Goal: Task Accomplishment & Management: Complete application form

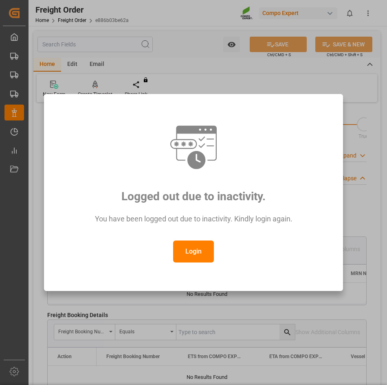
click at [201, 246] on button "Login" at bounding box center [193, 252] width 41 height 22
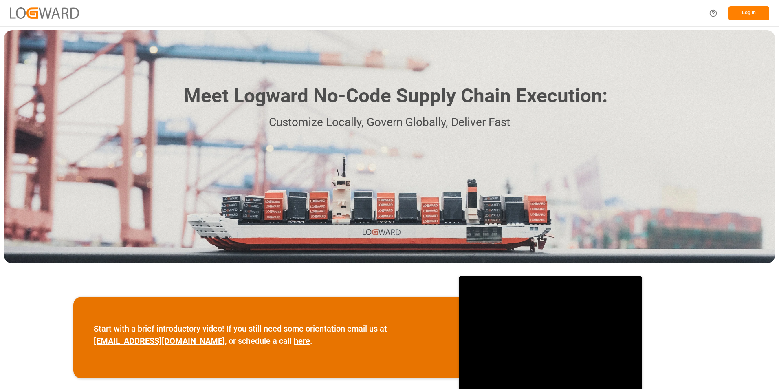
click at [387, 13] on button "Log In" at bounding box center [748, 13] width 41 height 14
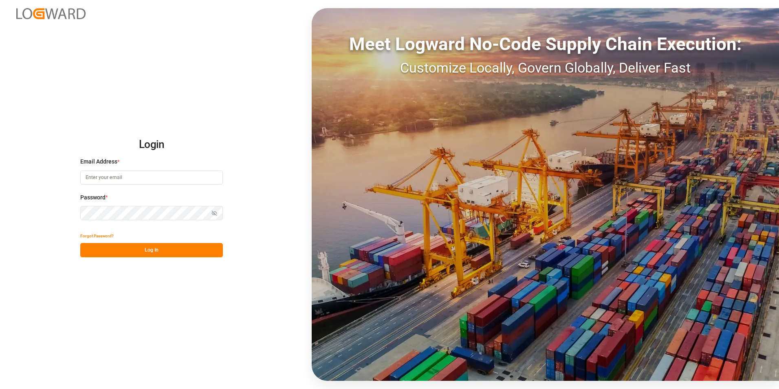
type input "[EMAIL_ADDRESS][DOMAIN_NAME]"
click at [0, 220] on html "Login Email Address * [EMAIL_ADDRESS][DOMAIN_NAME] Password * Show password For…" at bounding box center [389, 194] width 779 height 389
click at [113, 349] on div "Login Email Address * [EMAIL_ADDRESS][DOMAIN_NAME] Password * Show password For…" at bounding box center [389, 194] width 779 height 389
click at [127, 249] on button "Log In" at bounding box center [151, 250] width 143 height 14
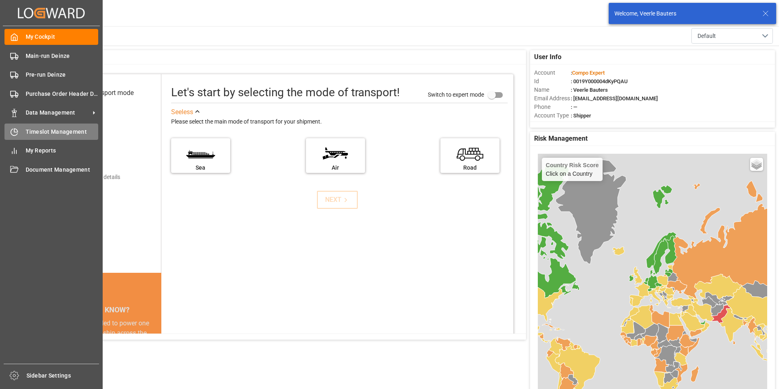
click at [16, 132] on icon at bounding box center [15, 129] width 3 height 3
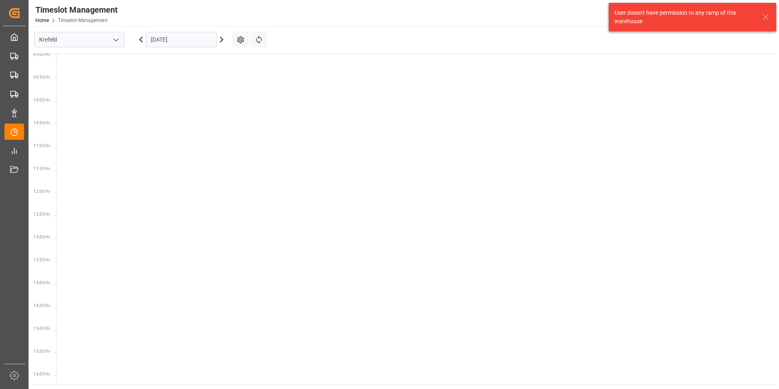
scroll to position [422, 0]
click at [117, 40] on polyline "open menu" at bounding box center [116, 40] width 5 height 2
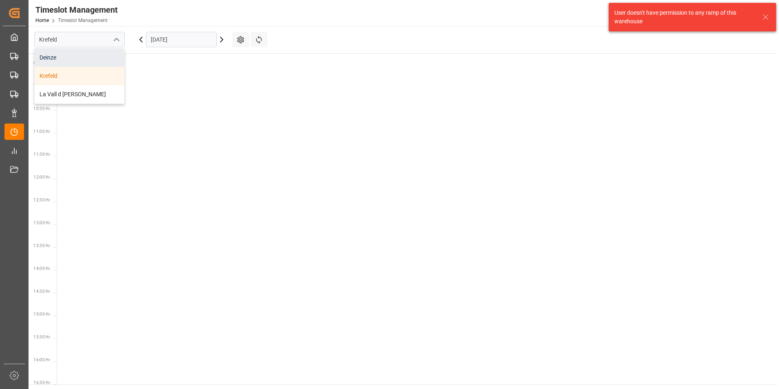
click at [55, 59] on div "Deinze" at bounding box center [80, 57] width 90 height 18
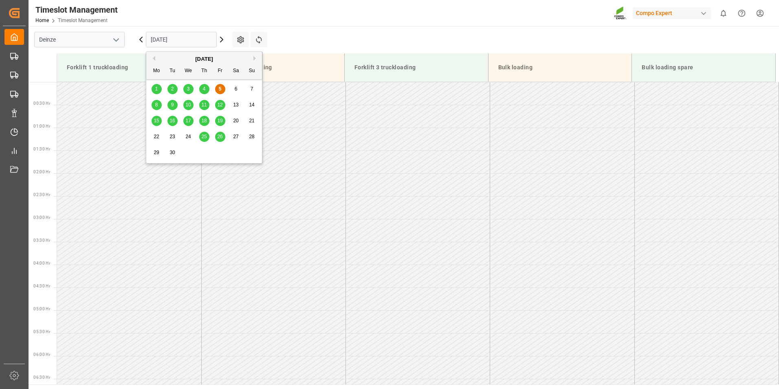
click at [192, 42] on input "[DATE]" at bounding box center [181, 39] width 71 height 15
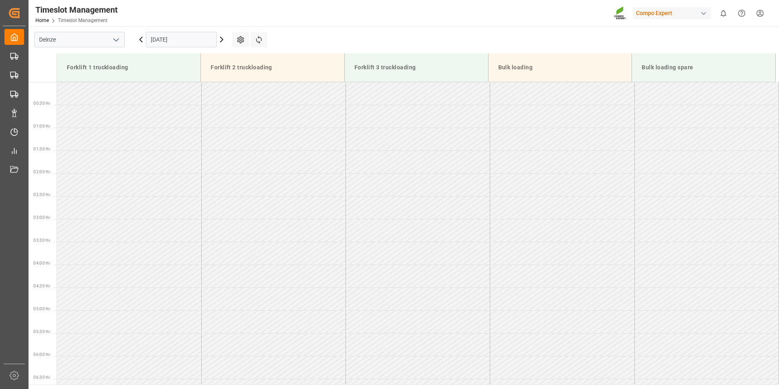
click at [351, 229] on td at bounding box center [418, 230] width 144 height 23
click at [191, 40] on input "[DATE]" at bounding box center [181, 39] width 71 height 15
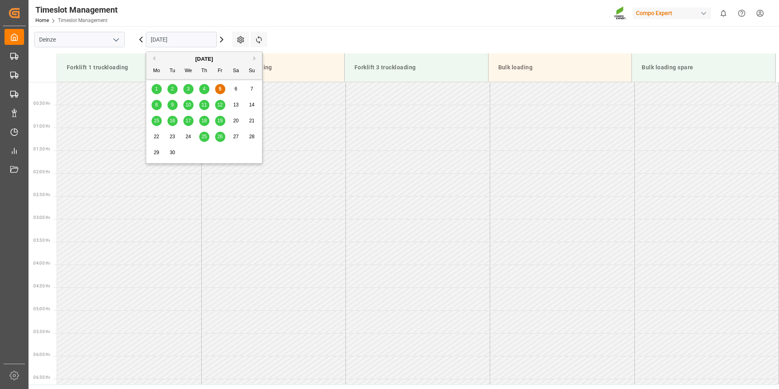
click at [253, 58] on button "Next Month" at bounding box center [255, 58] width 5 height 5
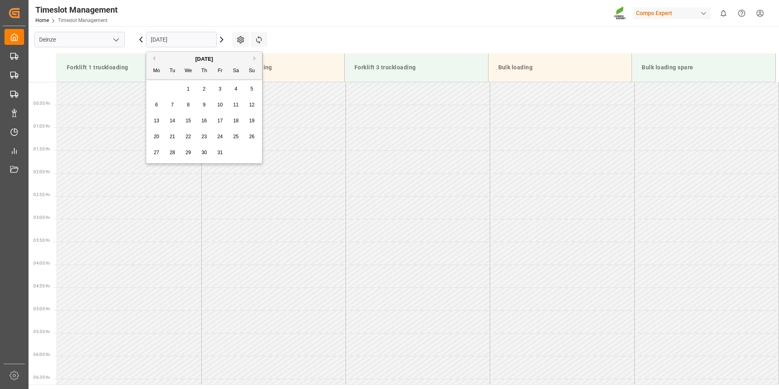
click at [189, 89] on span "1" at bounding box center [188, 89] width 3 height 6
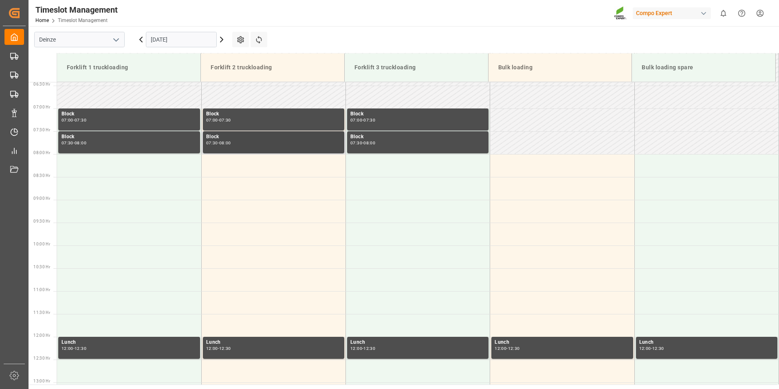
scroll to position [334, 0]
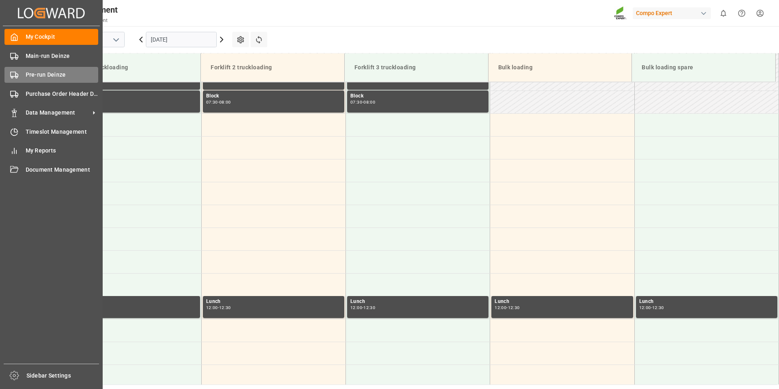
click at [13, 78] on icon at bounding box center [14, 75] width 8 height 8
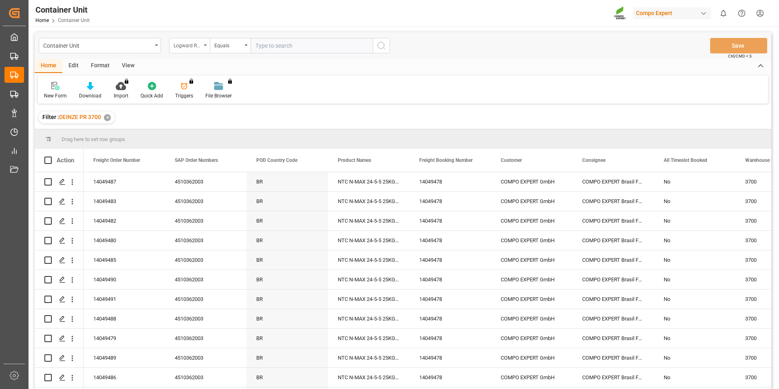
click at [206, 46] on div "Logward Reference" at bounding box center [189, 45] width 41 height 15
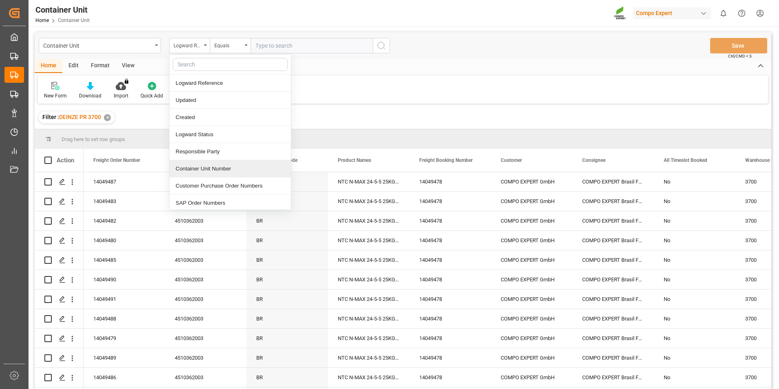
click at [198, 167] on div "Container Unit Number" at bounding box center [229, 168] width 121 height 17
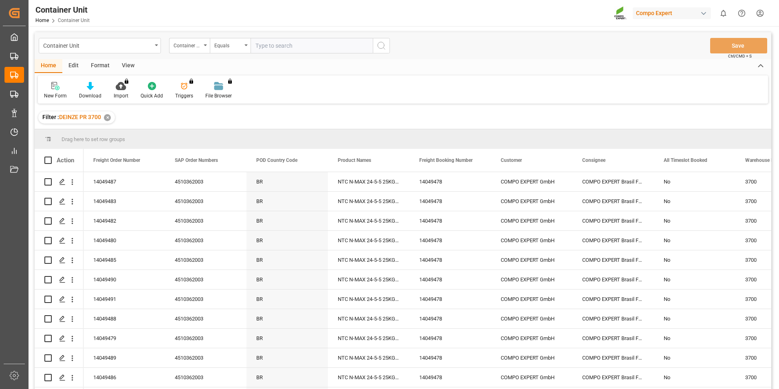
click at [257, 51] on input "text" at bounding box center [312, 45] width 122 height 15
type input "14050622"
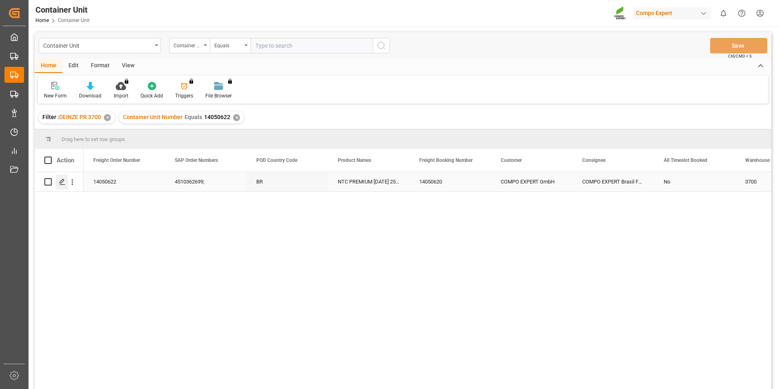
click at [62, 181] on icon "Press SPACE to select this row." at bounding box center [62, 181] width 7 height 7
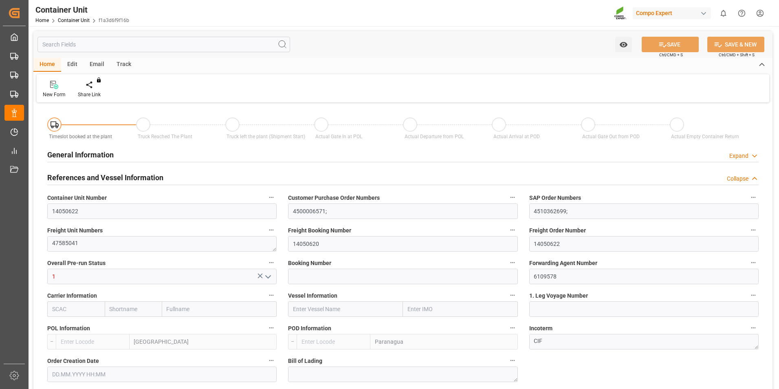
type input "BEANR"
type input "BRPNG"
type input "0"
type input "260"
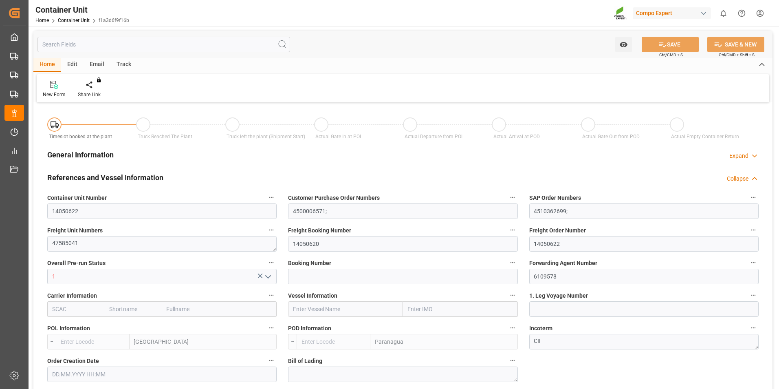
type input "21500"
type input "13.08.2025 11:11"
type input "[DATE]"
click at [96, 89] on icon at bounding box center [95, 89] width 4 height 2
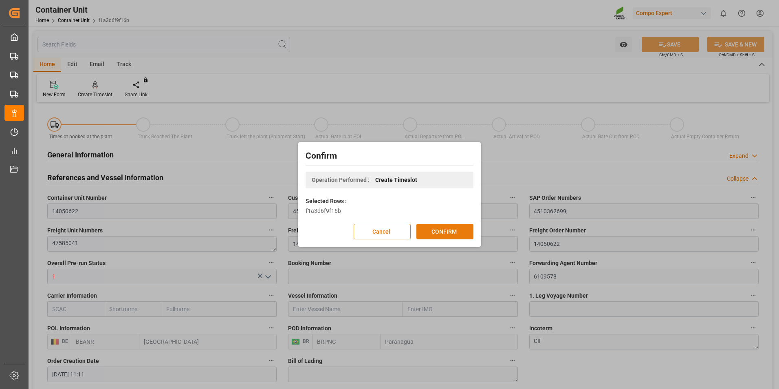
click at [387, 233] on button "CONFIRM" at bounding box center [444, 231] width 57 height 15
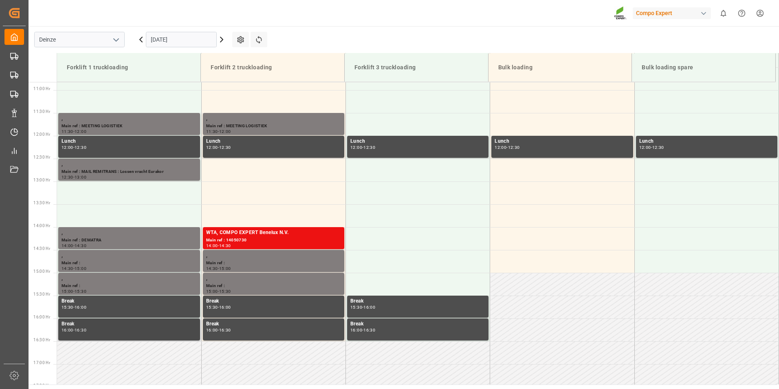
scroll to position [497, 0]
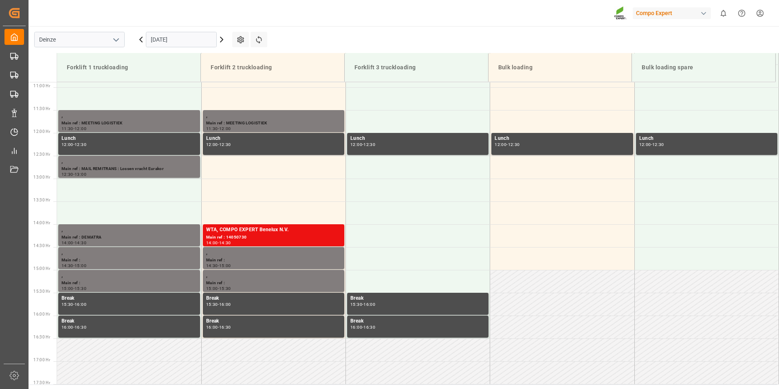
click at [221, 40] on icon at bounding box center [222, 40] width 10 height 10
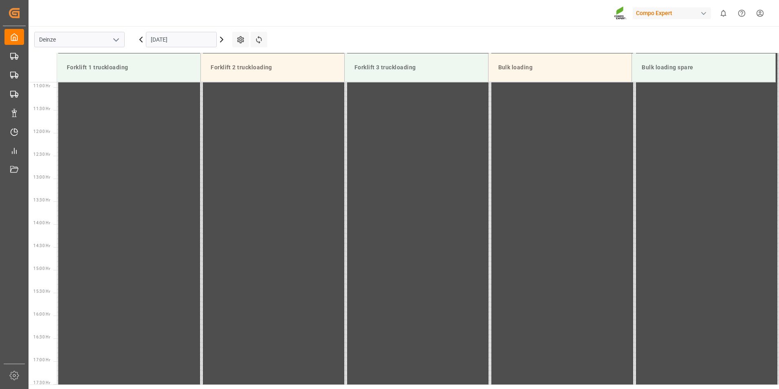
click at [221, 39] on icon at bounding box center [222, 40] width 10 height 10
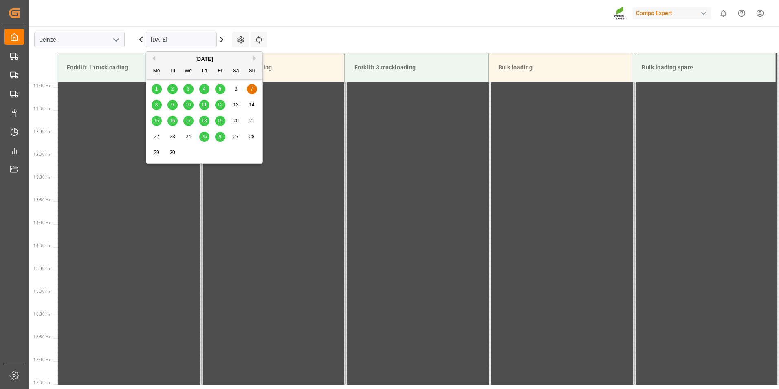
click at [198, 37] on input "07.09.2025" at bounding box center [181, 39] width 71 height 15
click at [255, 57] on button "Next Month" at bounding box center [255, 58] width 5 height 5
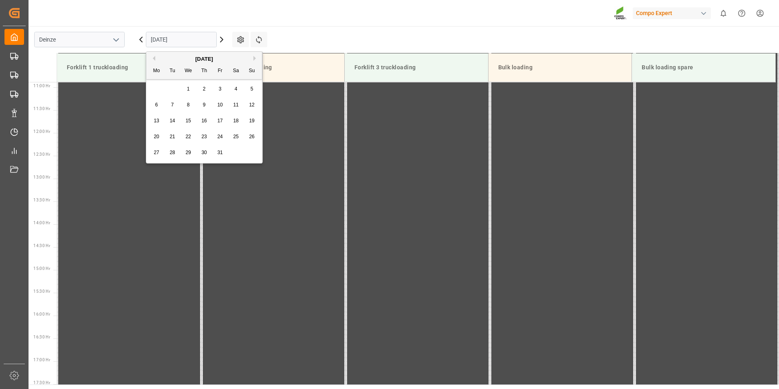
click at [189, 88] on span "1" at bounding box center [188, 89] width 3 height 6
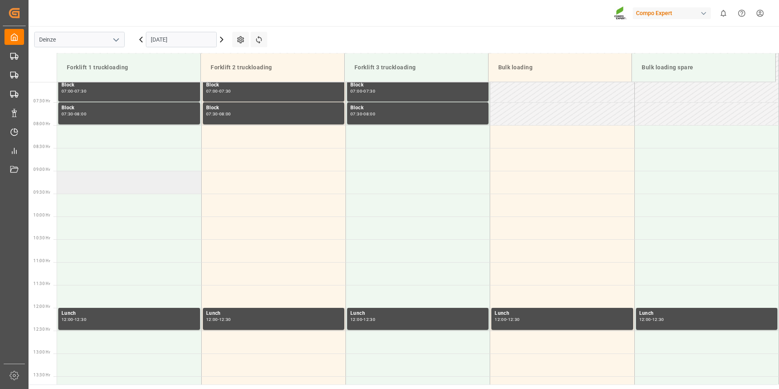
scroll to position [293, 0]
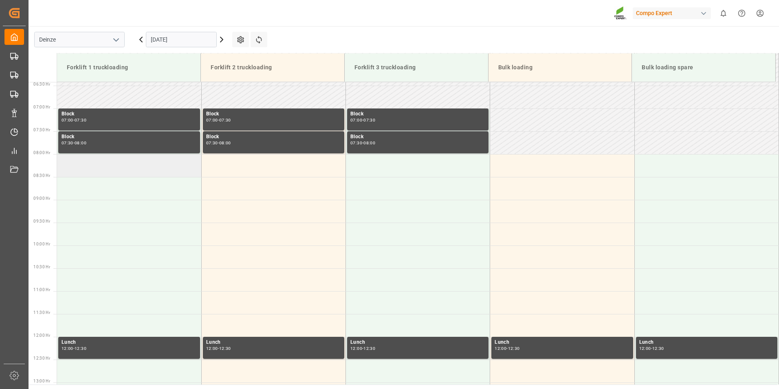
click at [73, 164] on td at bounding box center [129, 165] width 144 height 23
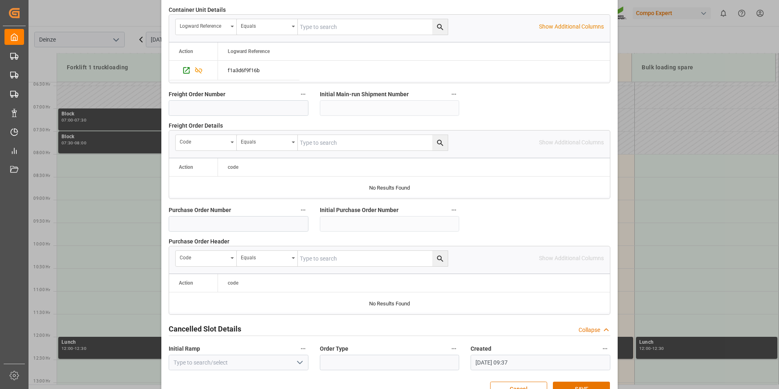
scroll to position [742, 0]
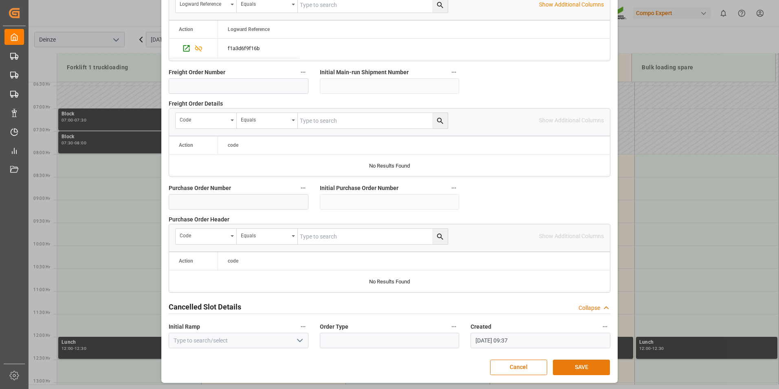
click at [581, 365] on button "SAVE" at bounding box center [581, 366] width 57 height 15
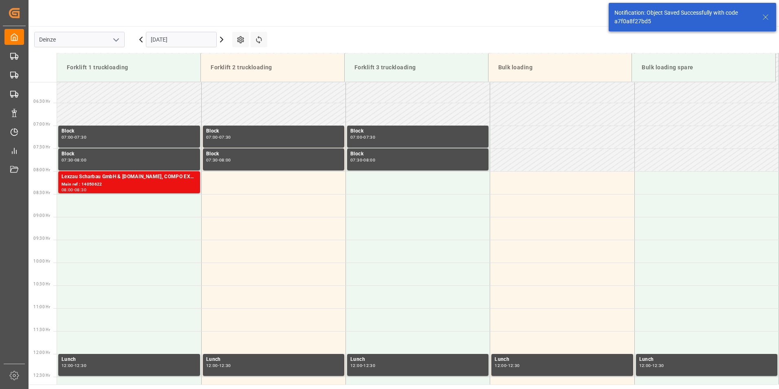
scroll to position [314, 0]
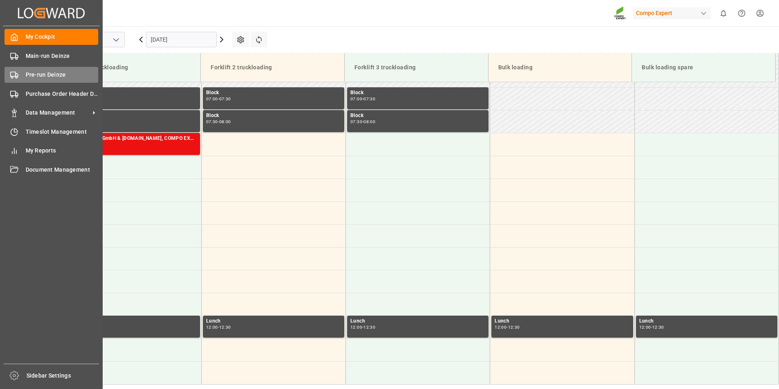
click at [15, 77] on icon at bounding box center [14, 75] width 8 height 8
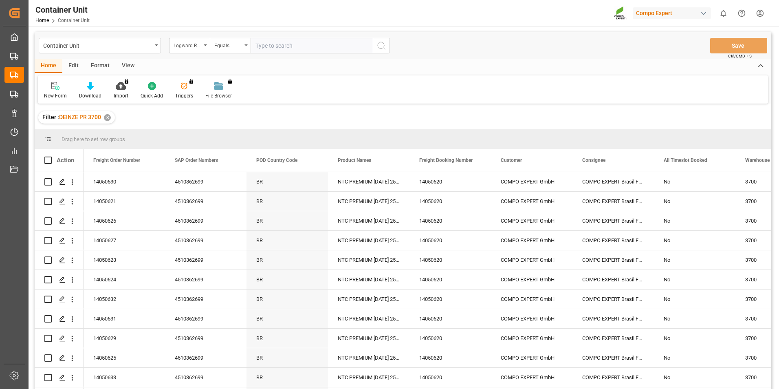
click at [205, 46] on icon "open menu" at bounding box center [205, 45] width 3 height 2
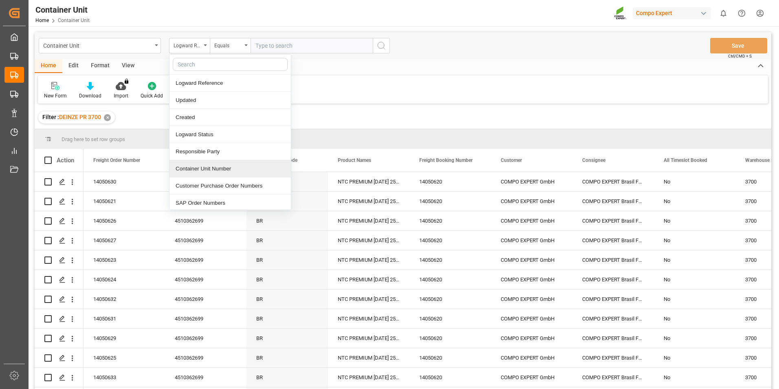
click at [209, 171] on div "Container Unit Number" at bounding box center [229, 168] width 121 height 17
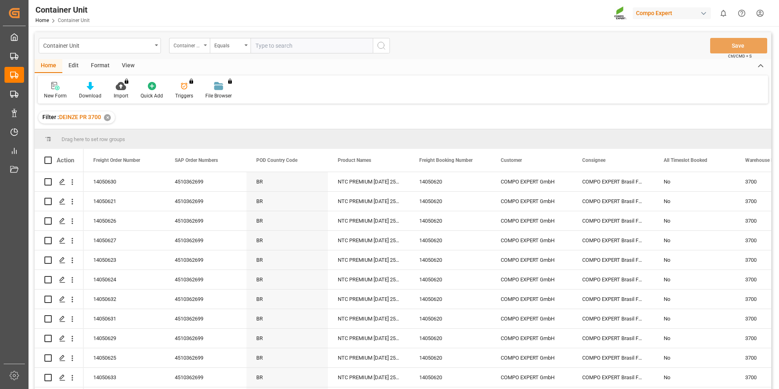
click at [207, 46] on div "Container Unit Number" at bounding box center [189, 45] width 41 height 15
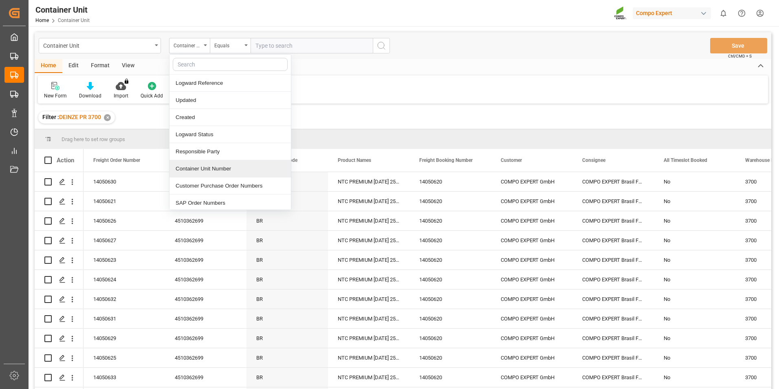
click at [209, 169] on div "Container Unit Number" at bounding box center [229, 168] width 121 height 17
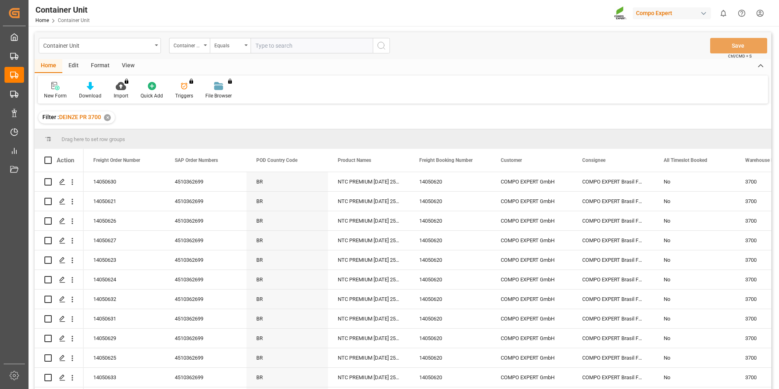
click at [260, 46] on input "text" at bounding box center [312, 45] width 122 height 15
type input "14050621"
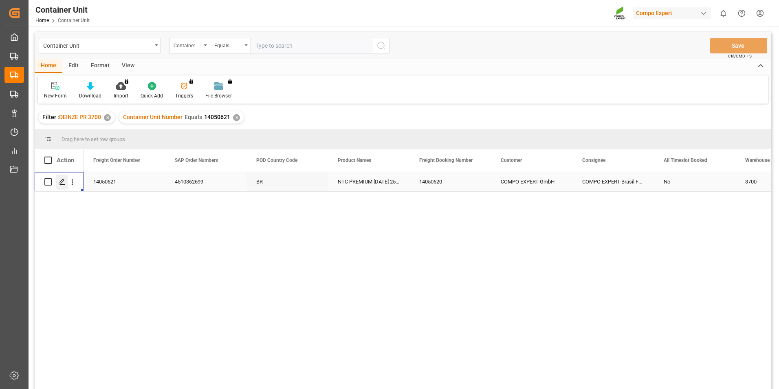
click at [62, 181] on icon "Press SPACE to select this row." at bounding box center [62, 181] width 7 height 7
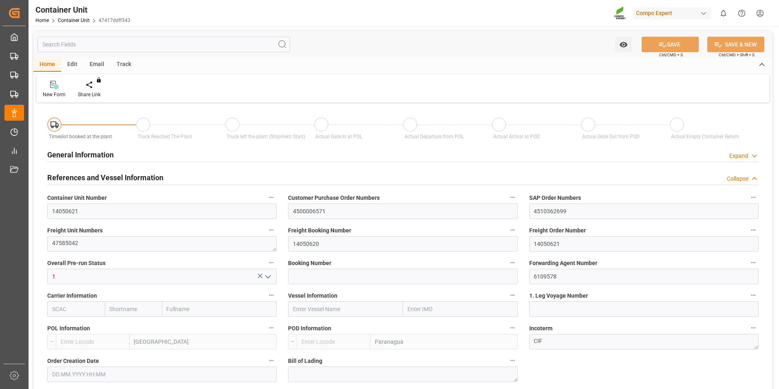
type input "BEANR"
type input "BRPNG"
type input "10"
type input "0"
type input "10"
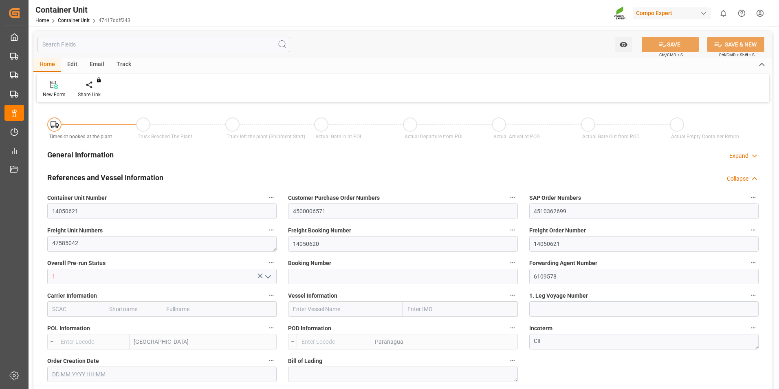
type input "0"
type input "260"
type input "21500"
type input "[DATE] 11:11"
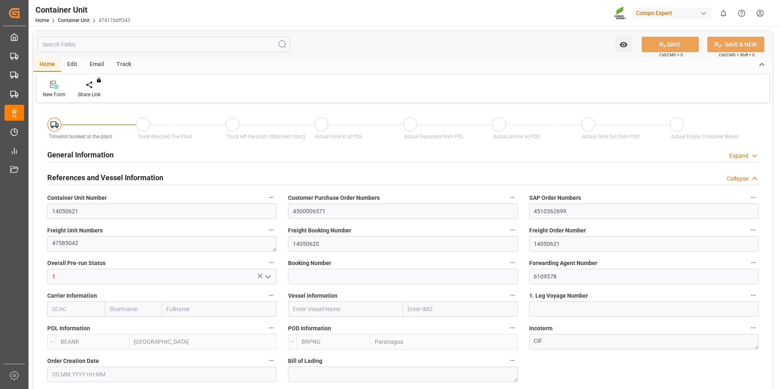
type input "[DATE]"
click at [94, 87] on icon at bounding box center [95, 85] width 6 height 8
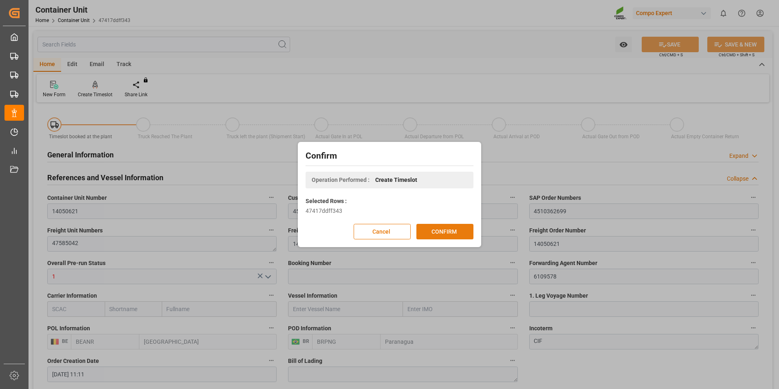
click at [455, 231] on button "CONFIRM" at bounding box center [444, 231] width 57 height 15
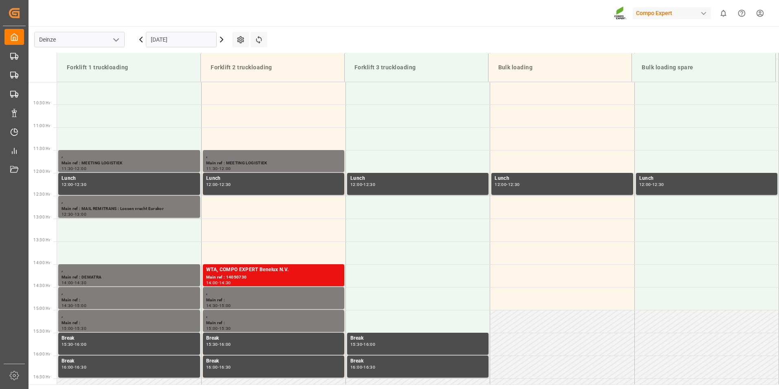
scroll to position [497, 0]
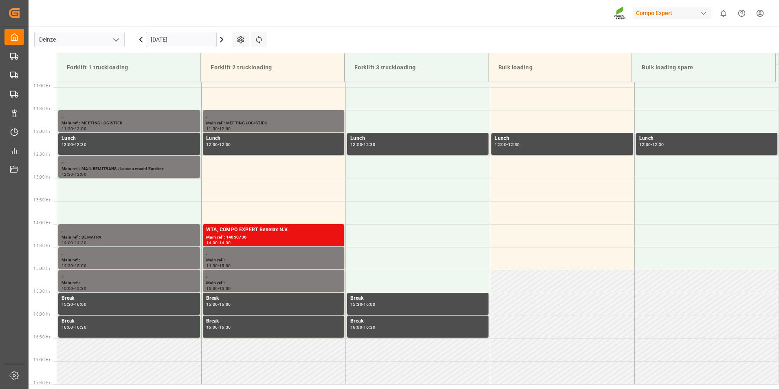
click at [222, 38] on icon at bounding box center [222, 40] width 10 height 10
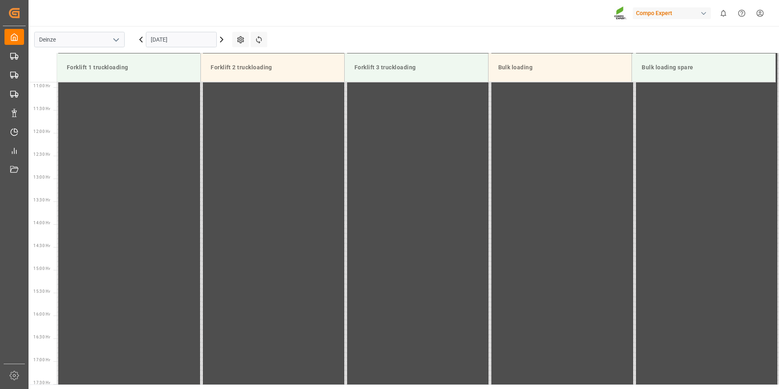
click at [202, 38] on input "06.09.2025" at bounding box center [181, 39] width 71 height 15
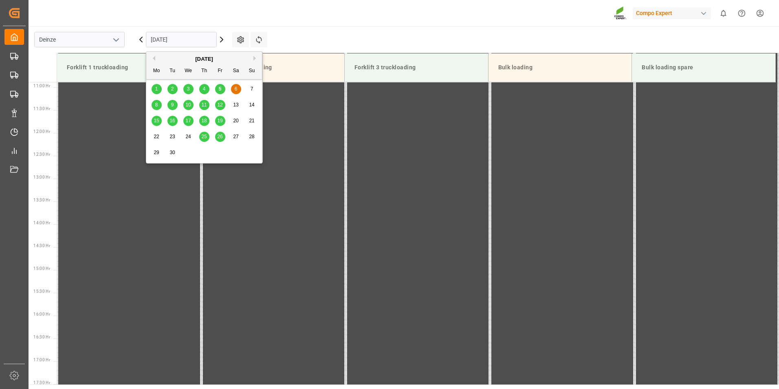
click at [253, 58] on div "[DATE]" at bounding box center [204, 59] width 116 height 8
click at [254, 57] on button "Next Month" at bounding box center [255, 58] width 5 height 5
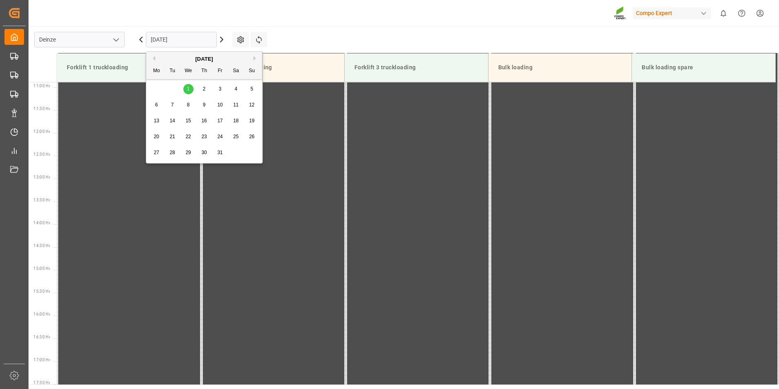
click at [188, 89] on span "1" at bounding box center [188, 89] width 3 height 6
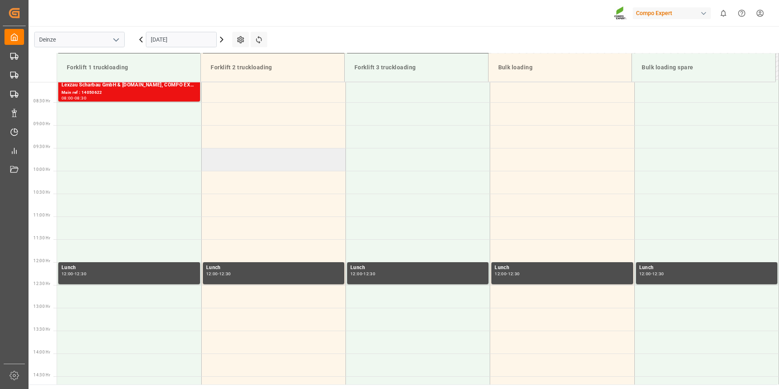
scroll to position [293, 0]
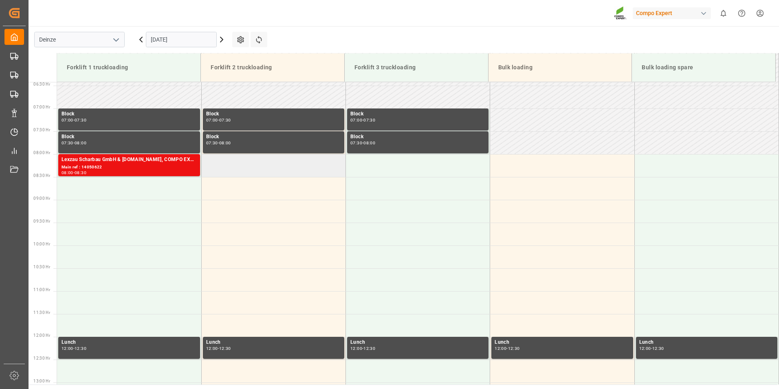
click at [229, 167] on td at bounding box center [273, 165] width 144 height 23
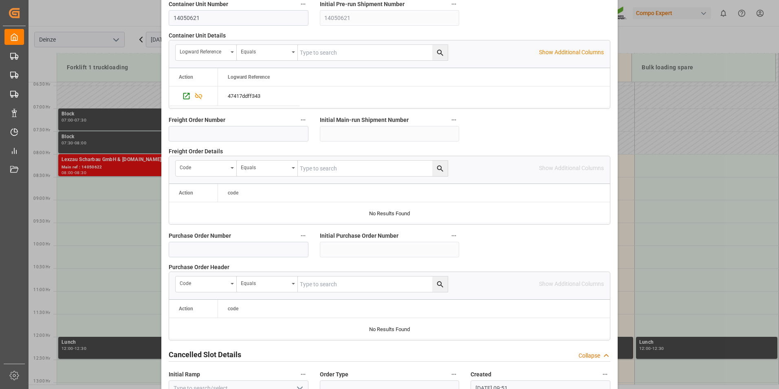
scroll to position [742, 0]
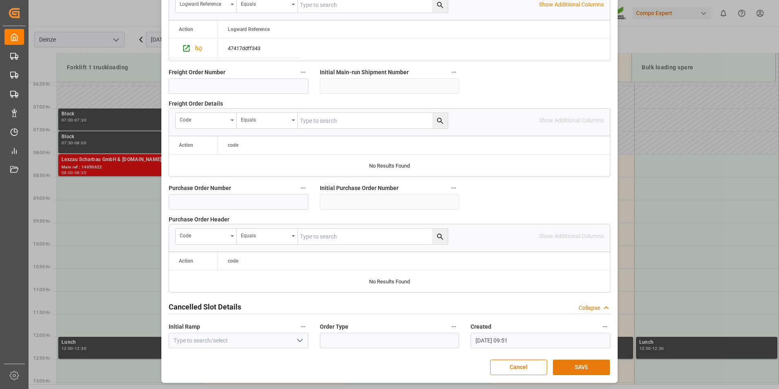
click at [574, 368] on button "SAVE" at bounding box center [581, 366] width 57 height 15
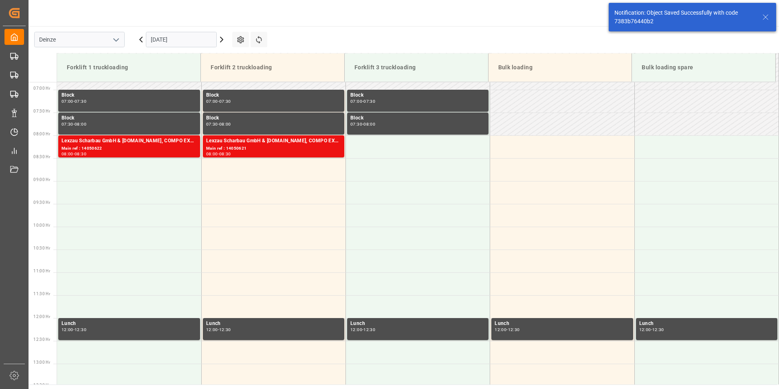
scroll to position [314, 0]
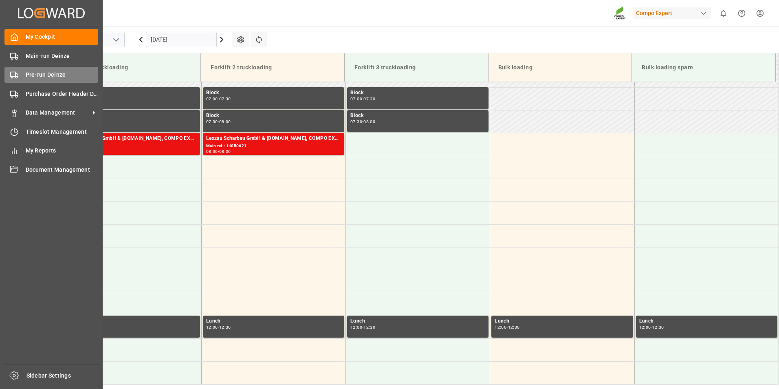
click at [15, 78] on icon at bounding box center [14, 75] width 8 height 8
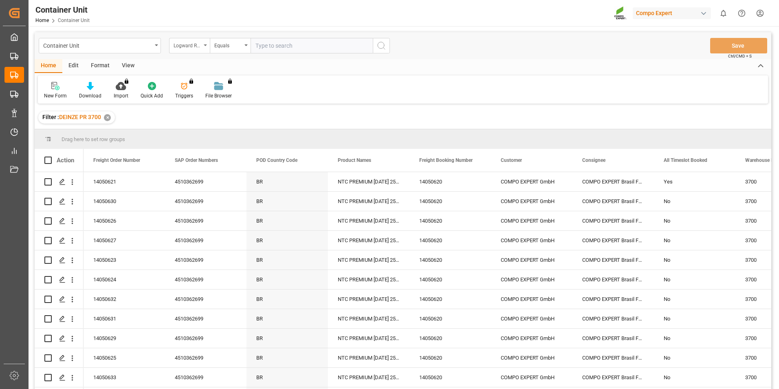
click at [204, 45] on icon "open menu" at bounding box center [205, 45] width 3 height 2
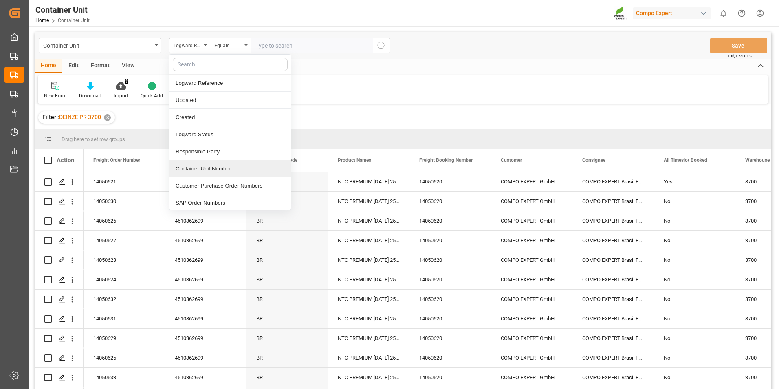
click at [202, 166] on div "Container Unit Number" at bounding box center [229, 168] width 121 height 17
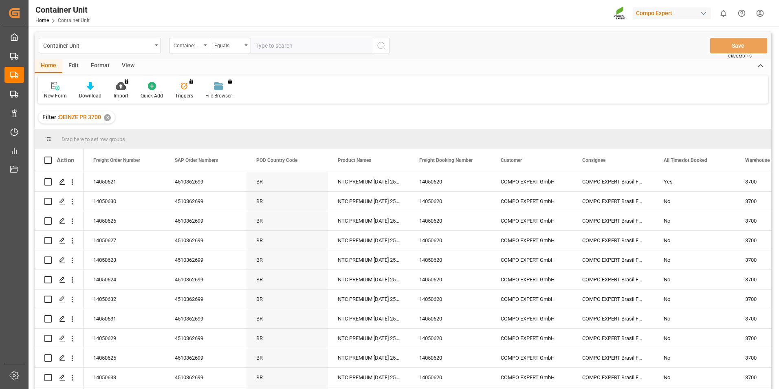
click at [267, 42] on input "text" at bounding box center [312, 45] width 122 height 15
type input "14050623"
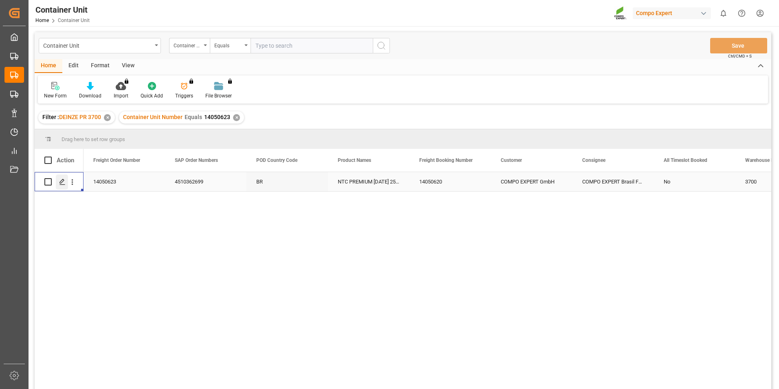
click at [64, 182] on icon "Press SPACE to select this row." at bounding box center [62, 181] width 7 height 7
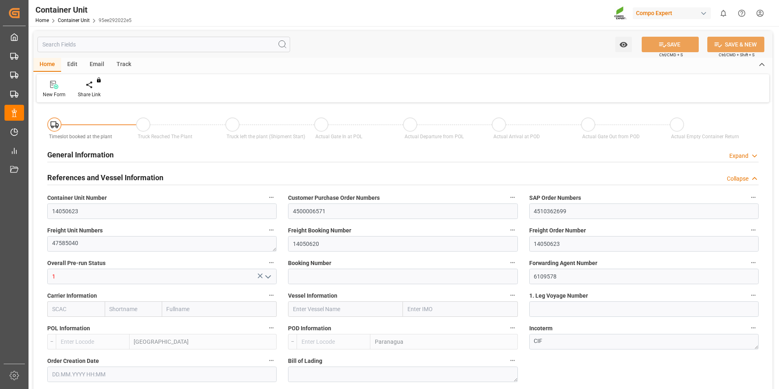
type input "BEANR"
type input "BRPNG"
type input "10"
type input "0"
type input "10"
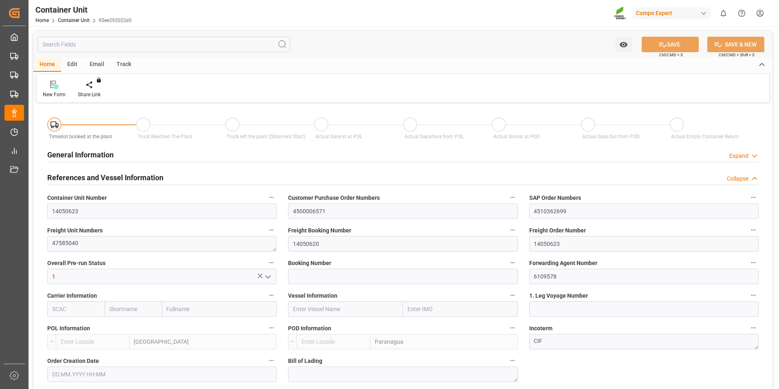
type input "0"
type input "260"
type input "21500"
type input "[DATE] 11:12"
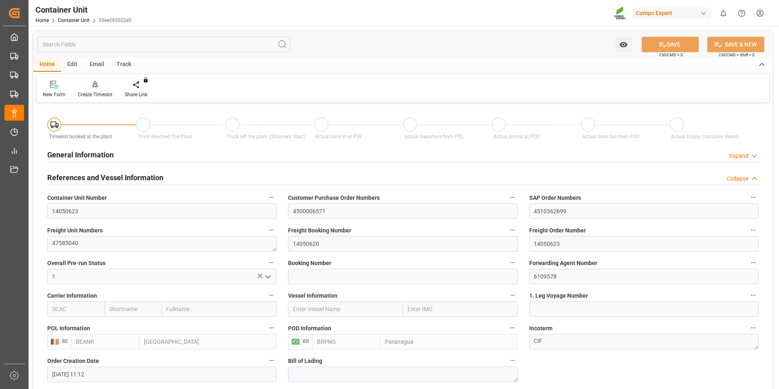
type input "[DATE]"
click at [91, 89] on div "Create Timeslot" at bounding box center [95, 89] width 47 height 18
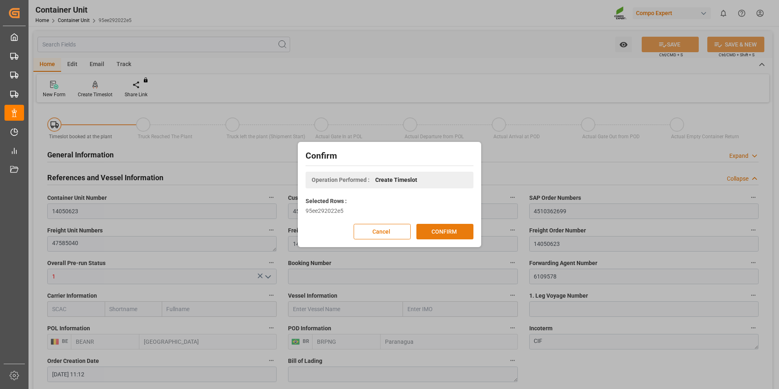
click at [445, 231] on button "CONFIRM" at bounding box center [444, 231] width 57 height 15
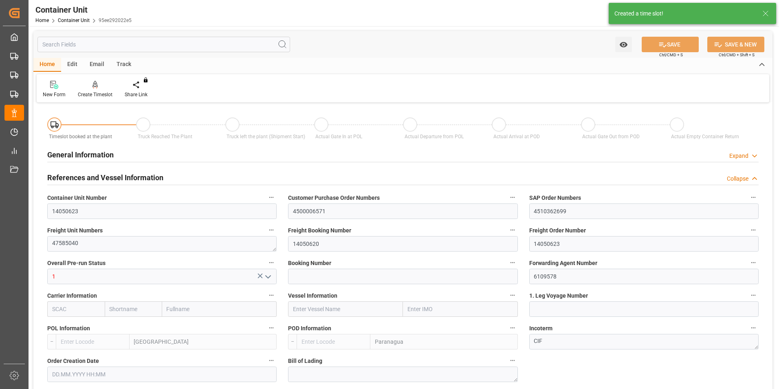
type input "BEANR"
type input "BRPNG"
type input "10"
type input "0"
type input "10"
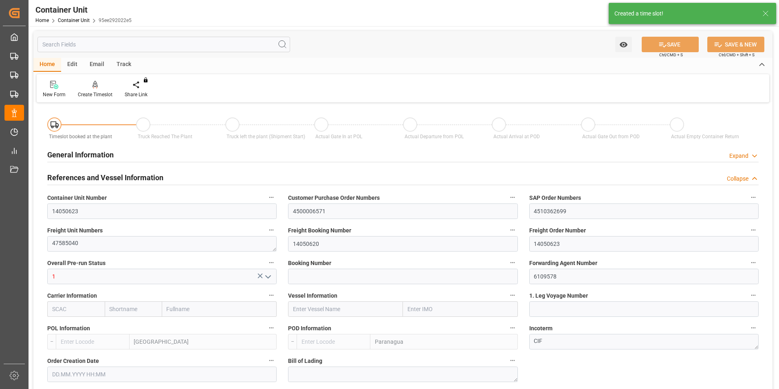
type input "0"
type input "260"
type input "21500"
type input "[DATE] 11:12"
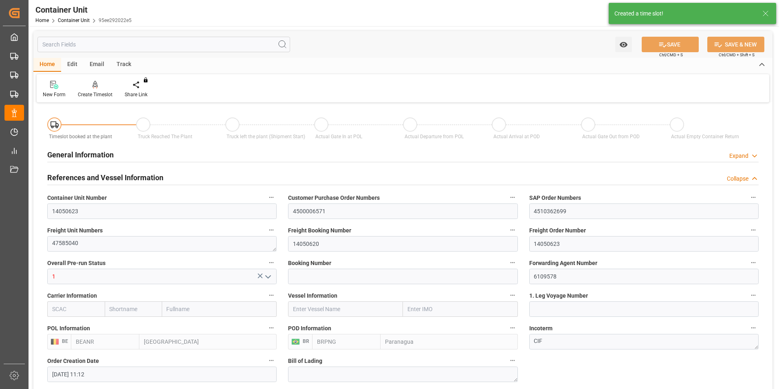
type input "[DATE]"
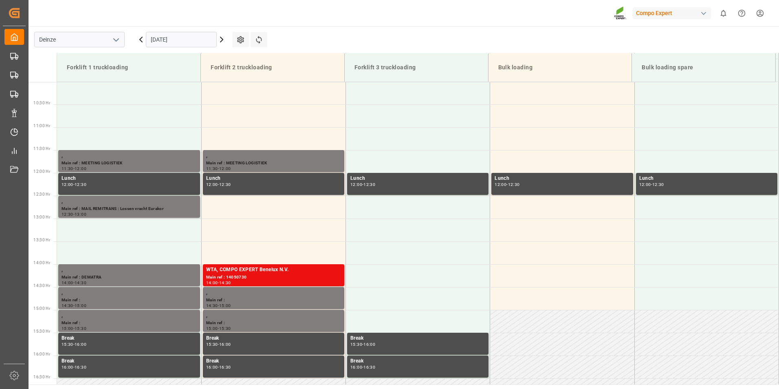
scroll to position [497, 0]
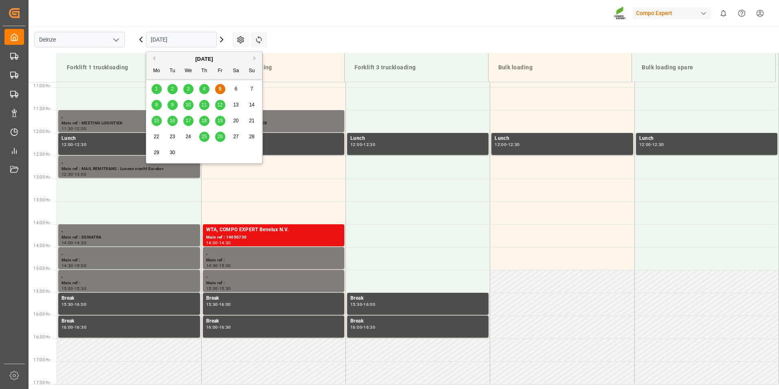
click at [184, 37] on input "[DATE]" at bounding box center [181, 39] width 71 height 15
click at [255, 58] on button "Next Month" at bounding box center [255, 58] width 5 height 5
click at [188, 88] on span "1" at bounding box center [188, 89] width 3 height 6
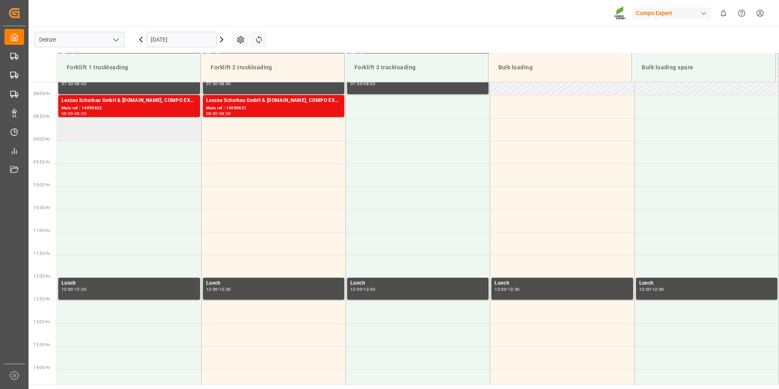
scroll to position [334, 0]
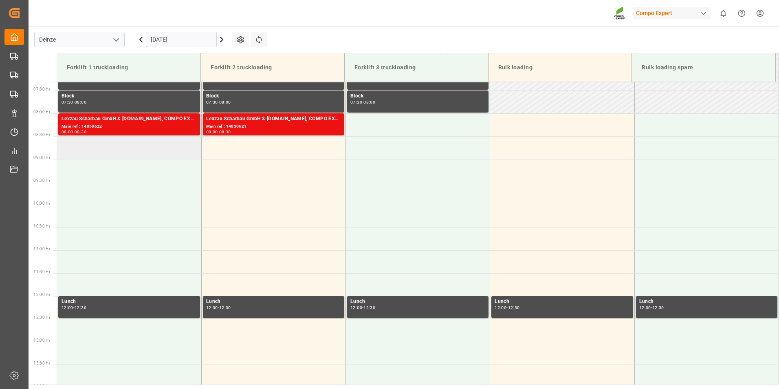
click at [77, 147] on td at bounding box center [129, 147] width 144 height 23
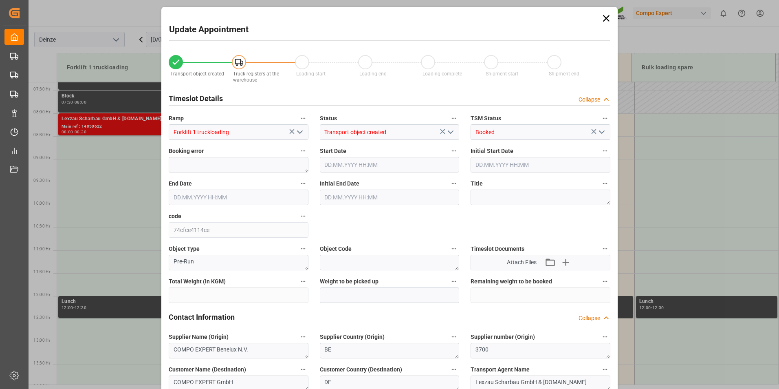
type input "21500"
type input "260"
type input "01.10.2025 08:30"
type input "01.10.2025 09:00"
type input "13.08.2025 11:12"
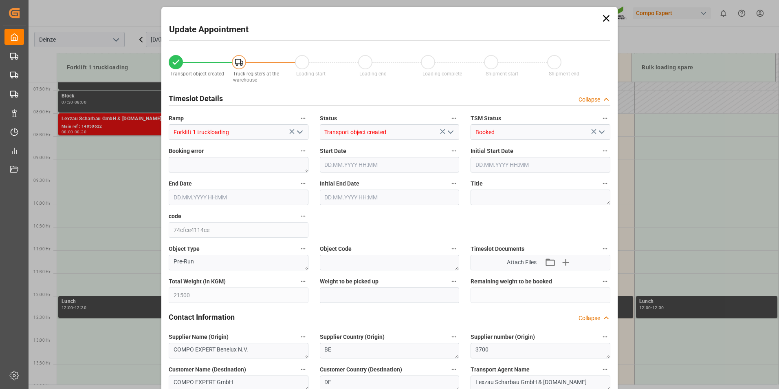
type input "05.09.2025 09:52"
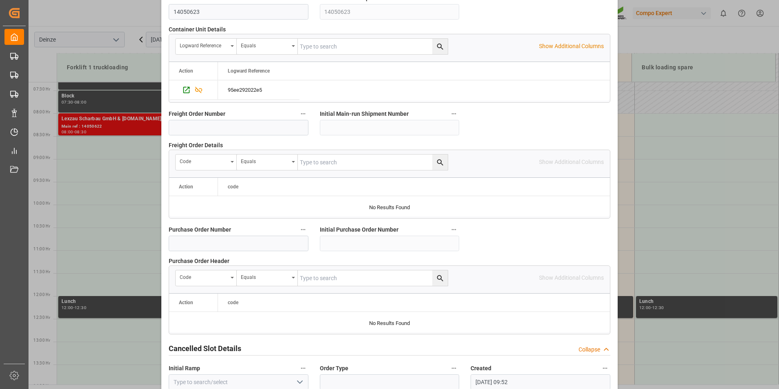
scroll to position [742, 0]
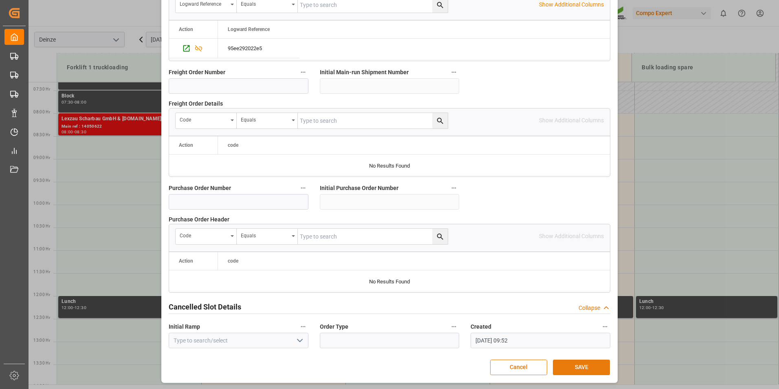
click at [574, 367] on button "SAVE" at bounding box center [581, 366] width 57 height 15
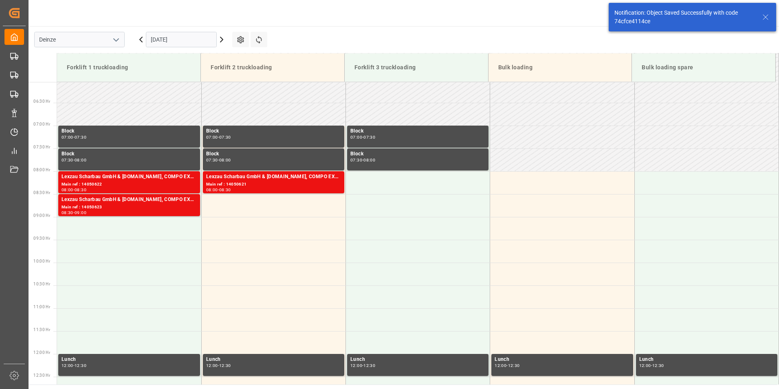
scroll to position [314, 0]
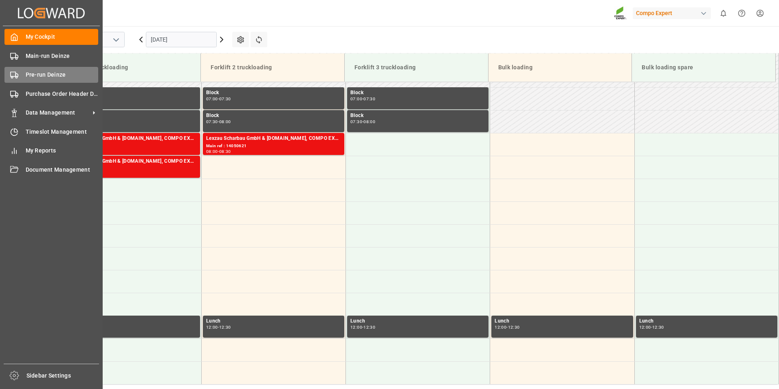
click at [14, 75] on icon at bounding box center [14, 75] width 8 height 8
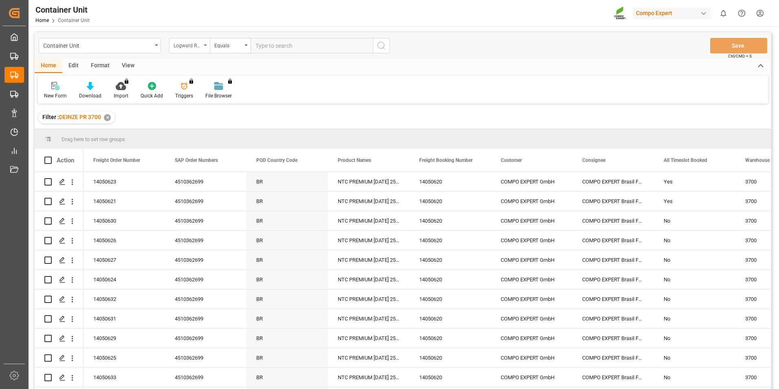
click at [202, 45] on div "Logward Reference" at bounding box center [189, 45] width 41 height 15
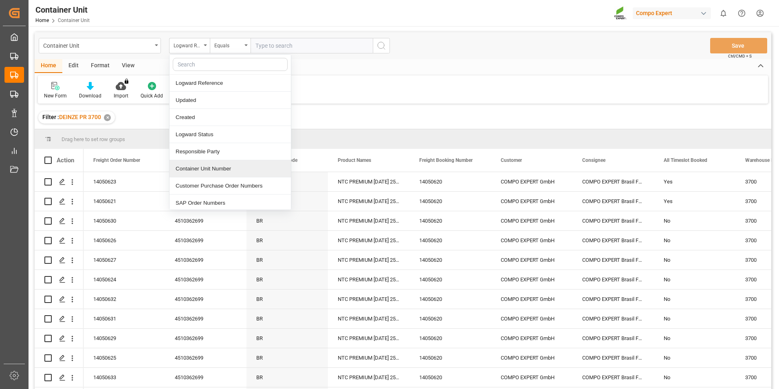
click at [193, 171] on div "Container Unit Number" at bounding box center [229, 168] width 121 height 17
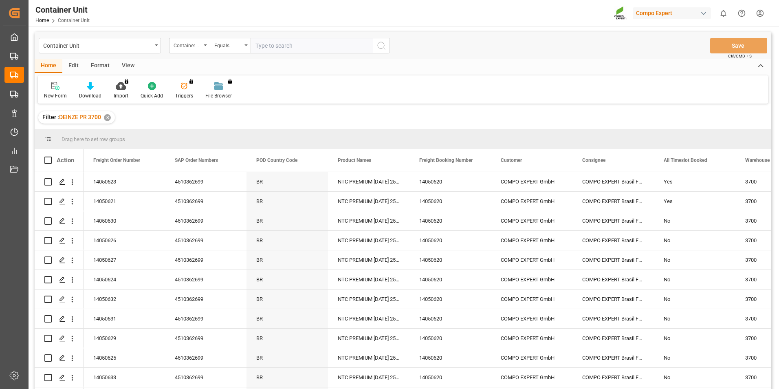
click at [266, 44] on input "text" at bounding box center [312, 45] width 122 height 15
type input "14050626"
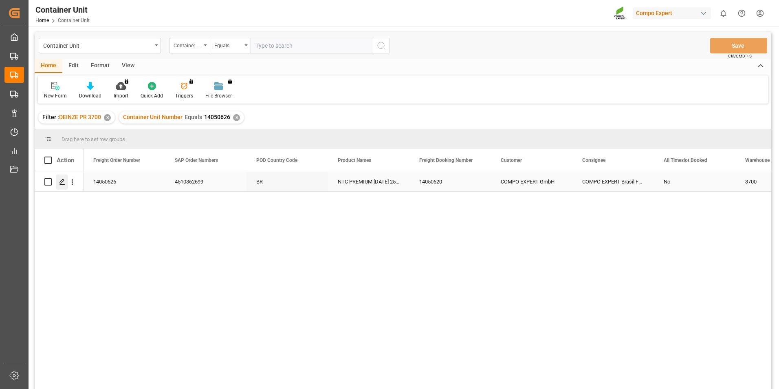
click at [61, 181] on icon "Press SPACE to select this row." at bounding box center [62, 181] width 7 height 7
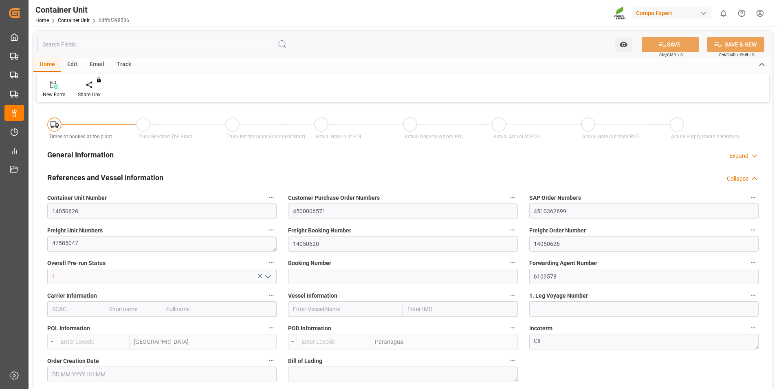
type input "BEANR"
type input "BRPNG"
type input "10"
type input "0"
type input "10"
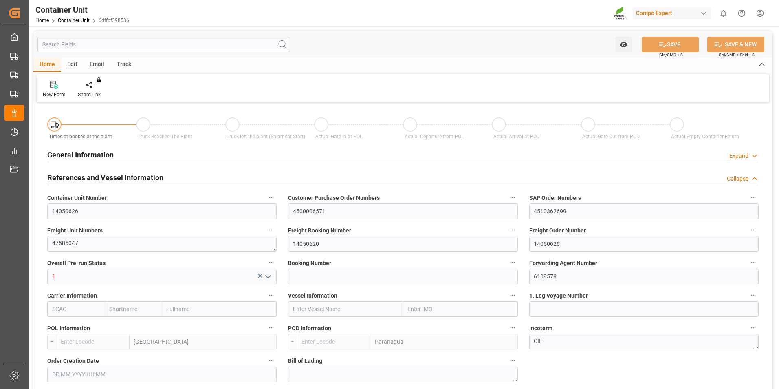
type input "0"
type input "260"
type input "21500"
type input "[DATE] 11:13"
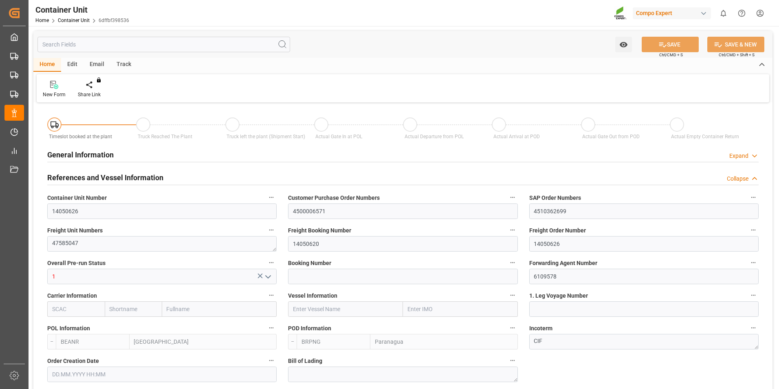
type input "[DATE]"
click at [95, 89] on div "Create Timeslot" at bounding box center [95, 89] width 47 height 18
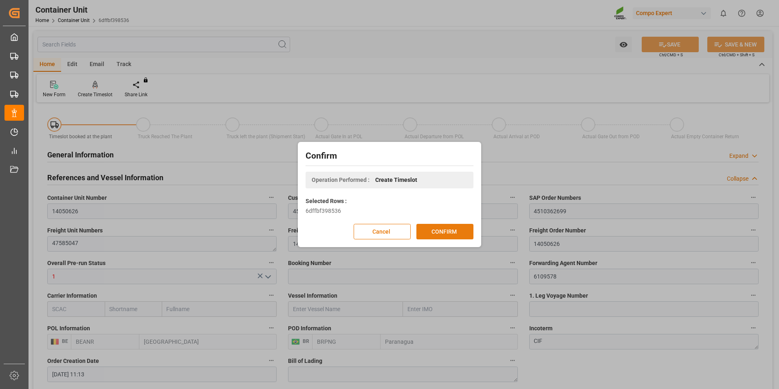
click at [445, 229] on button "CONFIRM" at bounding box center [444, 231] width 57 height 15
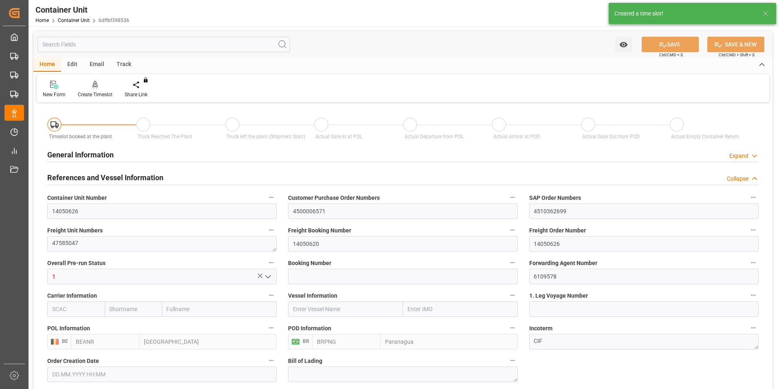
type input "13.08.2025 11:13"
type input "[DATE]"
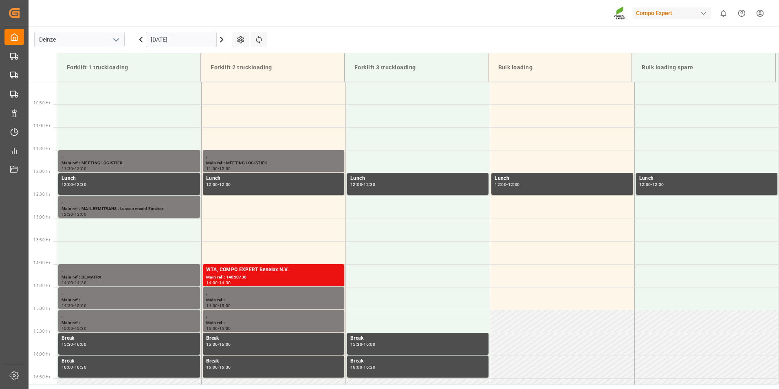
scroll to position [497, 0]
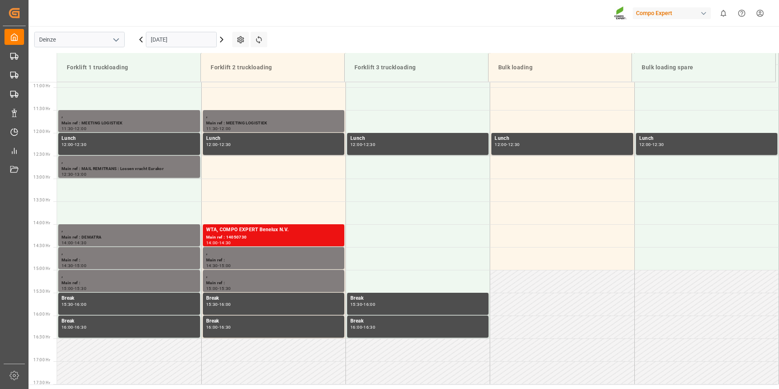
click at [184, 40] on input "[DATE]" at bounding box center [181, 39] width 71 height 15
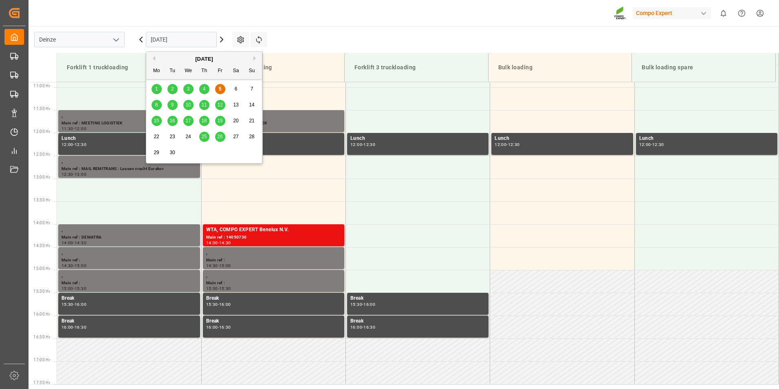
click at [253, 58] on div "[DATE]" at bounding box center [204, 59] width 116 height 8
click at [253, 54] on div "[DATE] Mo Tu We Th Fr Sa Su" at bounding box center [204, 65] width 116 height 27
click at [255, 57] on button "Next Month" at bounding box center [255, 58] width 5 height 5
click at [191, 90] on div "1" at bounding box center [188, 89] width 10 height 10
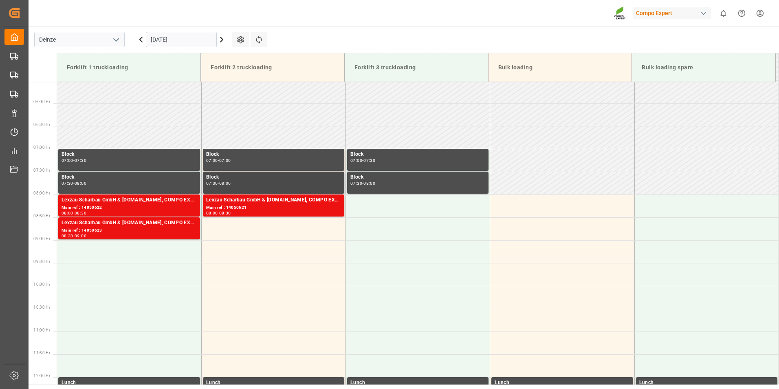
scroll to position [252, 0]
click at [223, 231] on td at bounding box center [273, 229] width 144 height 23
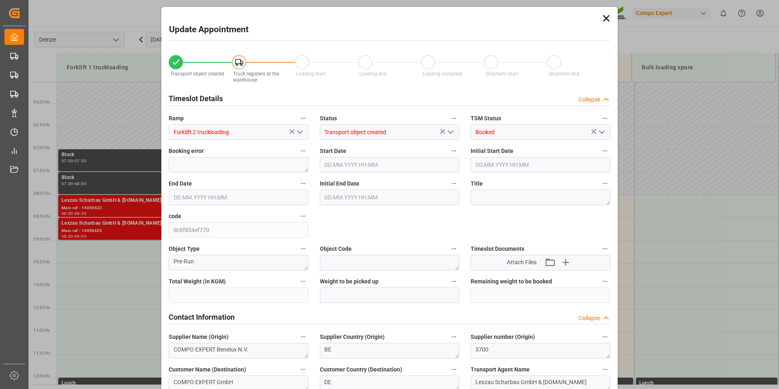
type input "21500"
type input "260"
type input "[DATE] 08:30"
type input "[DATE] 09:00"
type input "[DATE] 11:13"
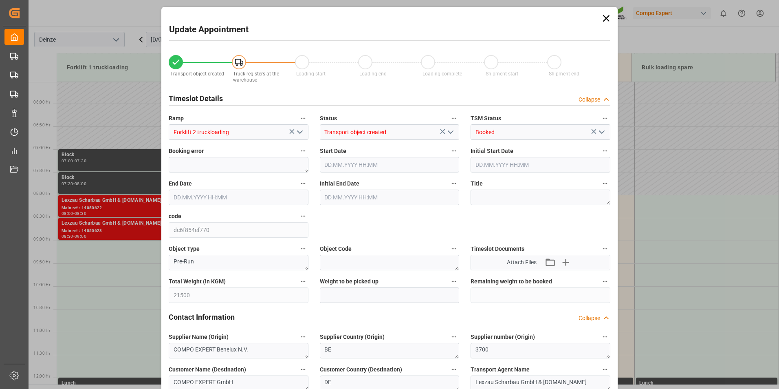
type input "[DATE] 09:53"
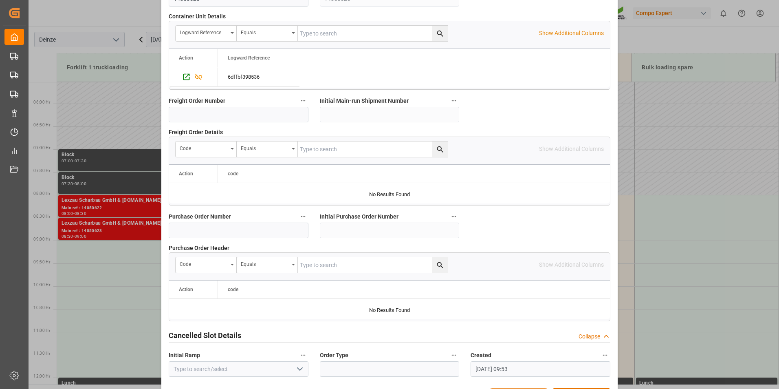
scroll to position [742, 0]
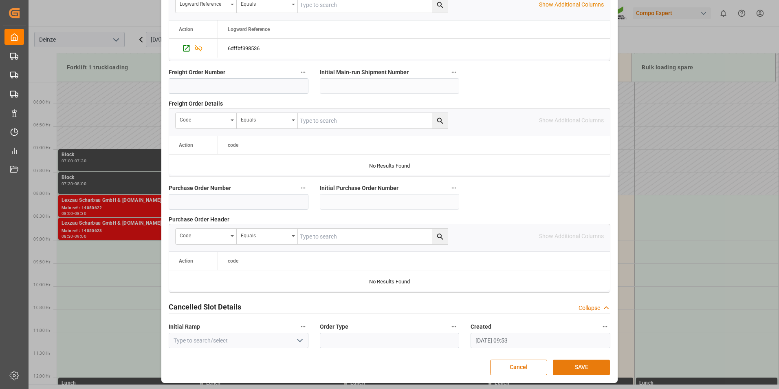
click at [581, 367] on button "SAVE" at bounding box center [581, 366] width 57 height 15
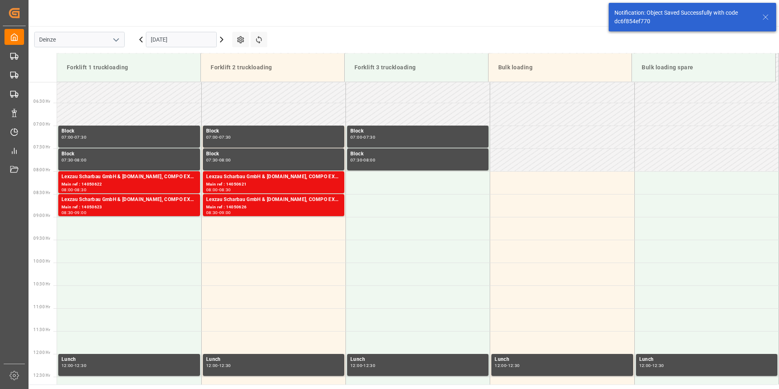
scroll to position [314, 0]
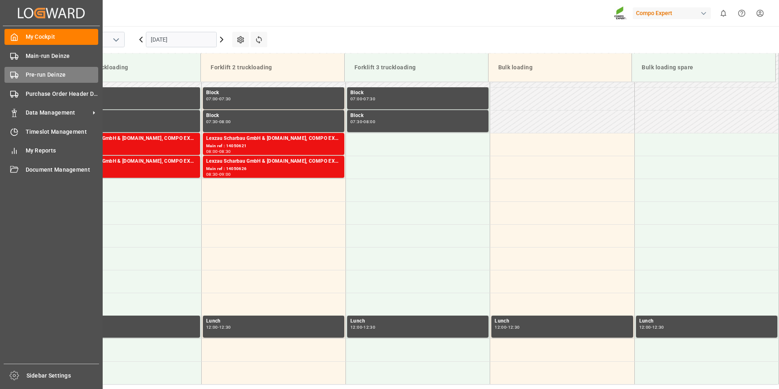
click at [14, 77] on icon at bounding box center [14, 75] width 8 height 8
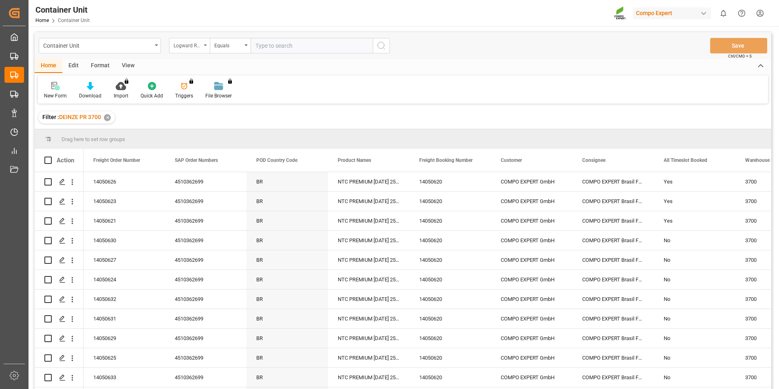
click at [207, 46] on div "Logward Reference" at bounding box center [189, 45] width 41 height 15
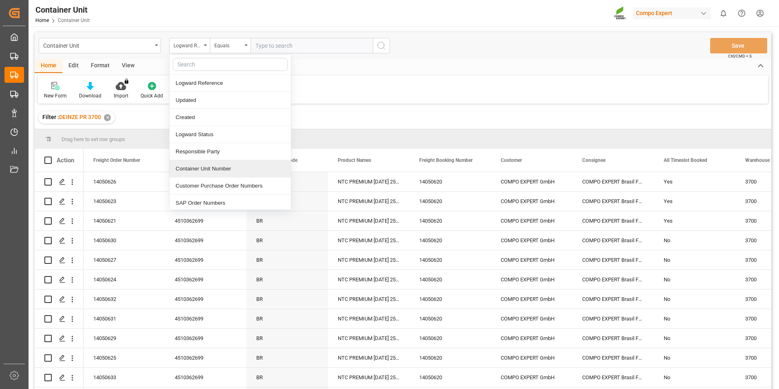
click at [196, 169] on div "Container Unit Number" at bounding box center [229, 168] width 121 height 17
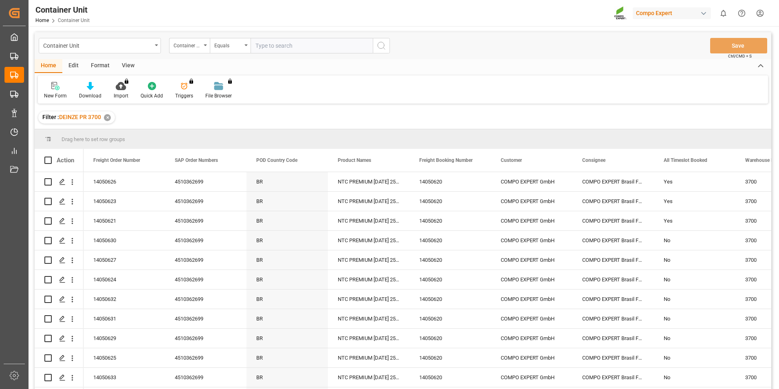
click at [266, 48] on input "text" at bounding box center [312, 45] width 122 height 15
type input "14050624"
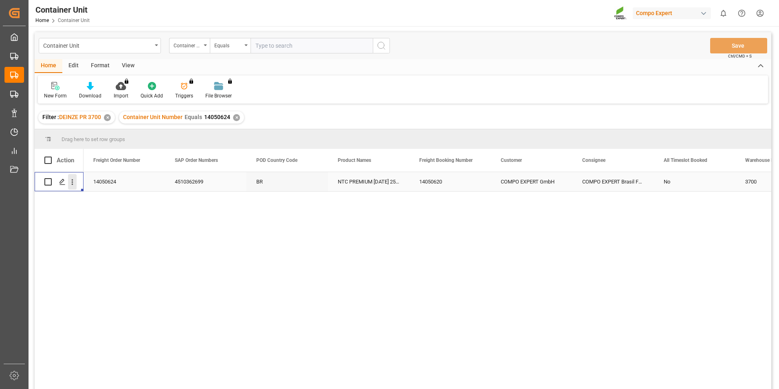
click at [70, 187] on button "open menu" at bounding box center [72, 181] width 9 height 15
click at [62, 180] on icon "Press SPACE to select this row." at bounding box center [62, 181] width 7 height 7
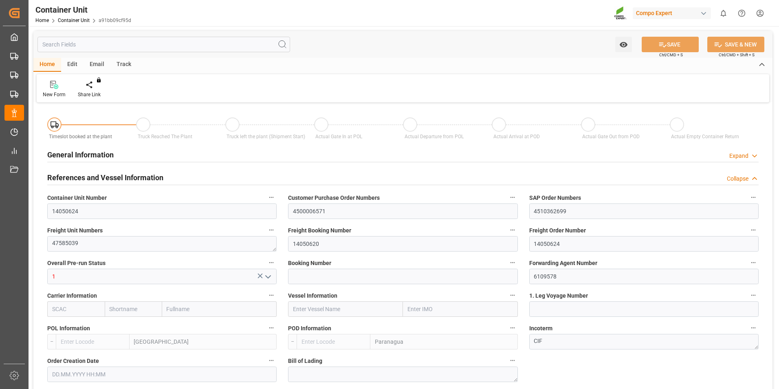
type input "BEANR"
type input "BRPNG"
type input "10"
type input "0"
type input "10"
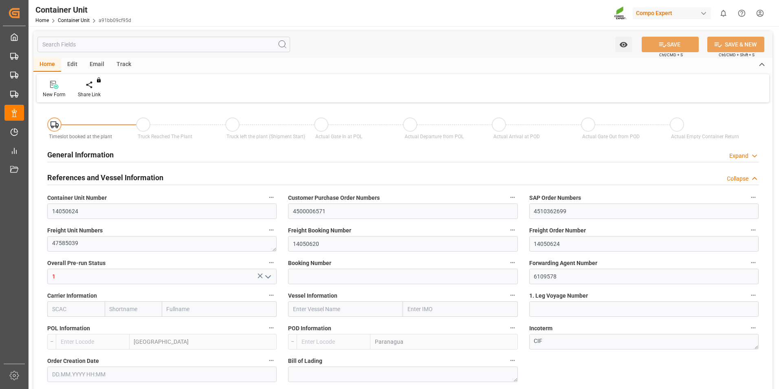
type input "0"
type input "260"
type input "21500"
type input "[DATE] 11:12"
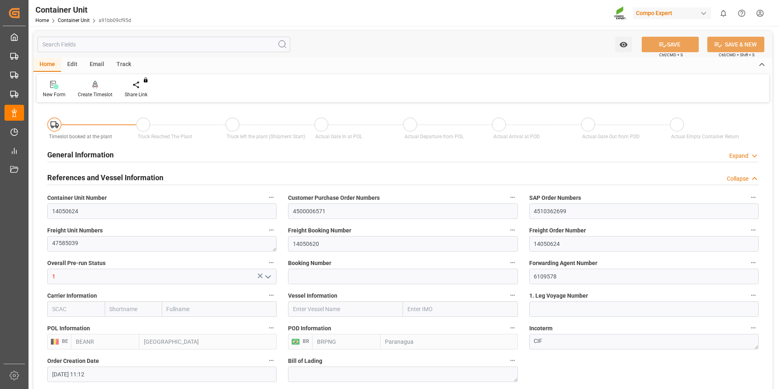
type input "[DATE]"
click at [92, 90] on div "Create Timeslot" at bounding box center [95, 89] width 47 height 18
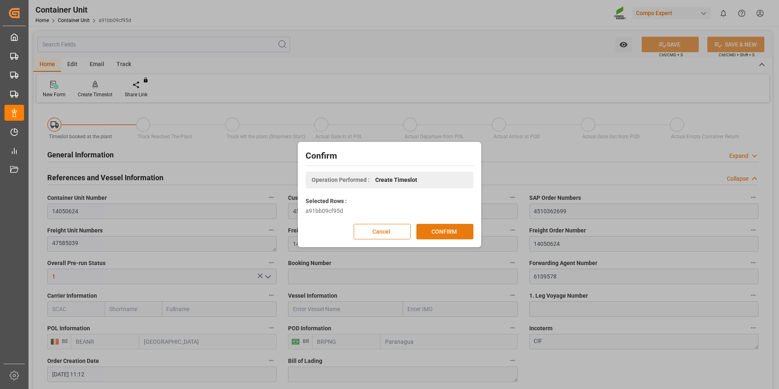
click at [436, 233] on button "CONFIRM" at bounding box center [444, 231] width 57 height 15
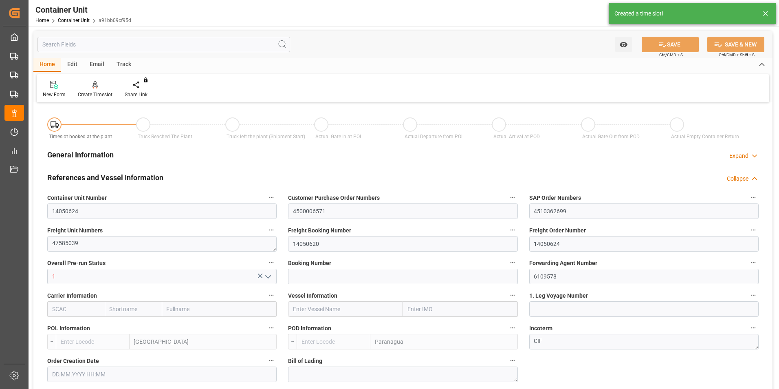
type input "BEANR"
type input "BRPNG"
type input "10"
type input "0"
type input "10"
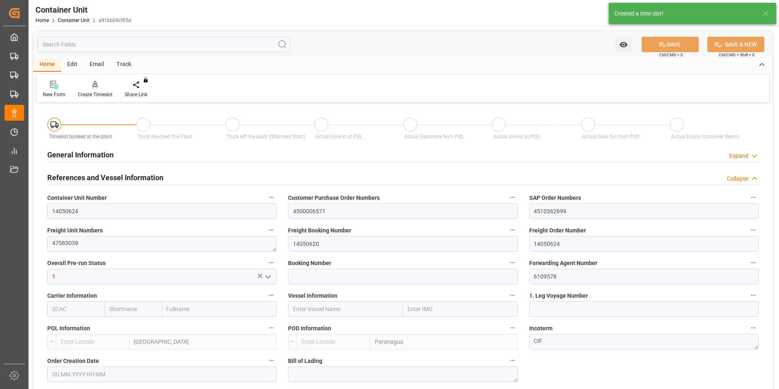
type input "0"
type input "260"
type input "21500"
type input "[DATE] 11:12"
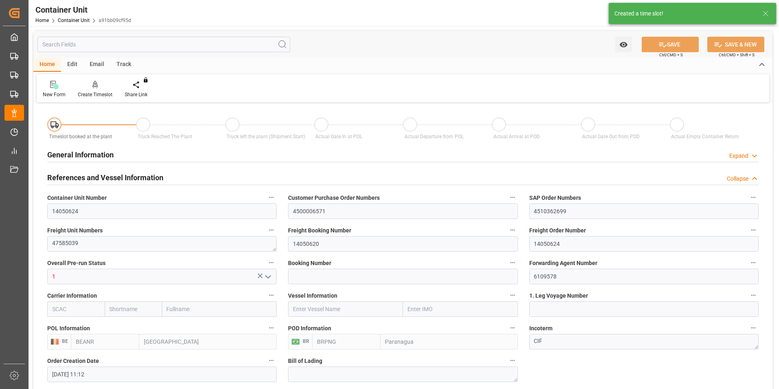
type input "[DATE]"
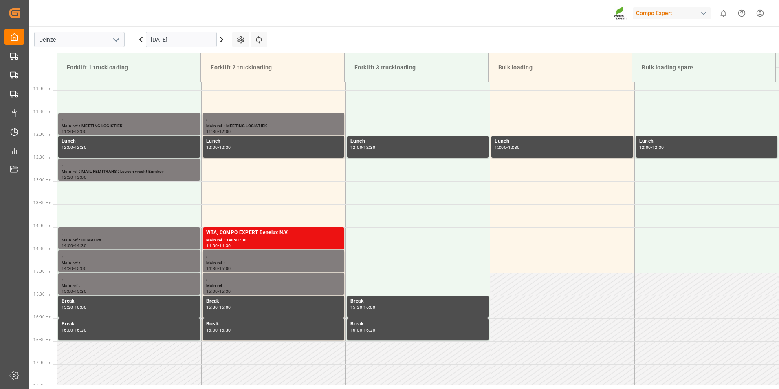
scroll to position [497, 0]
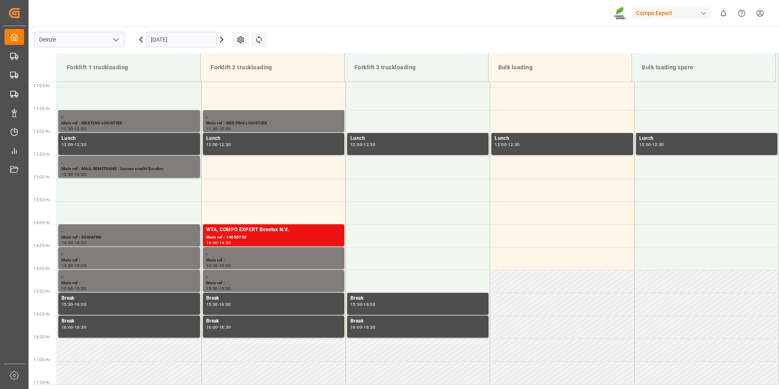
click at [191, 37] on input "[DATE]" at bounding box center [181, 39] width 71 height 15
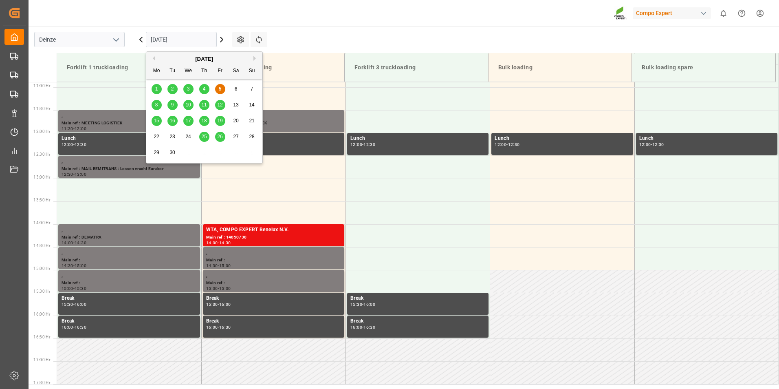
click at [254, 55] on div "[DATE]" at bounding box center [204, 59] width 116 height 8
click at [254, 58] on button "Next Month" at bounding box center [255, 58] width 5 height 5
click at [187, 90] on span "1" at bounding box center [188, 89] width 3 height 6
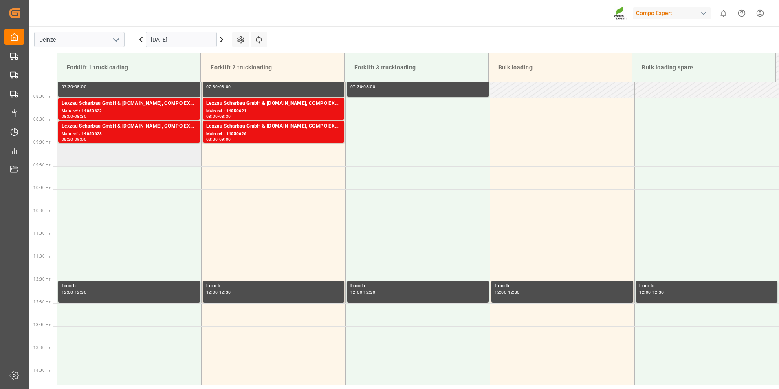
scroll to position [334, 0]
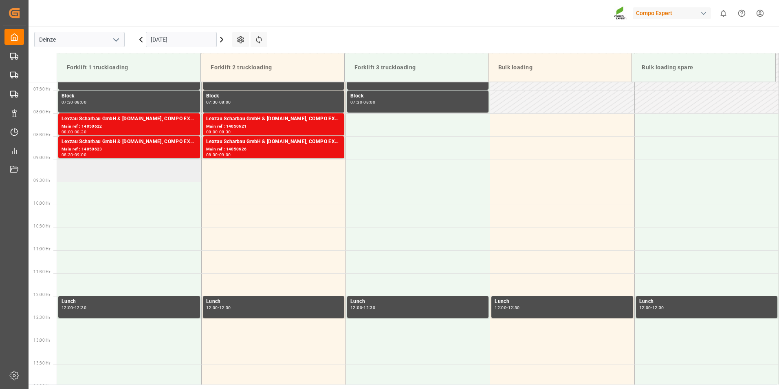
click at [79, 171] on td at bounding box center [129, 170] width 144 height 23
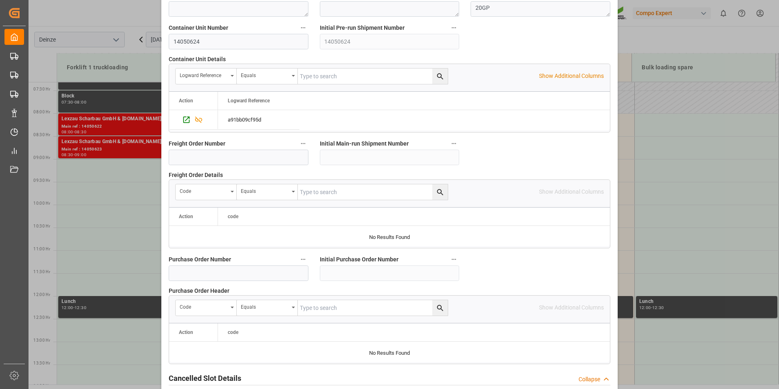
scroll to position [742, 0]
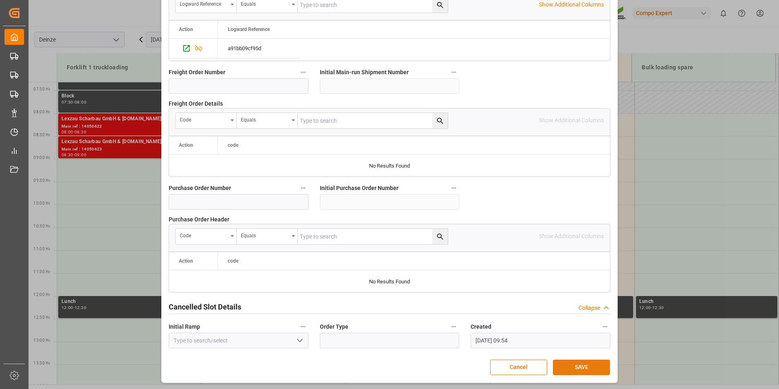
click at [567, 365] on button "SAVE" at bounding box center [581, 366] width 57 height 15
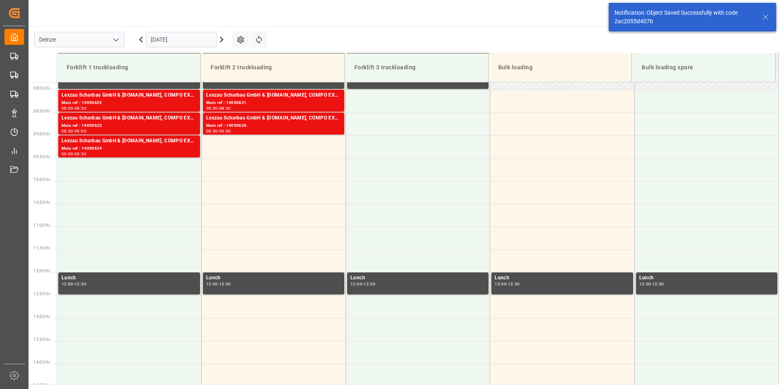
scroll to position [360, 0]
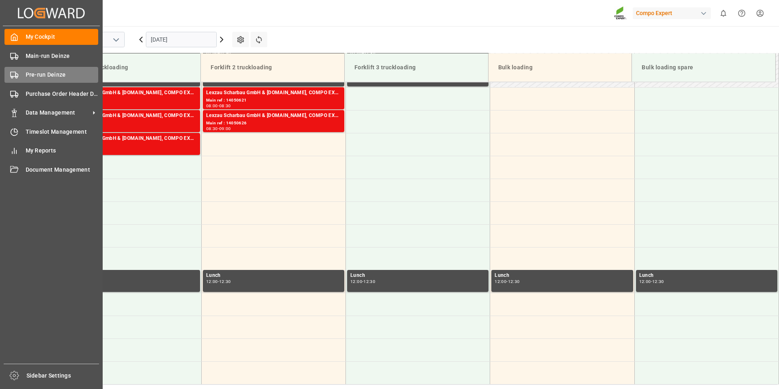
click at [13, 73] on icon at bounding box center [14, 75] width 8 height 8
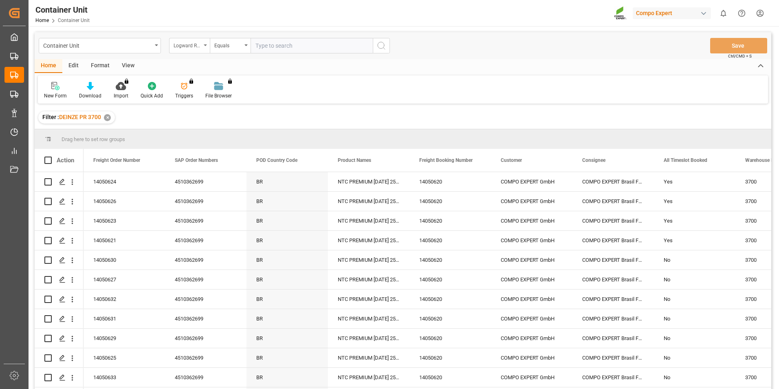
click at [204, 44] on icon "open menu" at bounding box center [205, 45] width 3 height 2
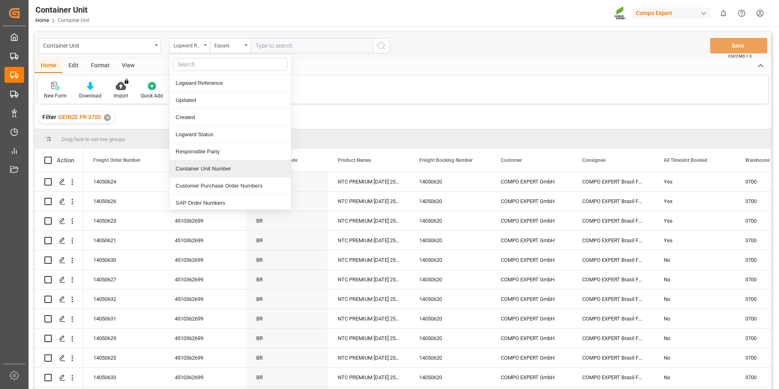
click at [189, 170] on div "Container Unit Number" at bounding box center [229, 168] width 121 height 17
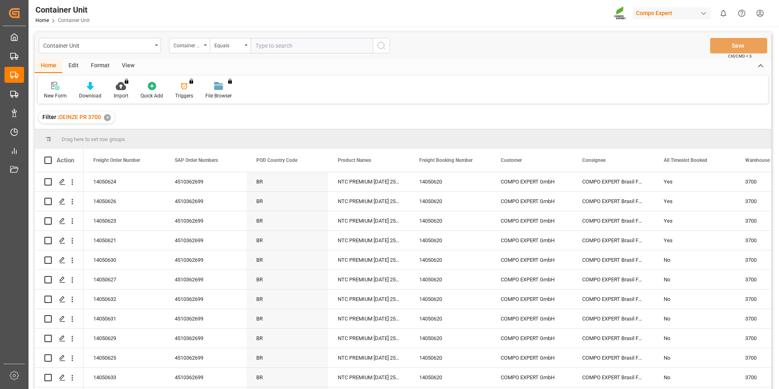
click at [262, 46] on input "text" at bounding box center [312, 45] width 122 height 15
type input "14050625"
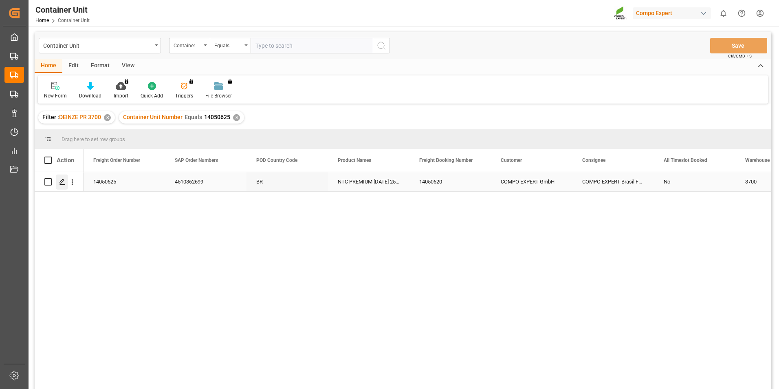
click at [60, 180] on icon "Press SPACE to select this row." at bounding box center [62, 181] width 7 height 7
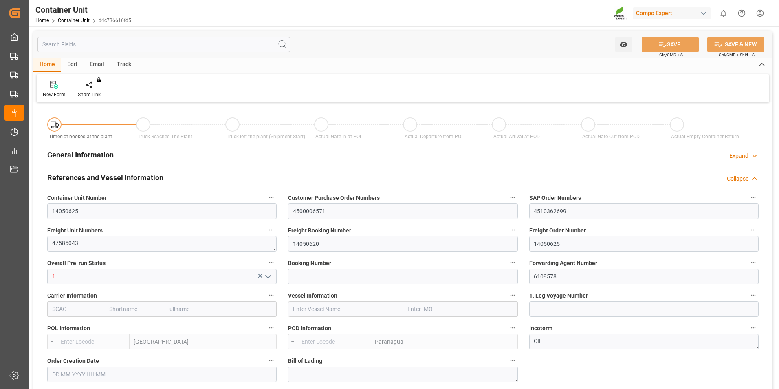
type input "BEANR"
type input "BRPNG"
type input "10"
type input "0"
type input "10"
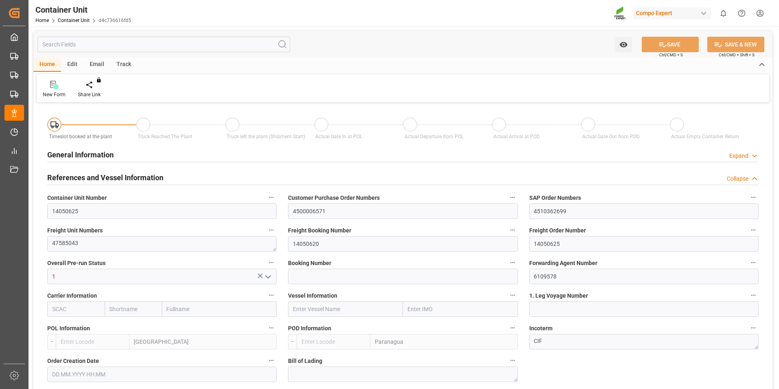
type input "0"
type input "260"
type input "21500"
type input "[DATE] 11:12"
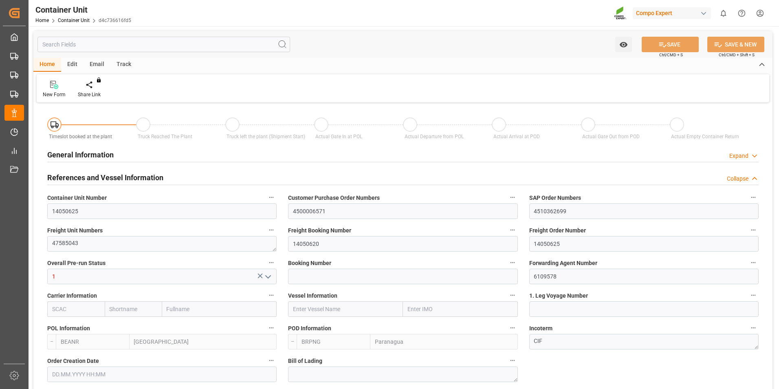
type input "[DATE]"
click at [95, 90] on div "Create Timeslot" at bounding box center [95, 89] width 47 height 18
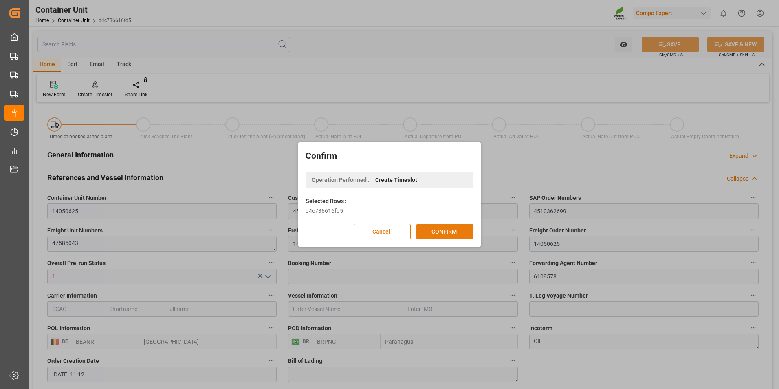
click at [439, 234] on button "CONFIRM" at bounding box center [444, 231] width 57 height 15
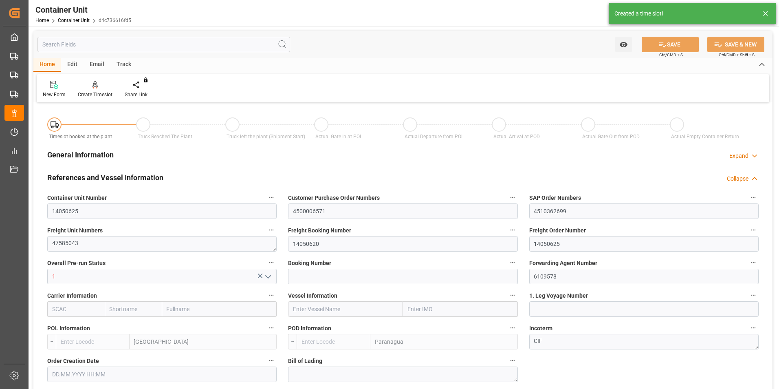
type input "BEANR"
type input "BRPNG"
type input "10"
type input "0"
type input "10"
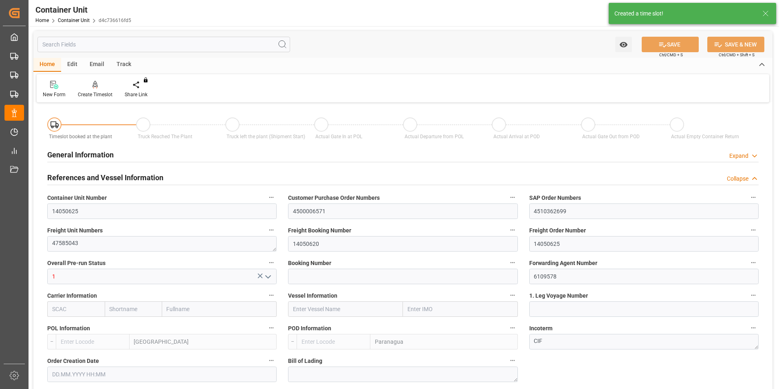
type input "0"
type input "260"
type input "21500"
type input "[DATE] 11:12"
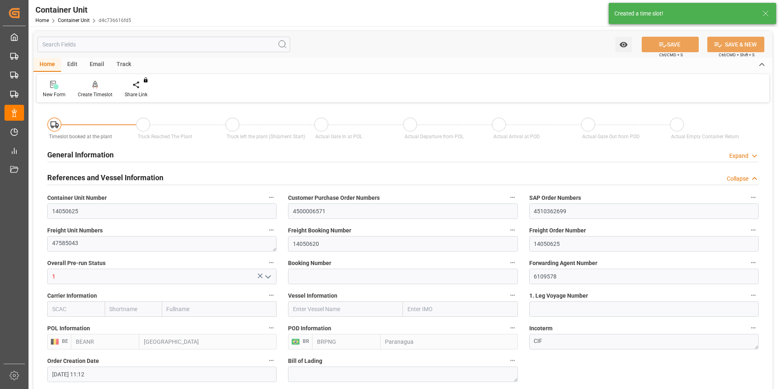
type input "[DATE]"
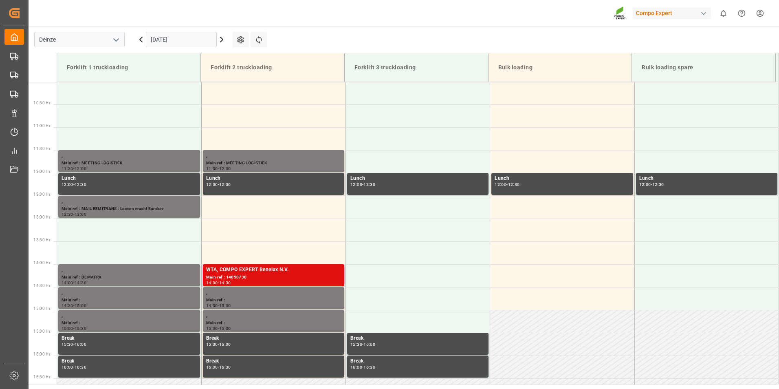
scroll to position [497, 0]
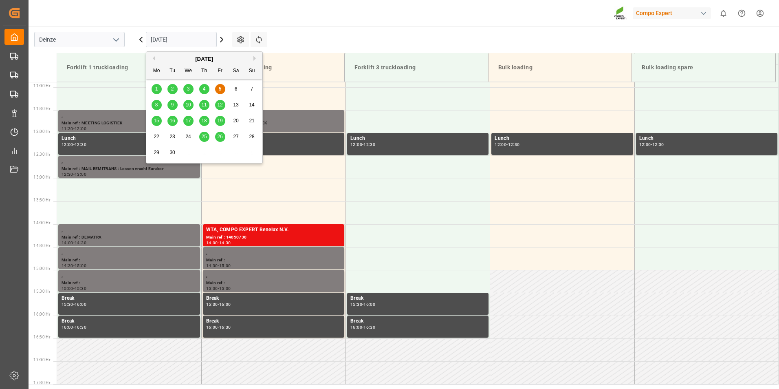
click at [178, 38] on input "[DATE]" at bounding box center [181, 39] width 71 height 15
click at [254, 60] on button "Next Month" at bounding box center [255, 58] width 5 height 5
click at [189, 88] on span "1" at bounding box center [188, 89] width 3 height 6
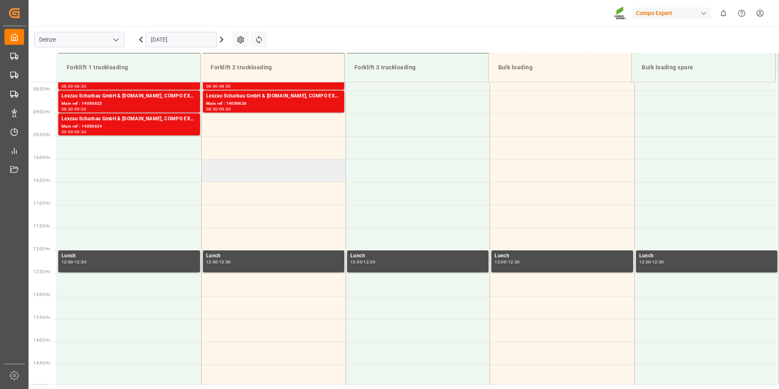
scroll to position [334, 0]
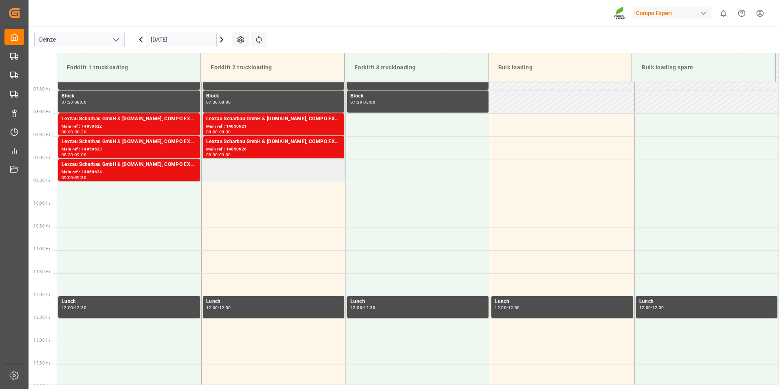
click at [225, 170] on td at bounding box center [273, 170] width 144 height 23
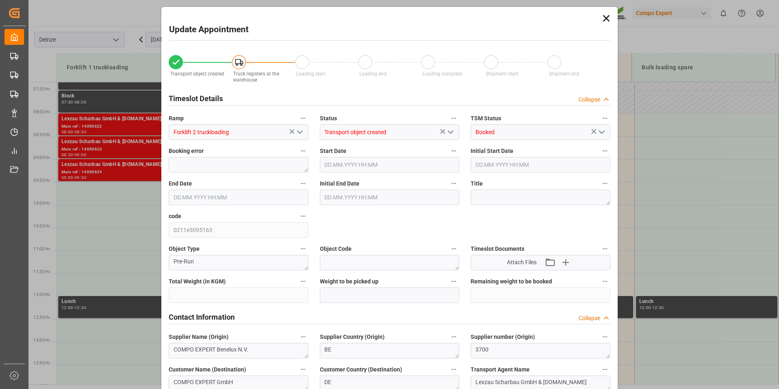
type input "21500"
type input "260"
type input "01.10.2025 09:00"
type input "01.10.2025 09:30"
type input "13.08.2025 11:12"
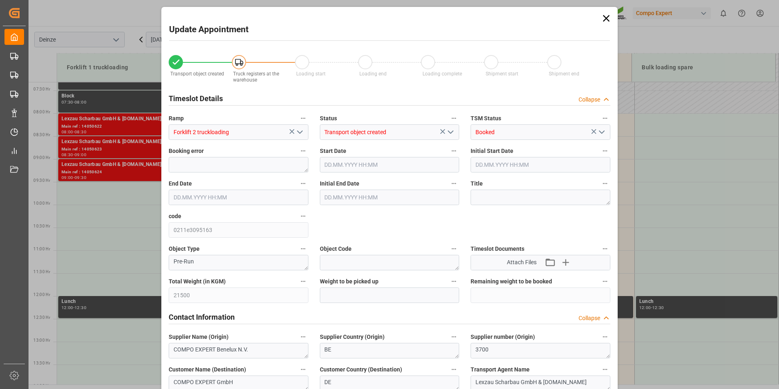
type input "05.09.2025 09:55"
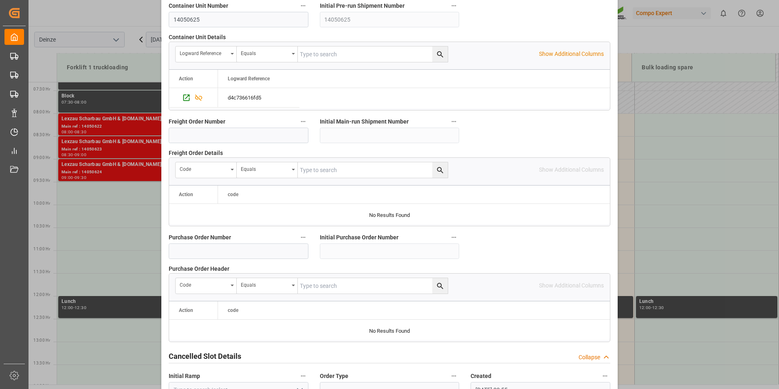
scroll to position [742, 0]
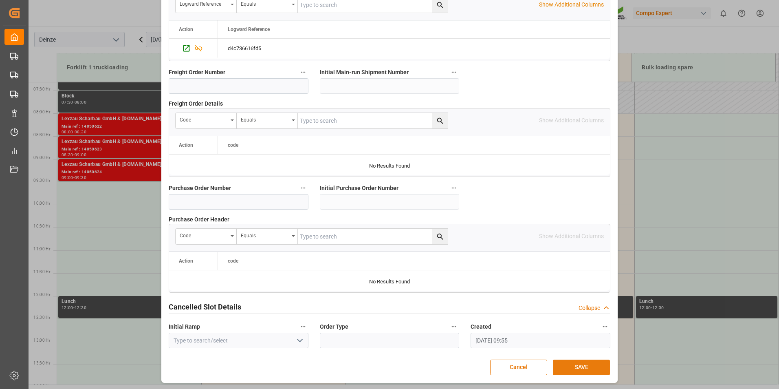
click at [575, 365] on button "SAVE" at bounding box center [581, 366] width 57 height 15
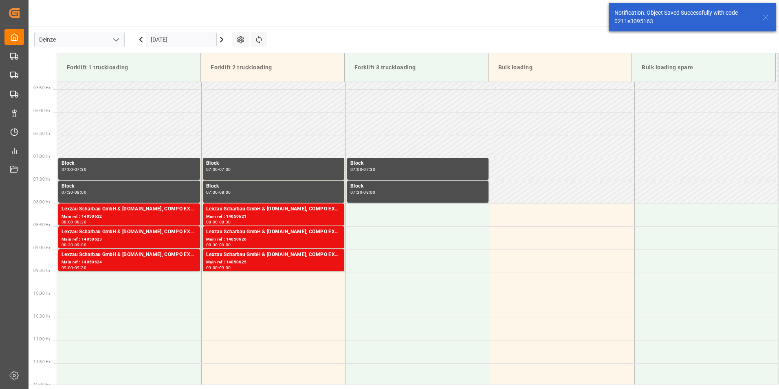
scroll to position [360, 0]
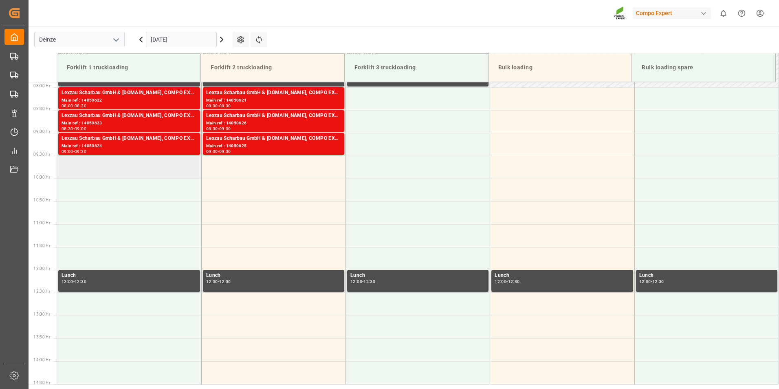
click at [95, 168] on td at bounding box center [129, 167] width 144 height 23
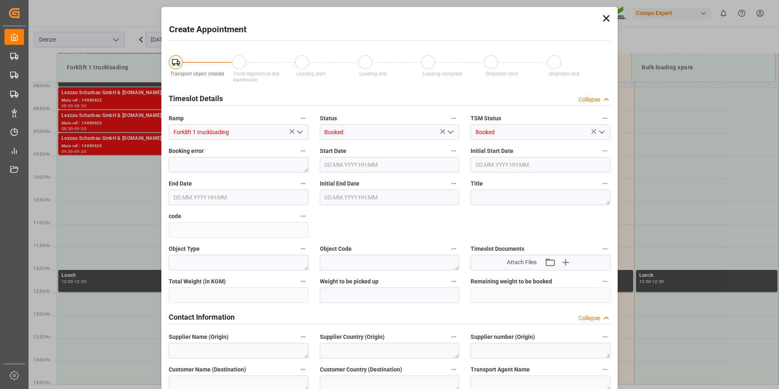
type input "01.10.2025 09:30"
type input "[DATE] 10:00"
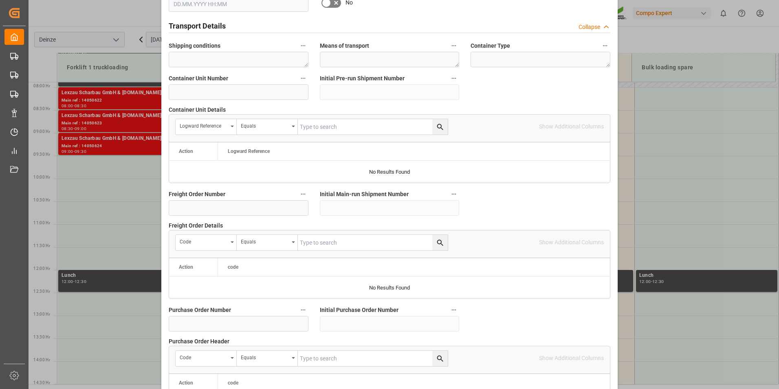
scroll to position [742, 0]
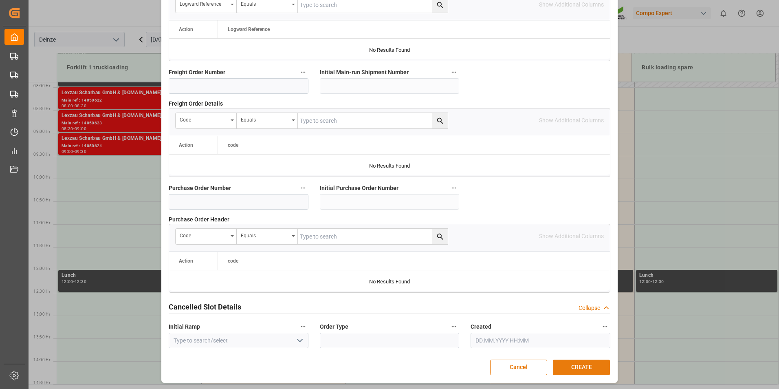
click at [585, 363] on button "CREATE" at bounding box center [581, 366] width 57 height 15
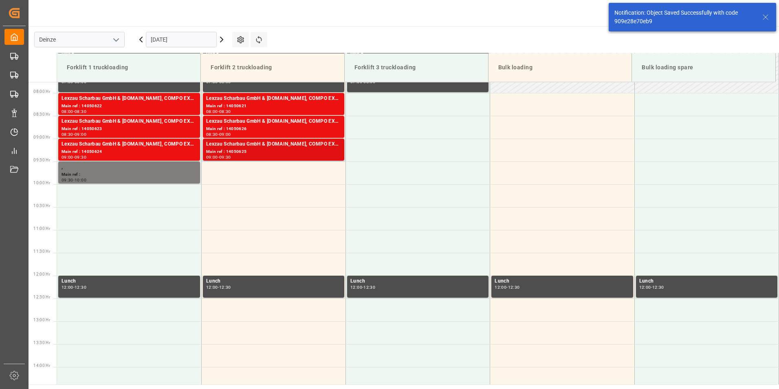
scroll to position [360, 0]
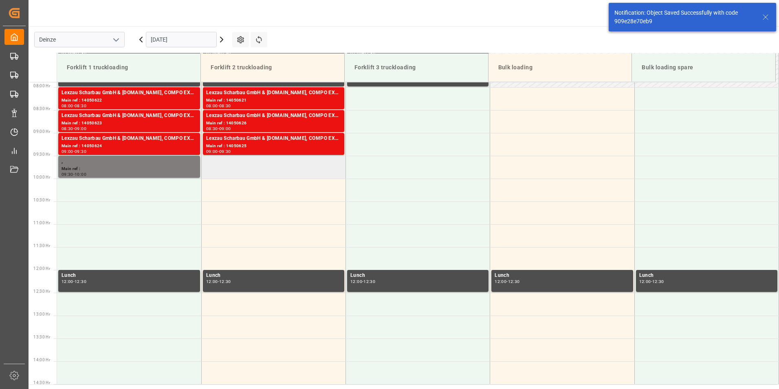
click at [235, 168] on td at bounding box center [273, 167] width 144 height 23
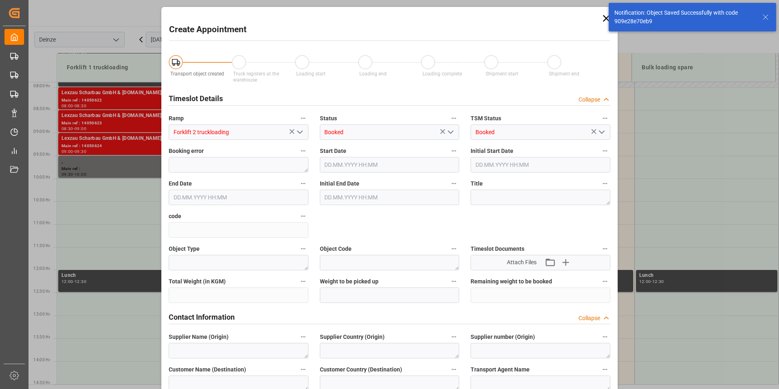
type input "01.10.2025 09:30"
type input "01.10.2025 10:00"
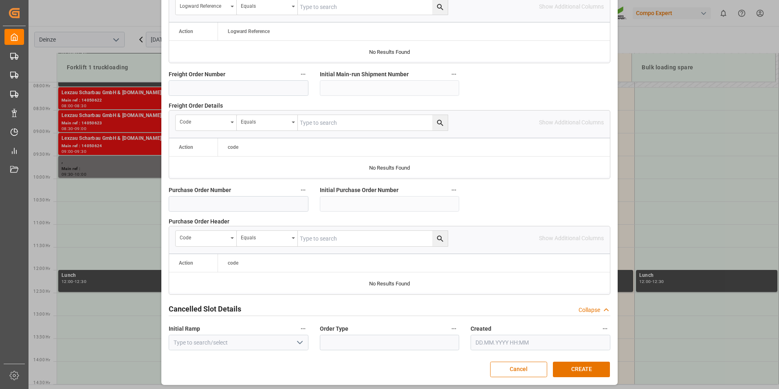
scroll to position [742, 0]
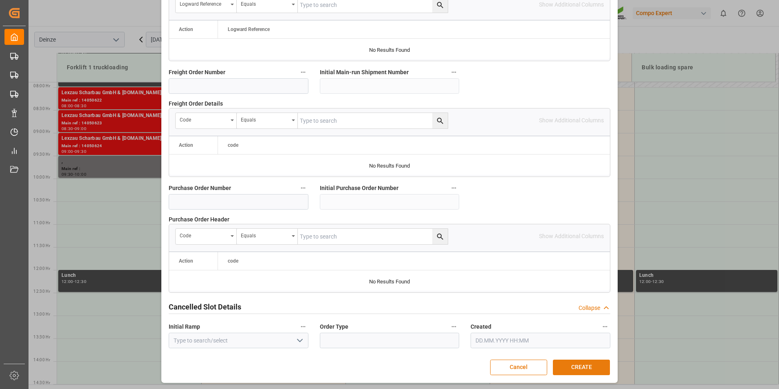
click at [573, 368] on button "CREATE" at bounding box center [581, 366] width 57 height 15
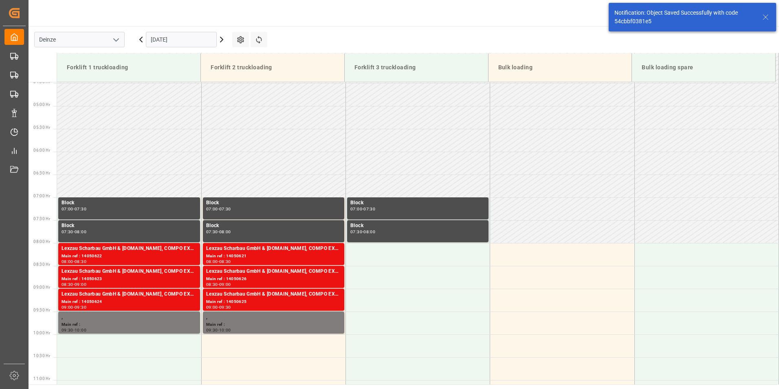
scroll to position [360, 0]
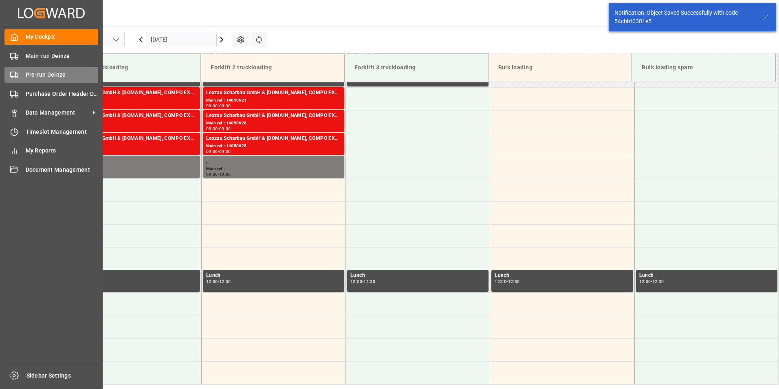
click at [11, 77] on rect at bounding box center [13, 74] width 5 height 4
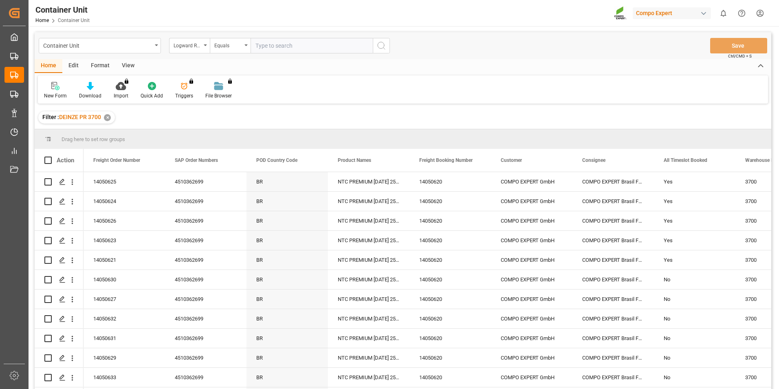
click at [205, 47] on div "Logward Reference" at bounding box center [189, 45] width 41 height 15
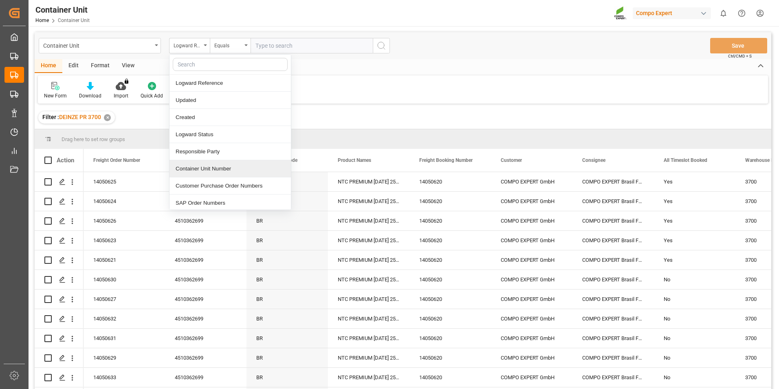
click at [194, 171] on div "Container Unit Number" at bounding box center [229, 168] width 121 height 17
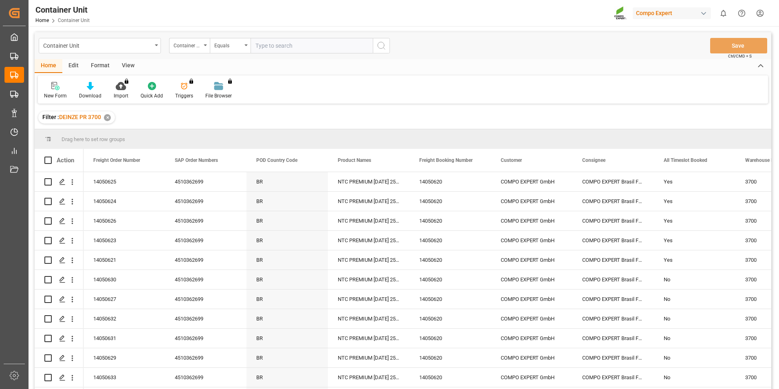
click at [260, 50] on input "text" at bounding box center [312, 45] width 122 height 15
type input "14050627"
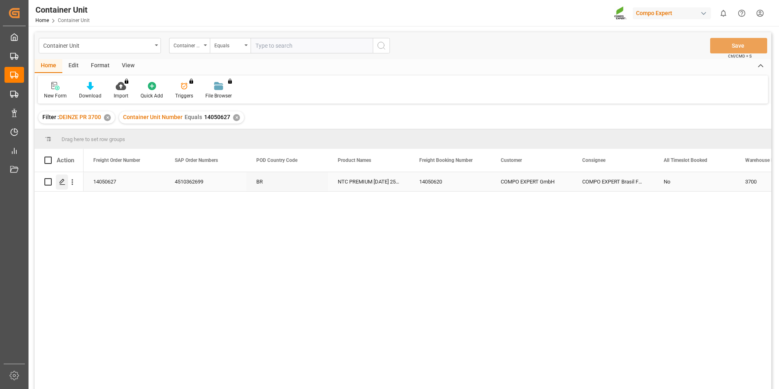
click at [62, 182] on polygon "Press SPACE to select this row." at bounding box center [62, 181] width 4 height 4
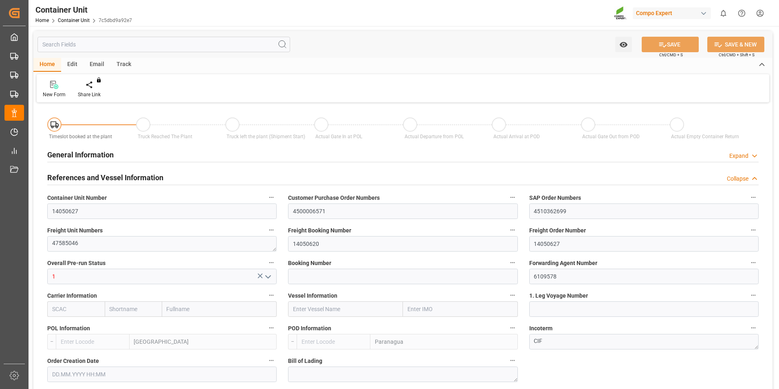
type input "BEANR"
type input "BRPNG"
type input "10"
type input "0"
type input "10"
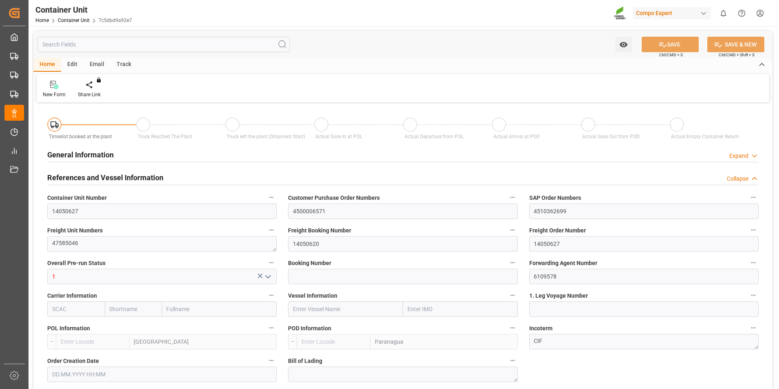
type input "0"
type input "260"
type input "21500"
type input "13.08.2025 11:13"
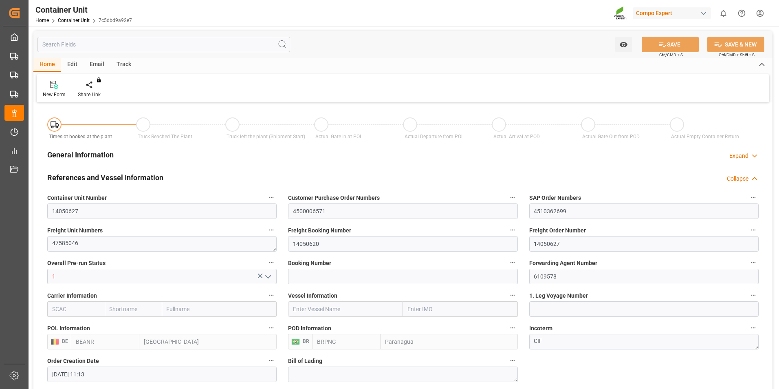
type input "[DATE]"
click at [90, 90] on div "Create Timeslot" at bounding box center [95, 89] width 47 height 18
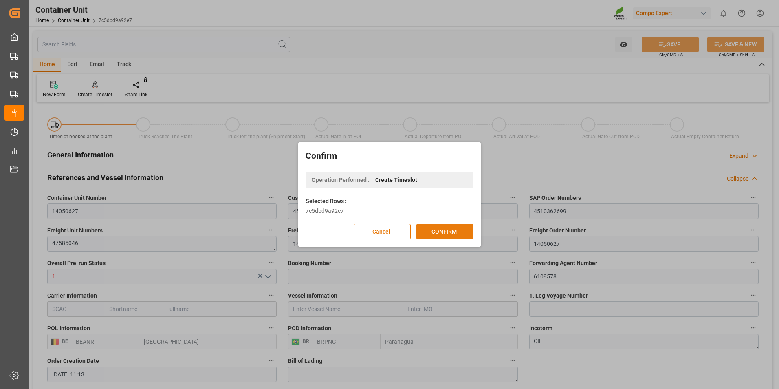
click at [453, 228] on button "CONFIRM" at bounding box center [444, 231] width 57 height 15
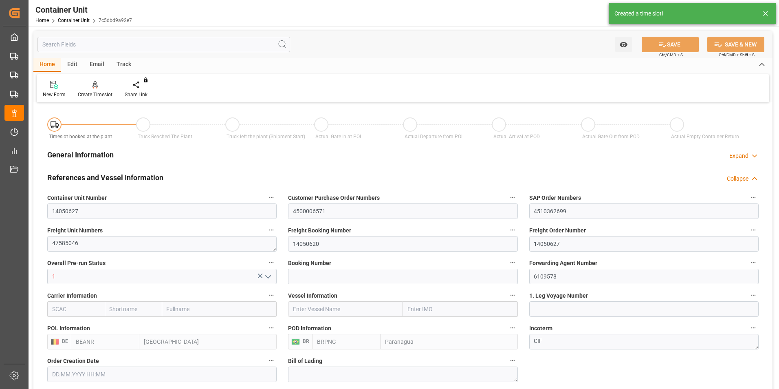
type input "13.08.2025 11:13"
type input "06.10.2025"
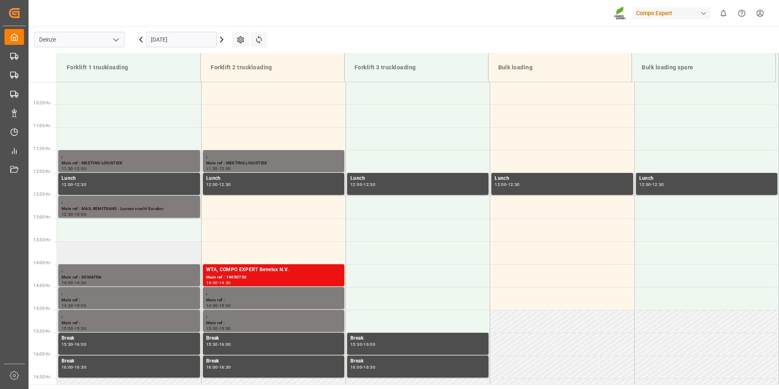
scroll to position [497, 0]
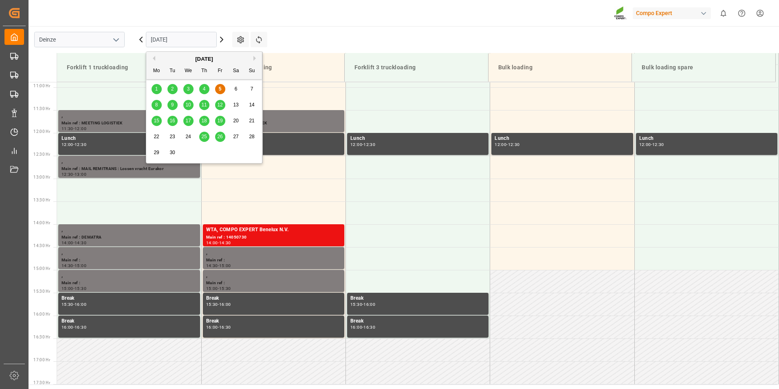
click at [184, 38] on input "[DATE]" at bounding box center [181, 39] width 71 height 15
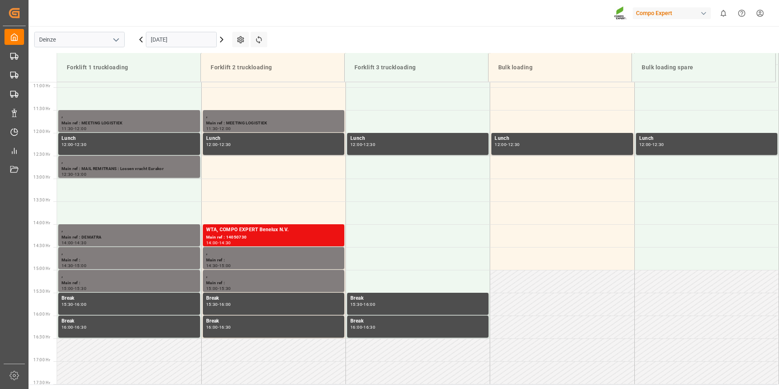
click at [221, 39] on icon at bounding box center [222, 40] width 10 height 10
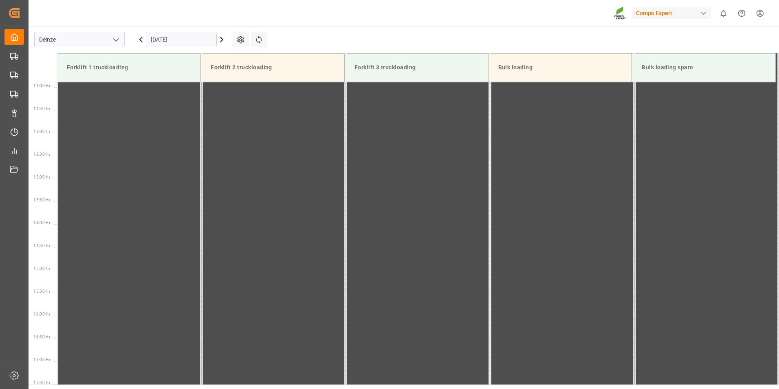
click at [202, 43] on input "[DATE]" at bounding box center [181, 39] width 71 height 15
click at [221, 38] on icon at bounding box center [221, 39] width 2 height 5
click at [189, 38] on input "[DATE]" at bounding box center [181, 39] width 71 height 15
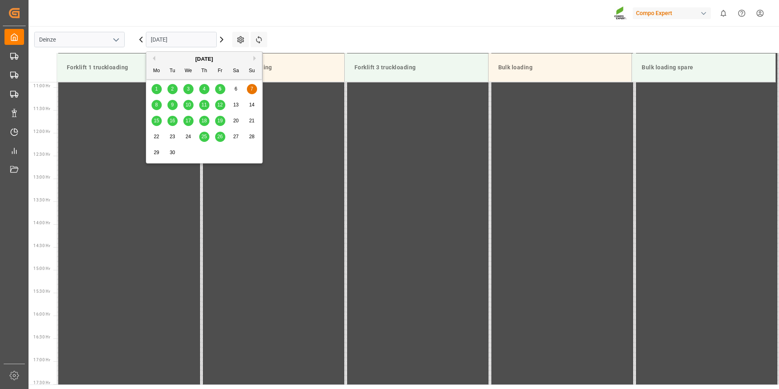
click at [254, 58] on button "Next Month" at bounding box center [255, 58] width 5 height 5
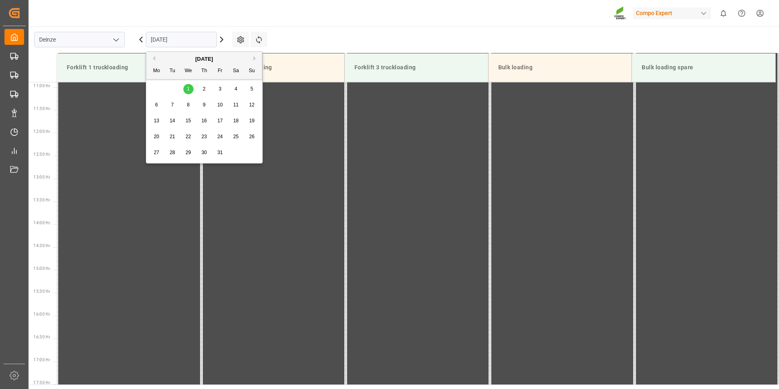
click at [185, 86] on div "1" at bounding box center [188, 89] width 10 height 10
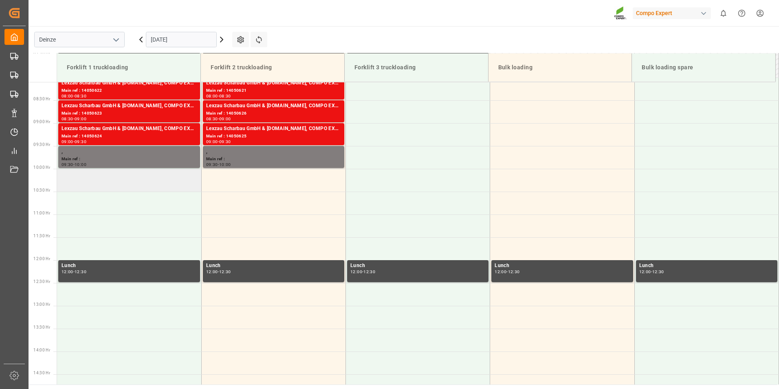
scroll to position [334, 0]
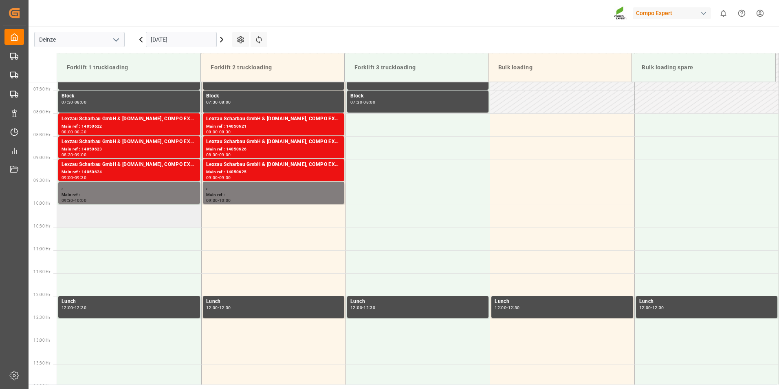
click at [103, 217] on td at bounding box center [129, 215] width 144 height 23
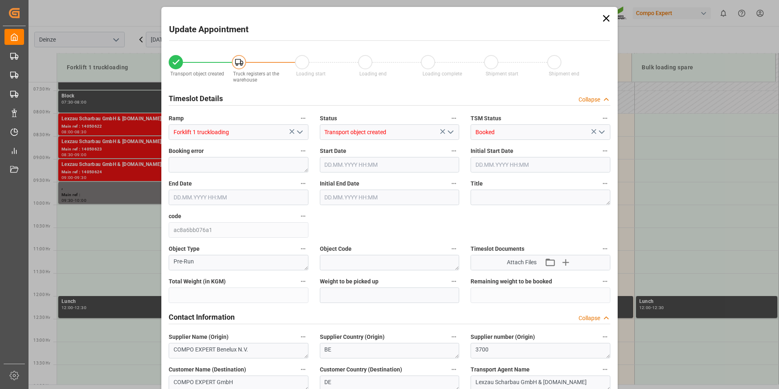
type input "21500"
type input "260"
type input "01.10.2025 10:00"
type input "[DATE] 10:30"
type input "13.08.2025 11:13"
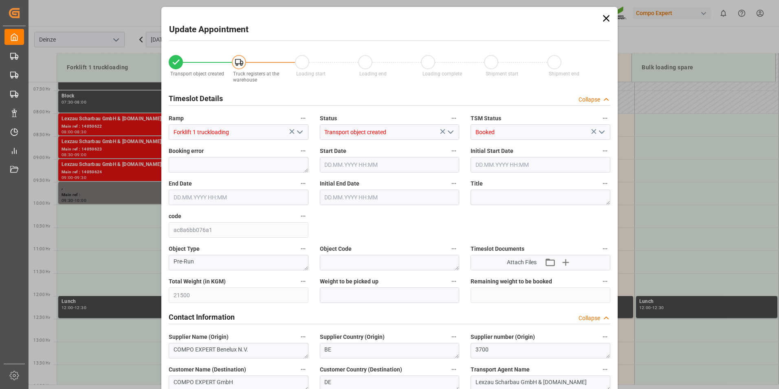
type input "05.09.2025 09:57"
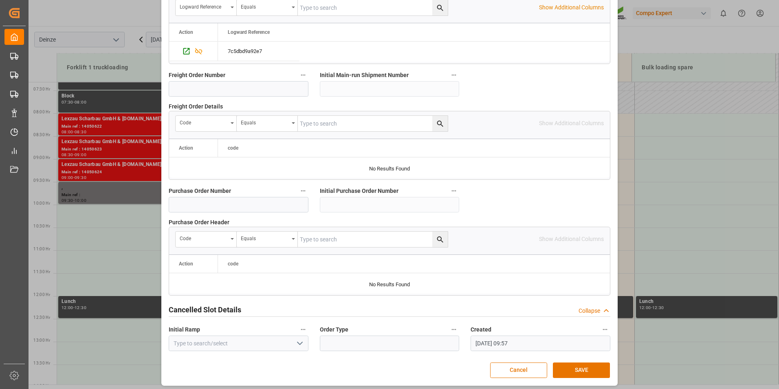
scroll to position [742, 0]
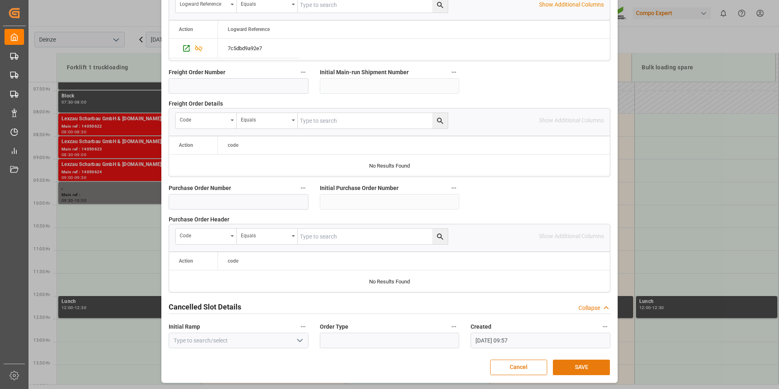
click at [575, 368] on button "SAVE" at bounding box center [581, 366] width 57 height 15
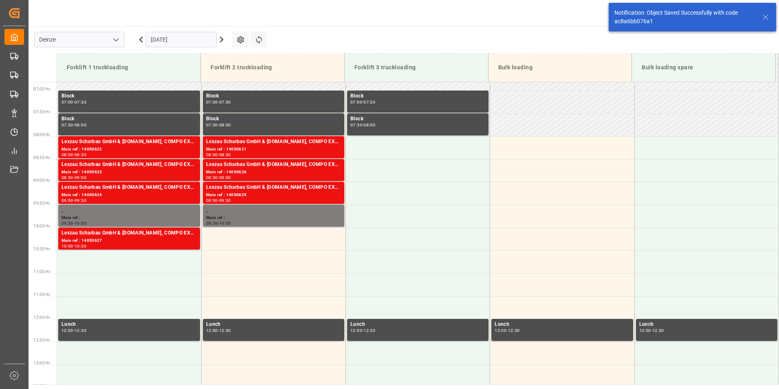
scroll to position [405, 0]
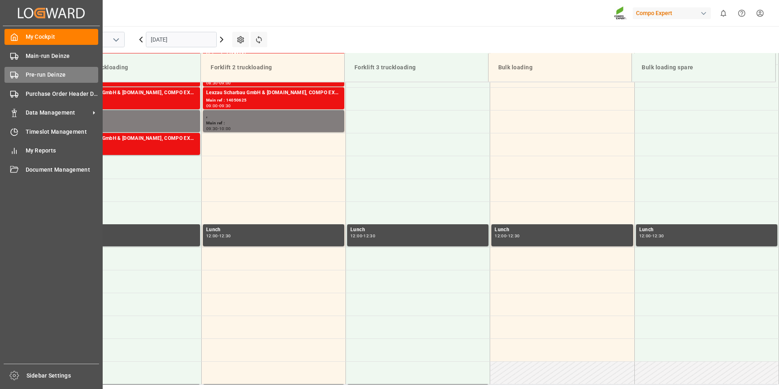
click at [16, 75] on polygon at bounding box center [16, 75] width 2 height 3
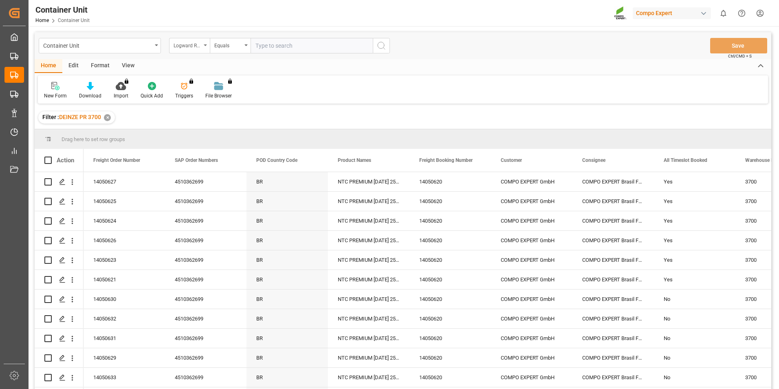
click at [205, 46] on div "Logward Reference" at bounding box center [189, 45] width 41 height 15
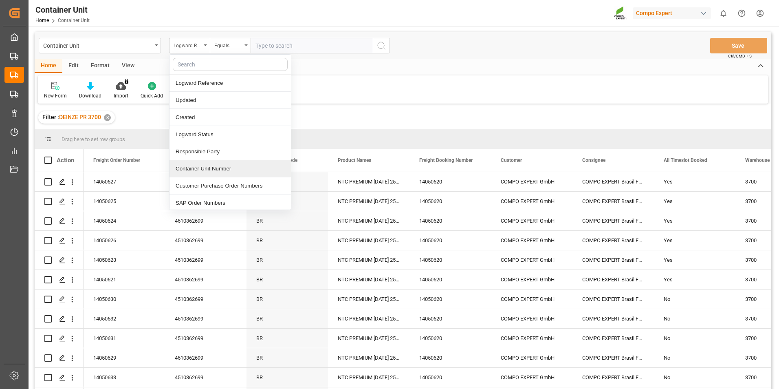
click at [194, 168] on div "Container Unit Number" at bounding box center [229, 168] width 121 height 17
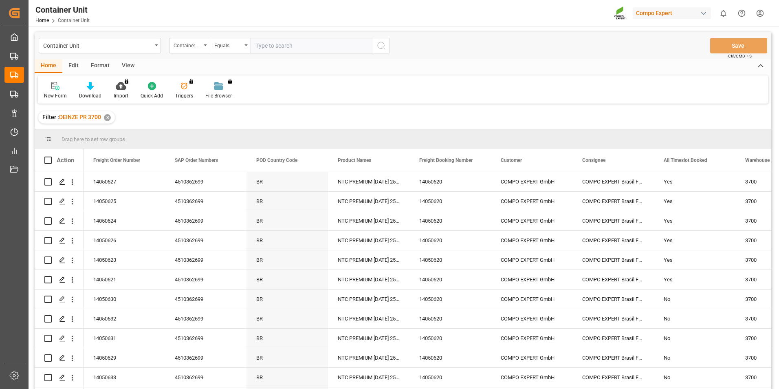
drag, startPoint x: 269, startPoint y: 46, endPoint x: 272, endPoint y: 55, distance: 9.8
click at [270, 47] on input "text" at bounding box center [312, 45] width 122 height 15
type input "14050628"
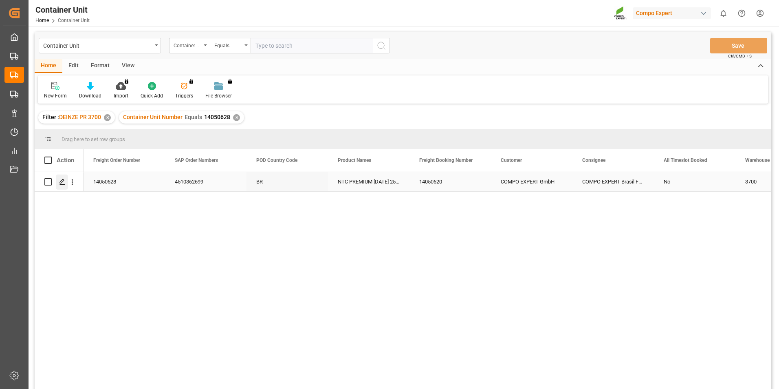
click at [61, 180] on icon "Press SPACE to select this row." at bounding box center [62, 181] width 7 height 7
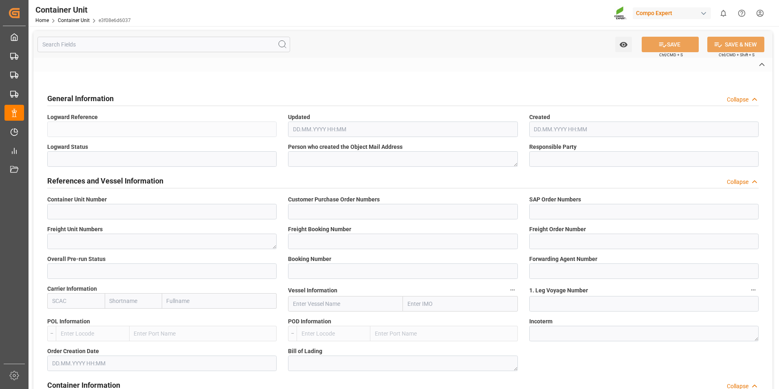
type input "14050628"
type input "4500006571"
type input "4510362699"
type textarea "47585045"
type input "14050620"
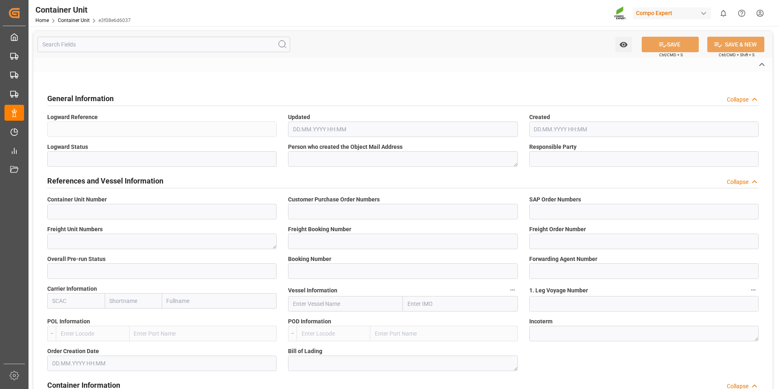
type input "14050628"
type input "1"
type input "6109578"
type input "Antwerp"
type input "Paranagua"
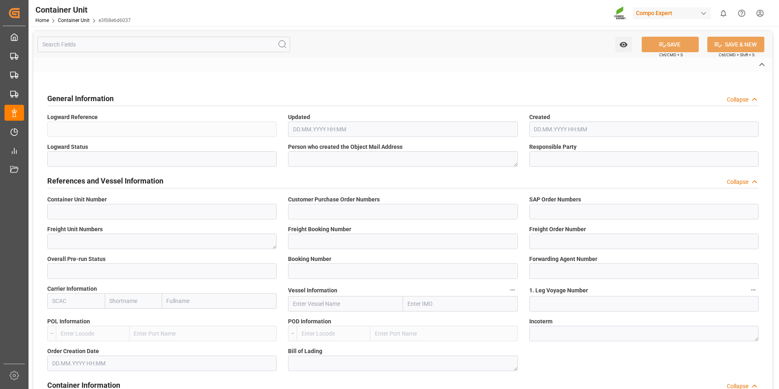
type textarea "CIF"
type input "No"
type input "20GP"
type input "2"
type textarea "10"
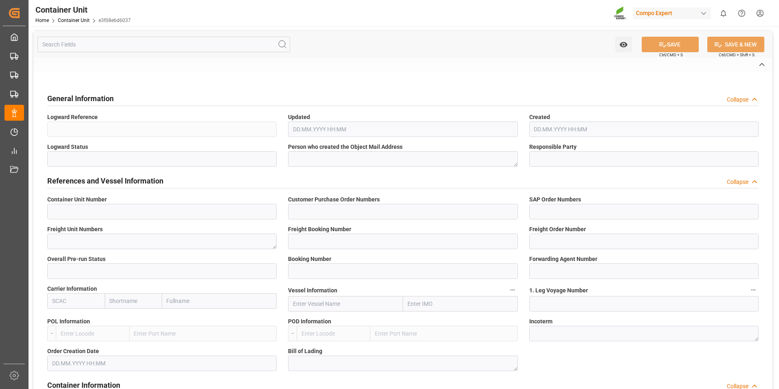
type textarea "Z3"
type input "CB01"
type textarea "Paranagua"
type textarea "9800"
type input "Belgium"
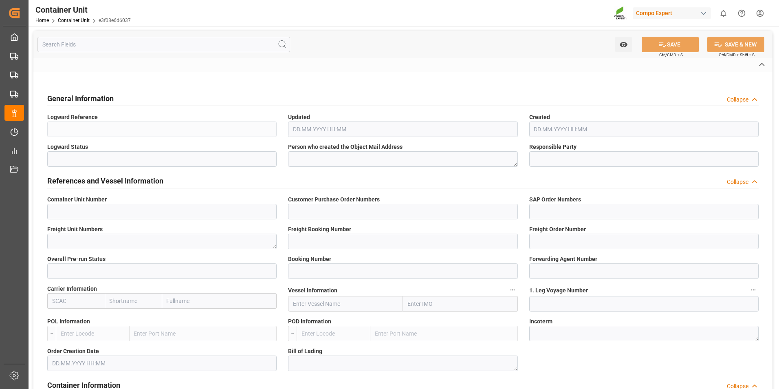
type textarea "01317-890"
type input "Brazil"
type input "EUR"
type textarea "CB31"
type textarea "NTC PREMIUM [DATE] 25kg (x42) INT MTO"
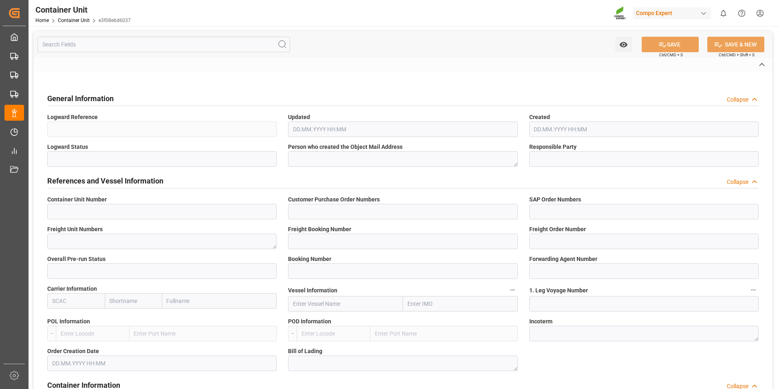
type textarea "2566614899"
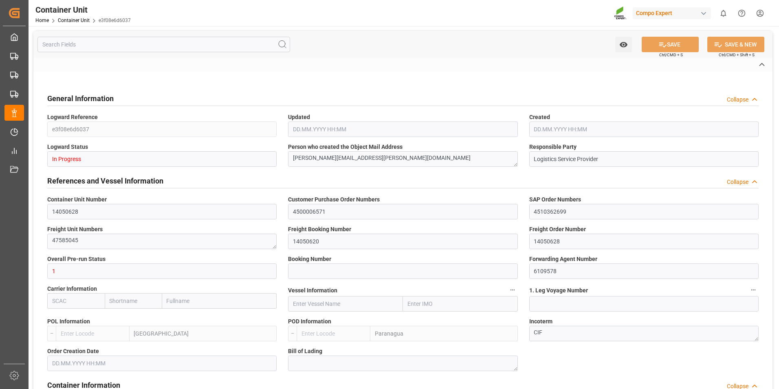
type input "BEANR"
type input "BRPNG"
type input "10"
type input "0"
type input "10"
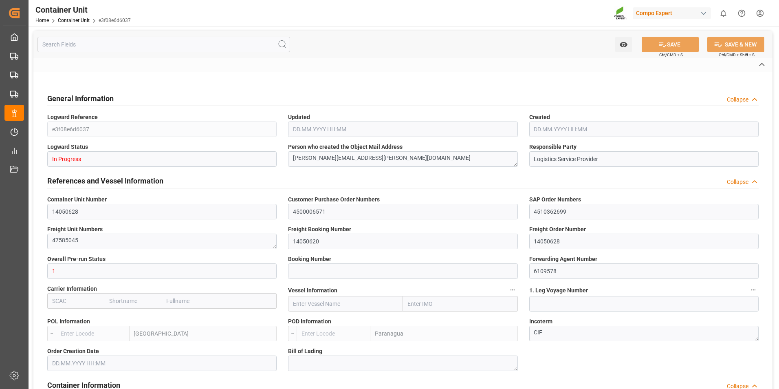
type input "0"
type input "260"
type input "21500"
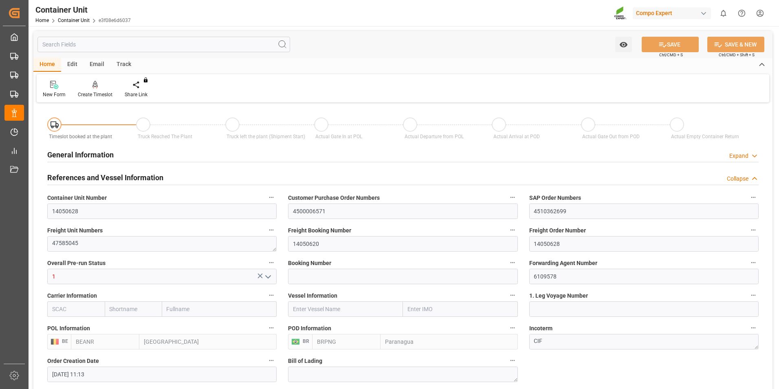
type input "13.08.2025 11:13"
type input "06.10.2025"
click at [90, 90] on div "Create Timeslot" at bounding box center [95, 89] width 47 height 18
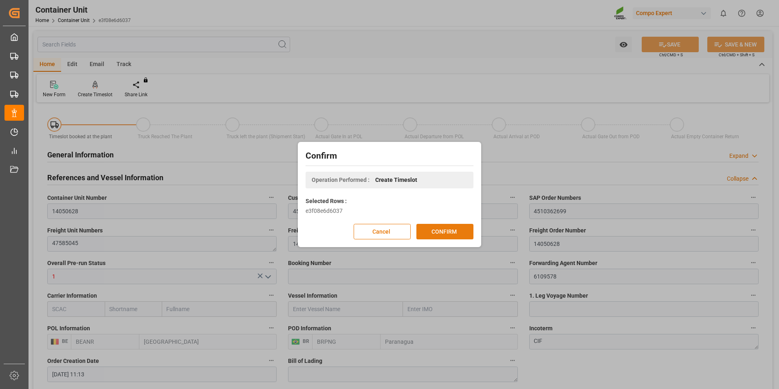
click at [442, 231] on button "CONFIRM" at bounding box center [444, 231] width 57 height 15
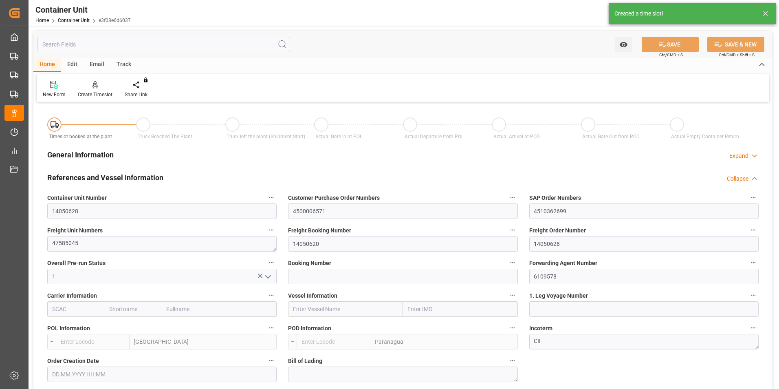
type input "BEANR"
type input "BRPNG"
type input "10"
type input "0"
type input "10"
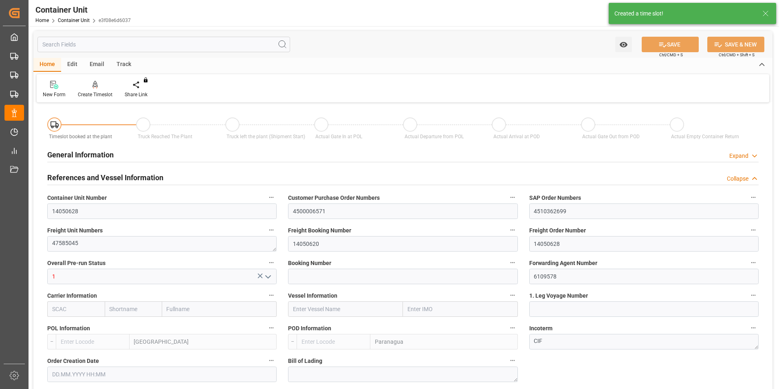
type input "0"
type input "260"
type input "21500"
type input "13.08.2025 11:13"
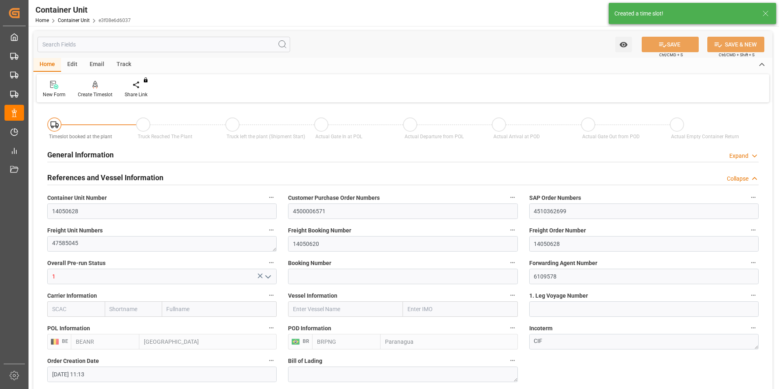
type input "06.10.2025"
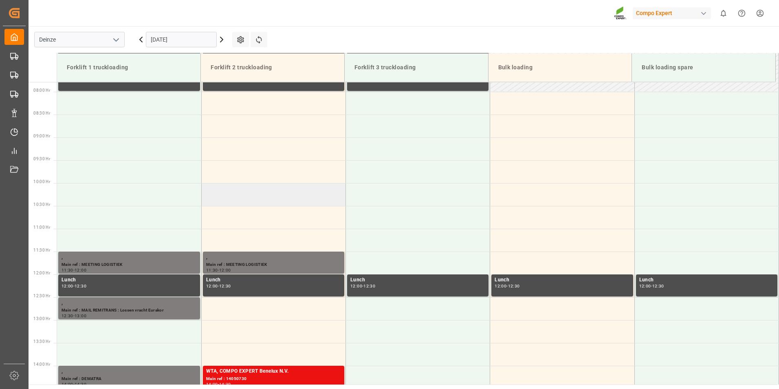
scroll to position [497, 0]
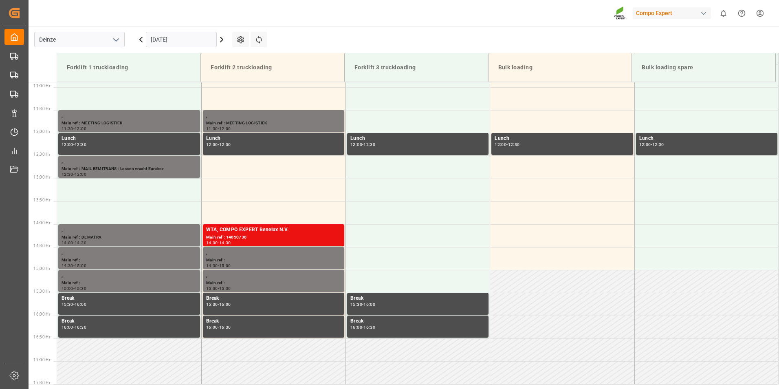
click at [198, 39] on input "[DATE]" at bounding box center [181, 39] width 71 height 15
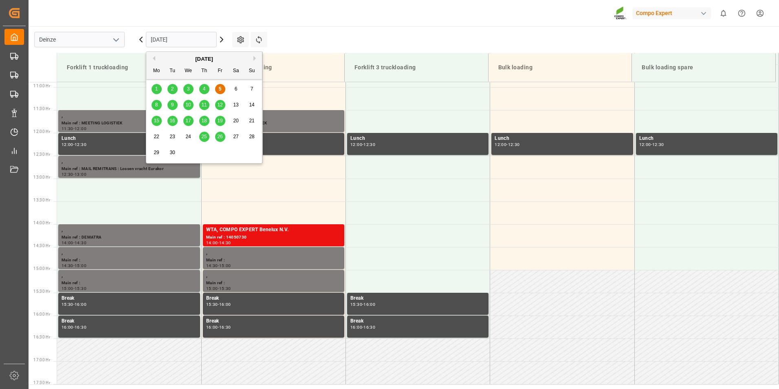
click at [255, 59] on button "Next Month" at bounding box center [255, 58] width 5 height 5
click at [188, 90] on span "1" at bounding box center [188, 89] width 3 height 6
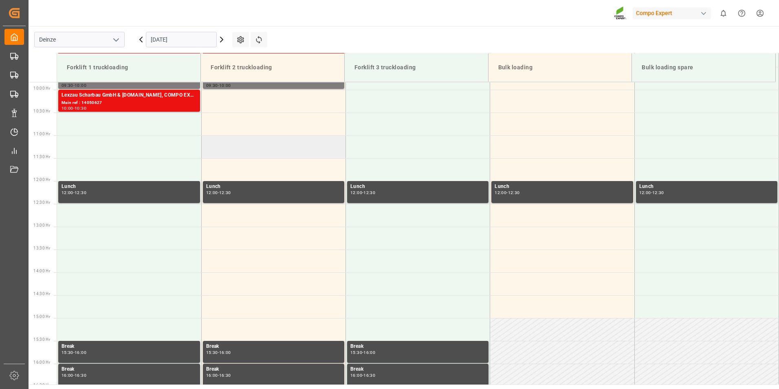
scroll to position [374, 0]
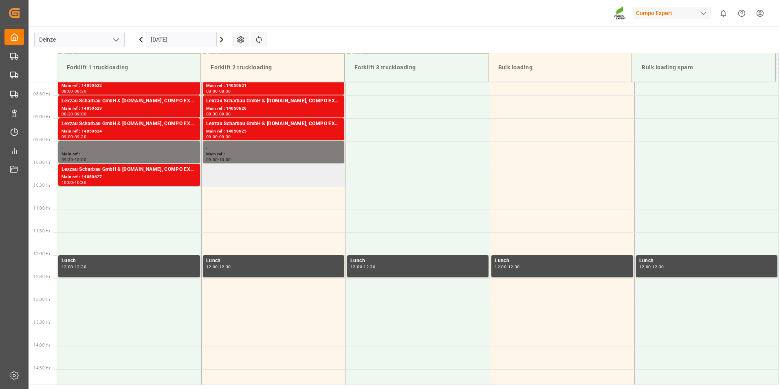
click at [220, 175] on td at bounding box center [273, 175] width 144 height 23
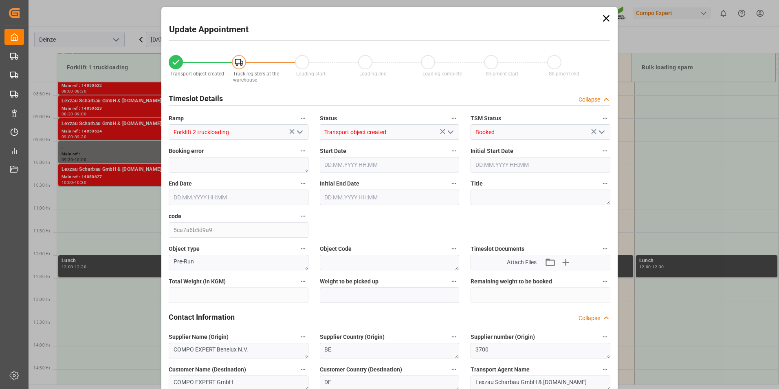
type input "21500"
type input "260"
type input "[DATE] 10:00"
type input "[DATE] 10:30"
type input "[DATE] 11:13"
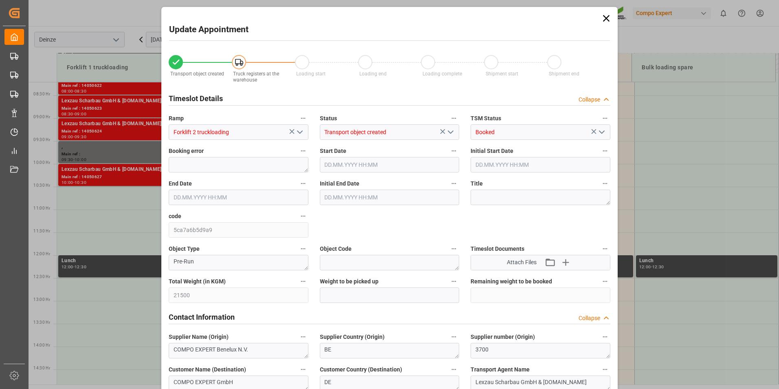
type input "05.09.2025 09:58"
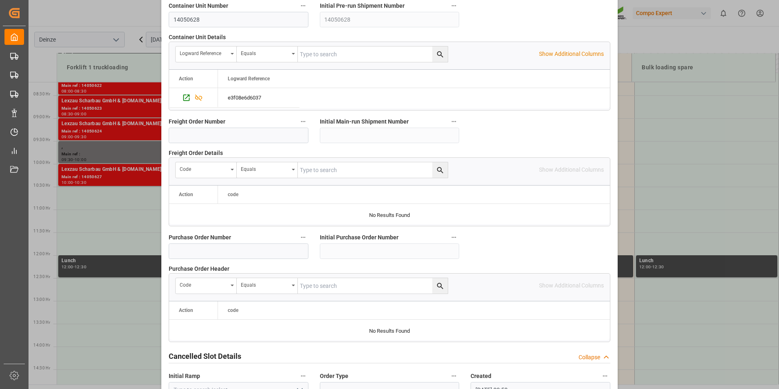
scroll to position [742, 0]
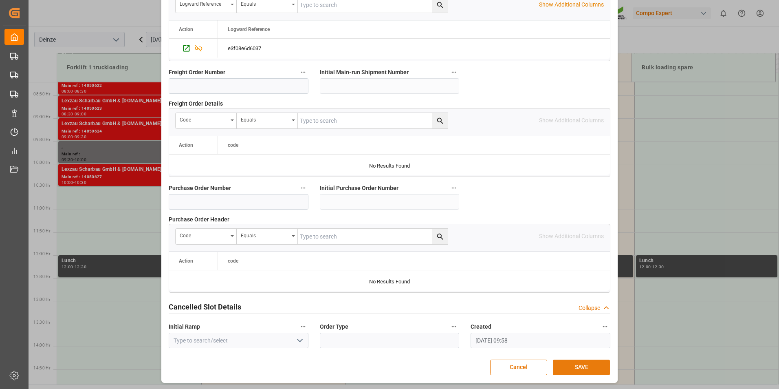
drag, startPoint x: 575, startPoint y: 365, endPoint x: 568, endPoint y: 368, distance: 7.7
click at [574, 366] on button "SAVE" at bounding box center [581, 366] width 57 height 15
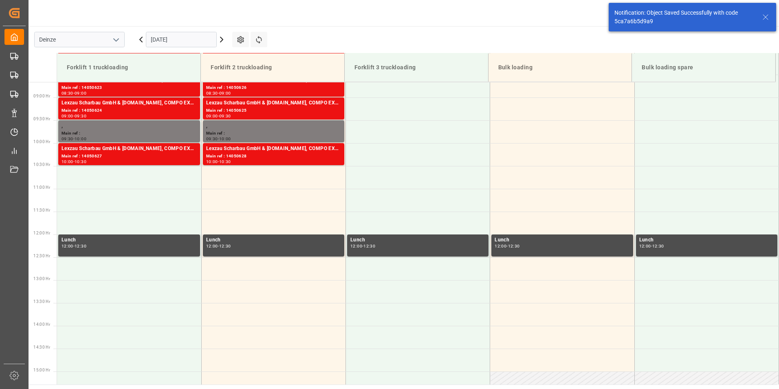
scroll to position [405, 0]
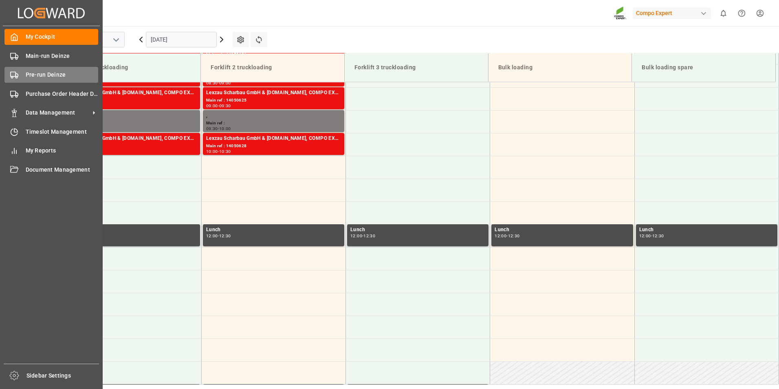
click at [10, 77] on icon at bounding box center [14, 75] width 8 height 8
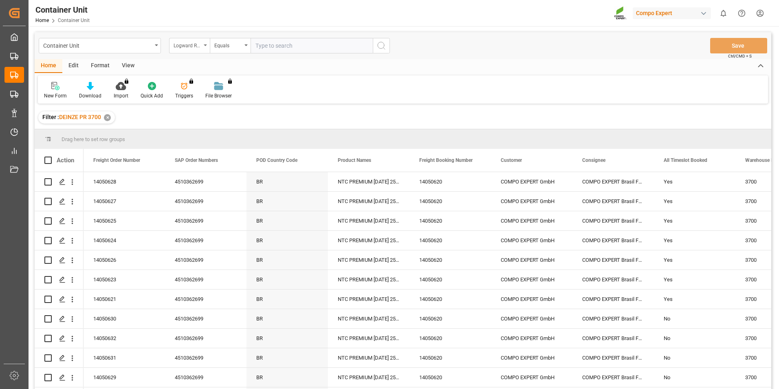
click at [207, 44] on div "Logward Reference" at bounding box center [189, 45] width 41 height 15
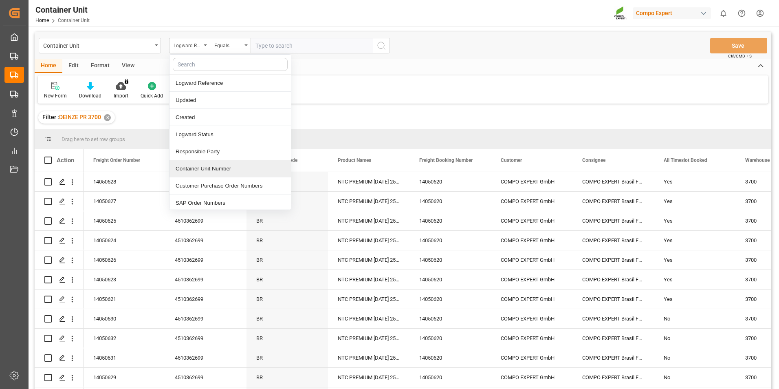
click at [185, 169] on div "Container Unit Number" at bounding box center [229, 168] width 121 height 17
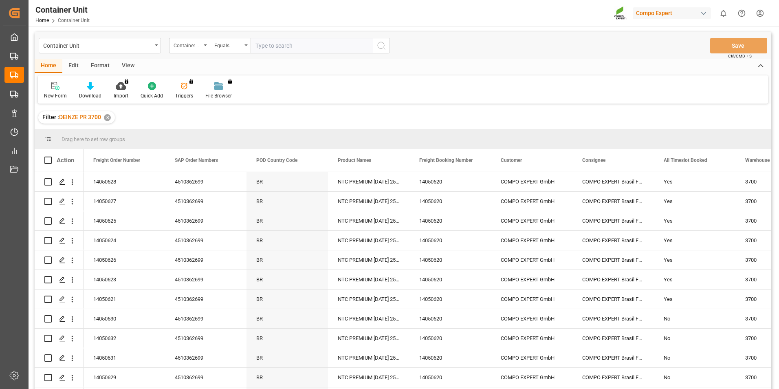
click at [263, 52] on input "text" at bounding box center [312, 45] width 122 height 15
type input "14050629"
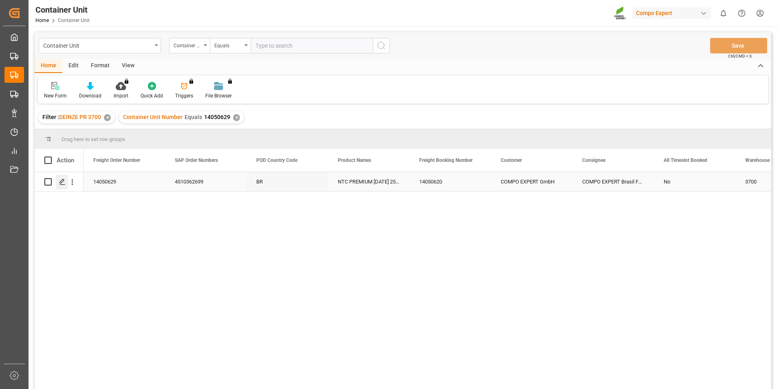
click at [62, 180] on polygon "Press SPACE to select this row." at bounding box center [62, 181] width 4 height 4
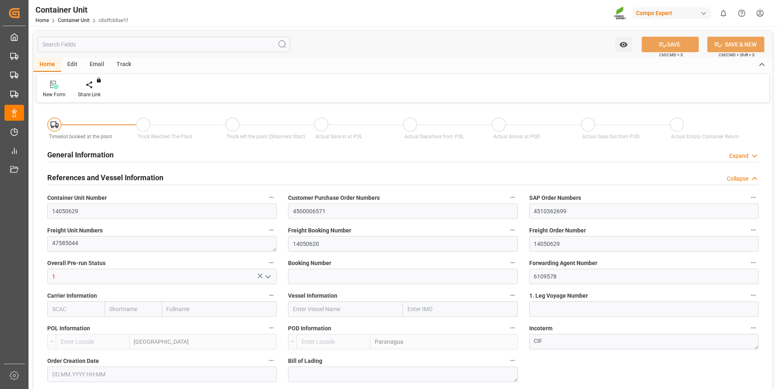
type input "BEANR"
type input "BRPNG"
type input "10"
type input "0"
type input "10"
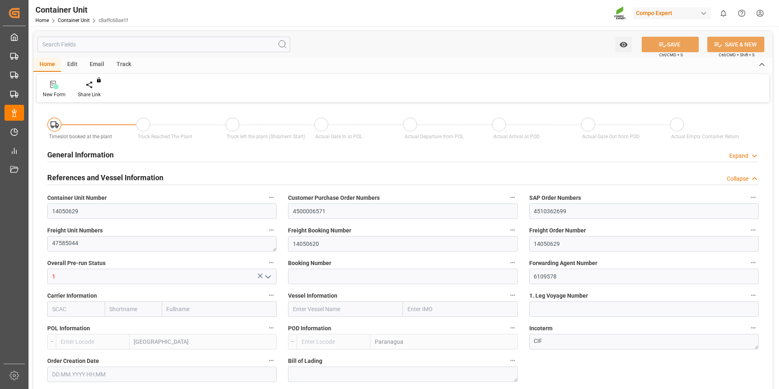
type input "0"
type input "260"
type input "21500"
type input "[DATE] 11:13"
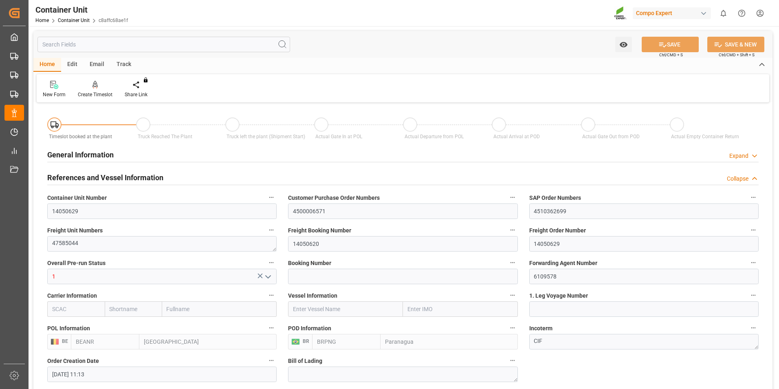
type input "[DATE]"
click at [93, 86] on icon at bounding box center [95, 84] width 6 height 7
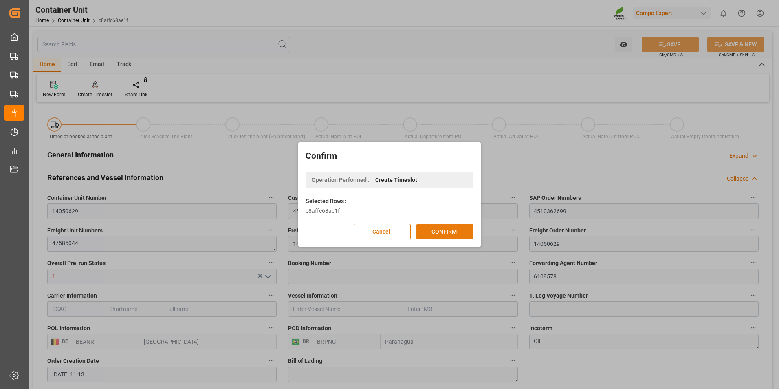
click at [438, 232] on button "CONFIRM" at bounding box center [444, 231] width 57 height 15
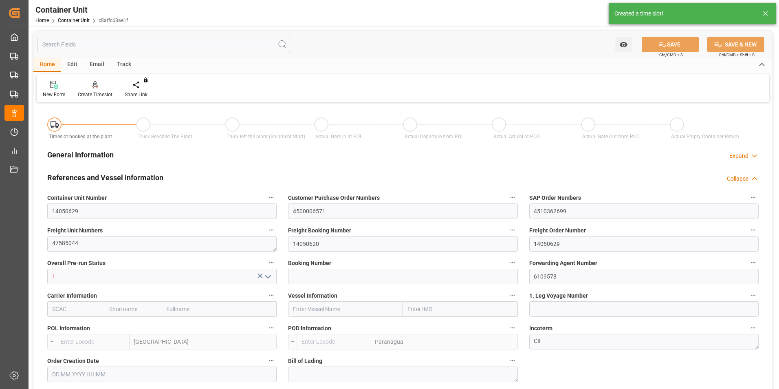
type input "BEANR"
type input "BRPNG"
type input "10"
type input "0"
type input "10"
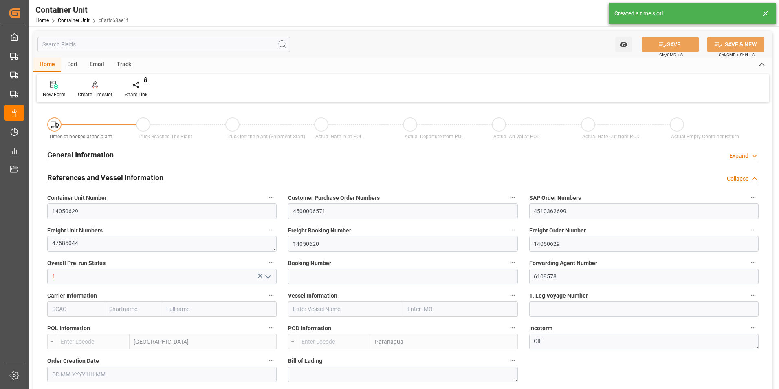
type input "0"
type input "260"
type input "21500"
type input "[DATE] 11:13"
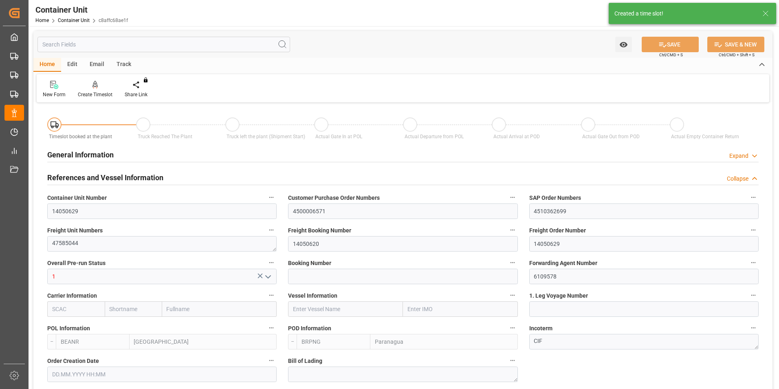
type input "[DATE]"
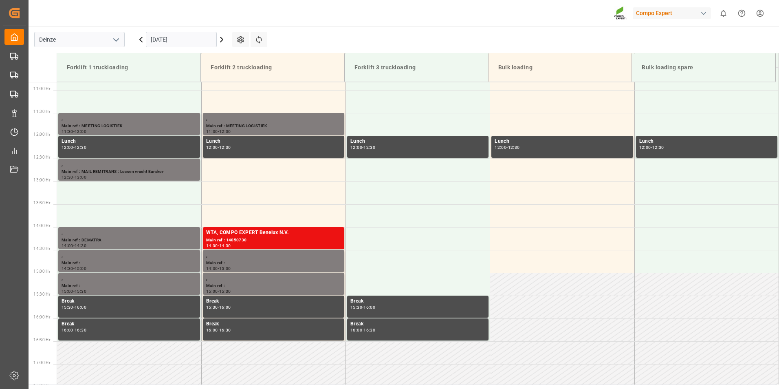
scroll to position [497, 0]
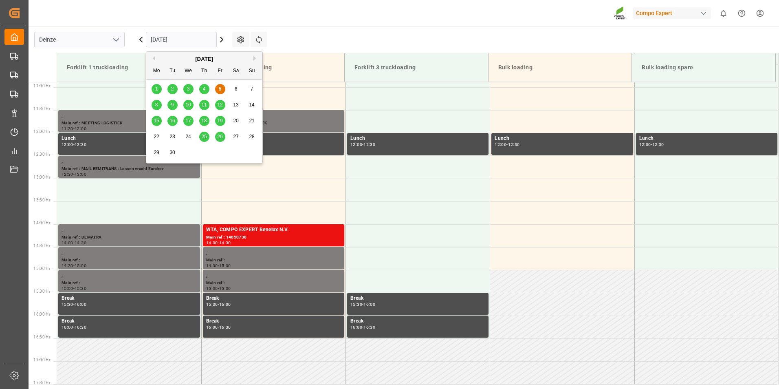
click at [193, 39] on input "[DATE]" at bounding box center [181, 39] width 71 height 15
click at [253, 57] on button "Next Month" at bounding box center [255, 58] width 5 height 5
click at [188, 87] on span "1" at bounding box center [188, 89] width 3 height 6
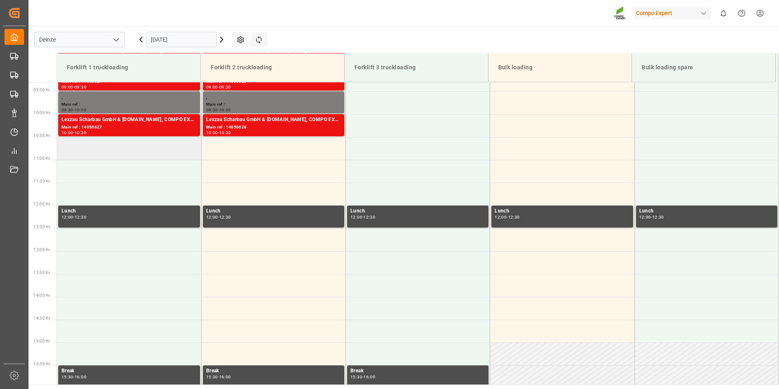
scroll to position [374, 0]
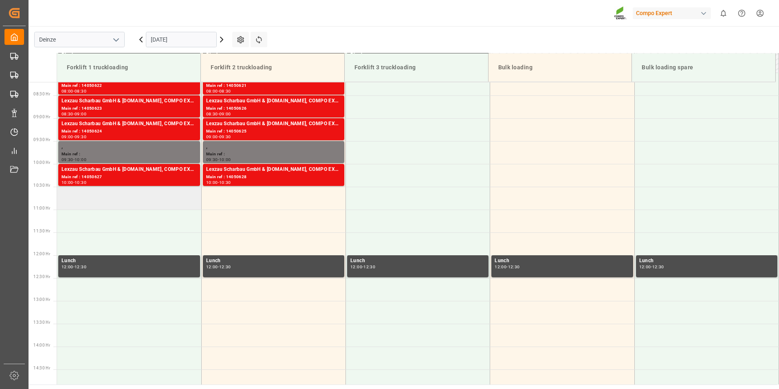
click at [81, 198] on td at bounding box center [129, 198] width 144 height 23
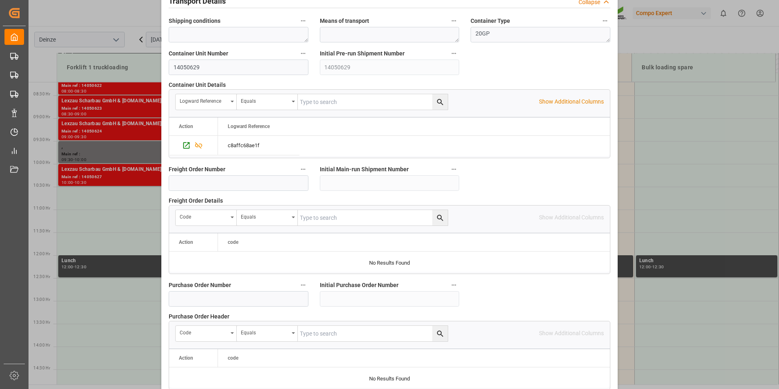
scroll to position [733, 0]
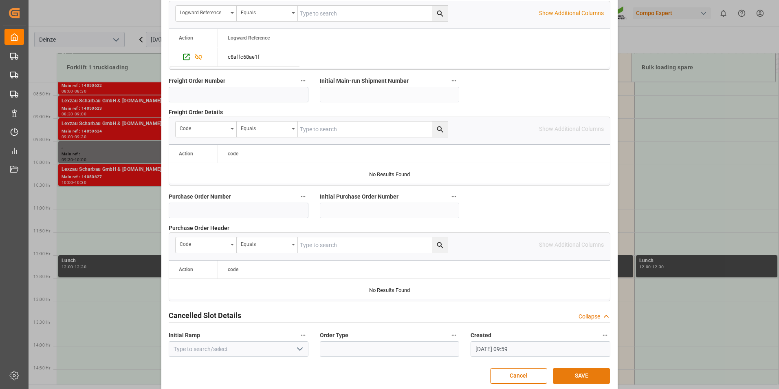
click at [570, 374] on button "SAVE" at bounding box center [581, 375] width 57 height 15
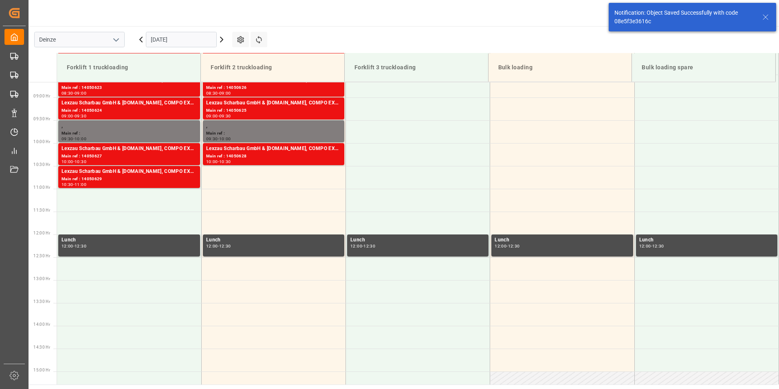
scroll to position [405, 0]
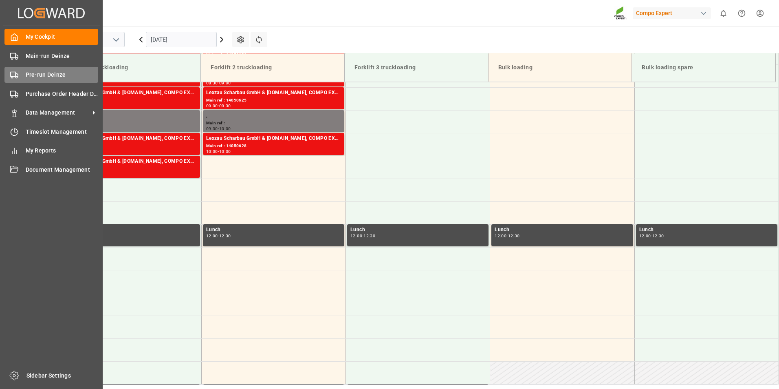
click at [15, 76] on rect at bounding box center [13, 74] width 5 height 4
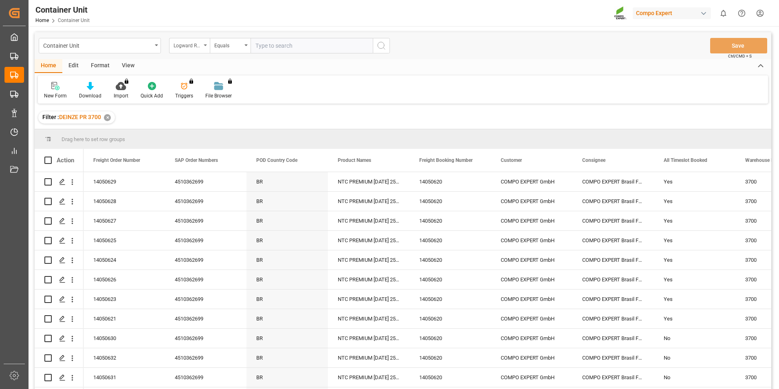
click at [203, 44] on div "Logward Reference" at bounding box center [189, 45] width 41 height 15
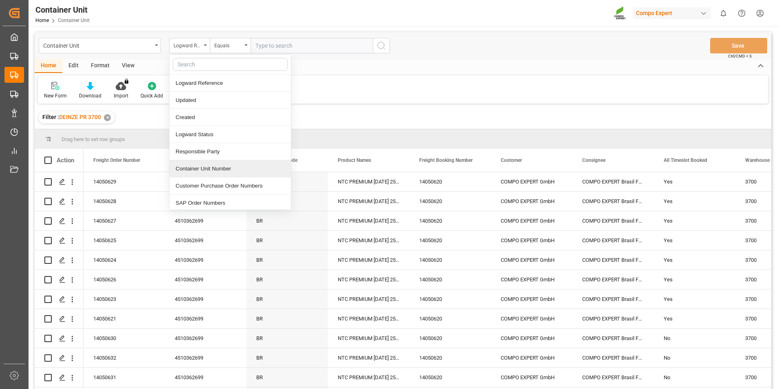
click at [199, 170] on div "Container Unit Number" at bounding box center [229, 168] width 121 height 17
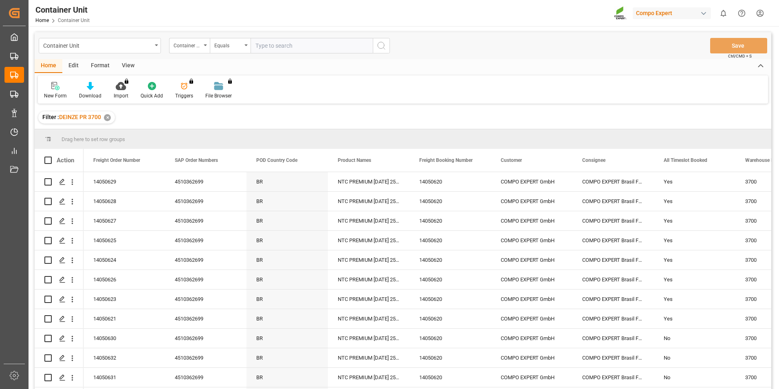
click at [265, 47] on input "text" at bounding box center [312, 45] width 122 height 15
type input "14050630"
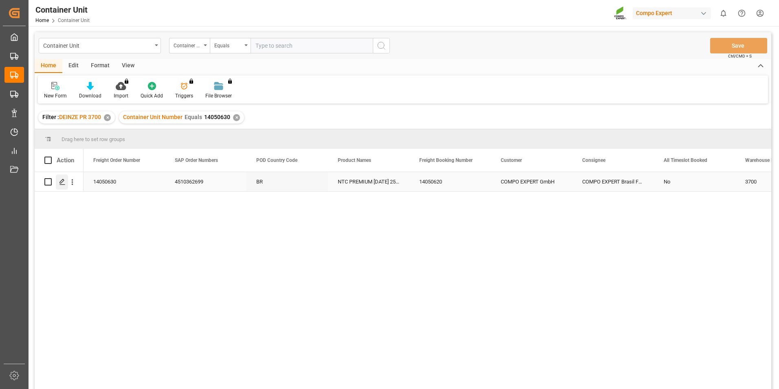
click at [64, 182] on icon "Press SPACE to select this row." at bounding box center [62, 181] width 7 height 7
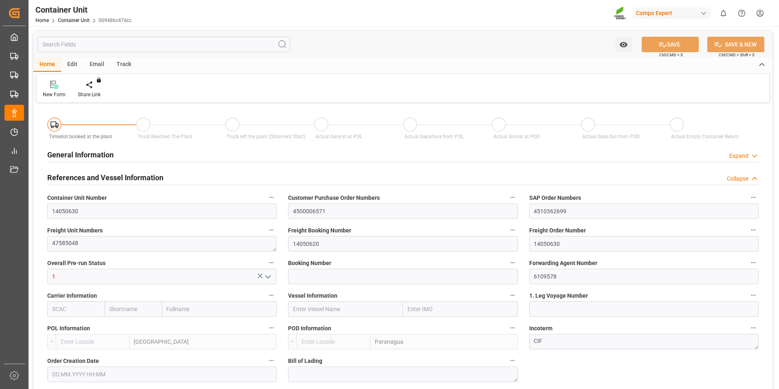
type input "BEANR"
type input "BRPNG"
type input "10"
type input "0"
type input "10"
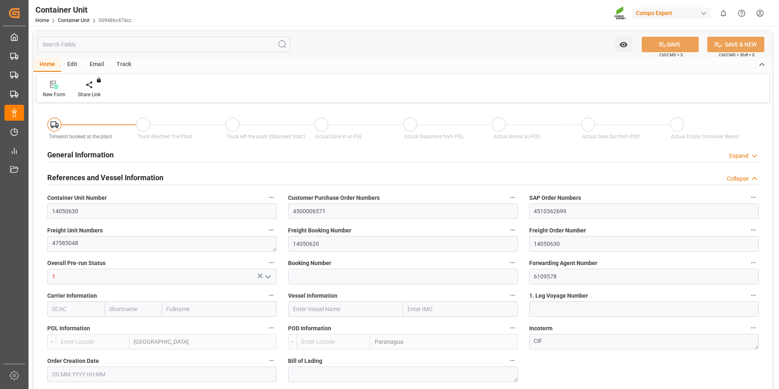
type input "0"
type input "260"
type input "21500"
type input "[DATE] 11:14"
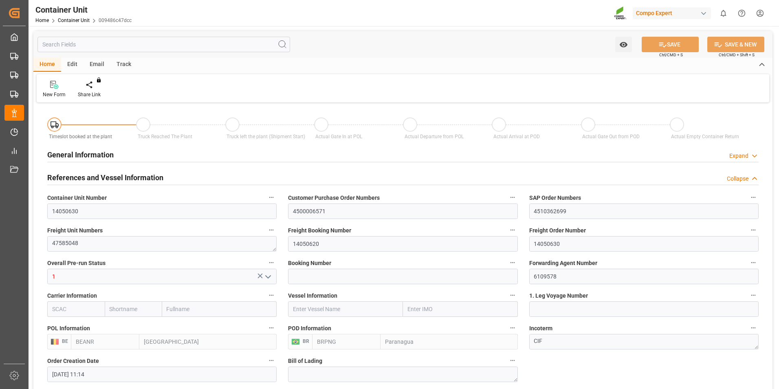
type input "[DATE]"
click at [96, 90] on div "Create Timeslot" at bounding box center [95, 89] width 47 height 18
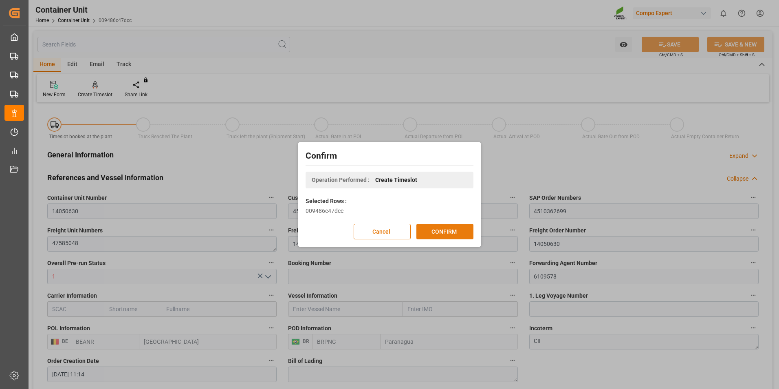
click at [440, 229] on button "CONFIRM" at bounding box center [444, 231] width 57 height 15
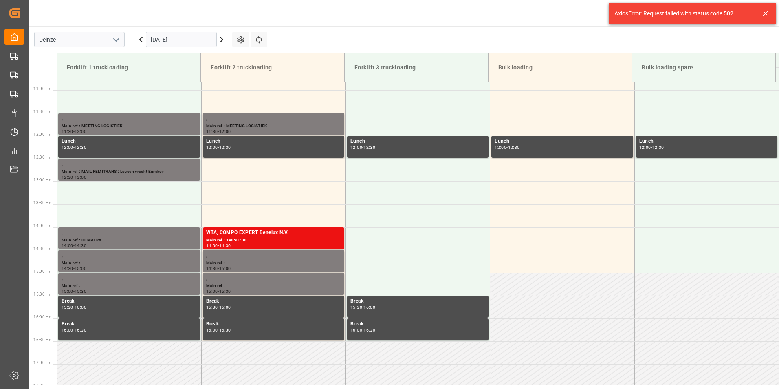
scroll to position [497, 0]
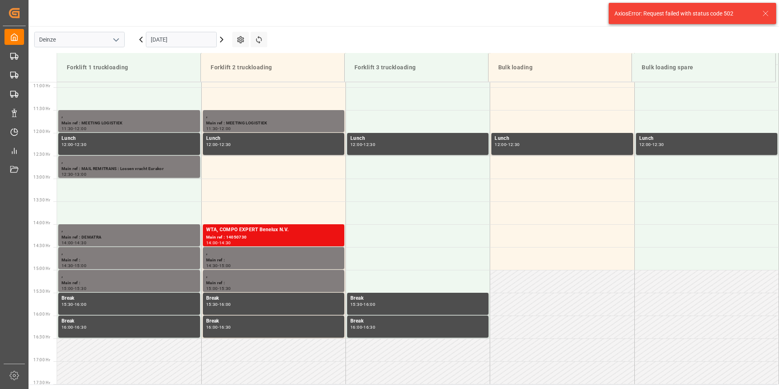
click at [191, 39] on input "[DATE]" at bounding box center [181, 39] width 71 height 15
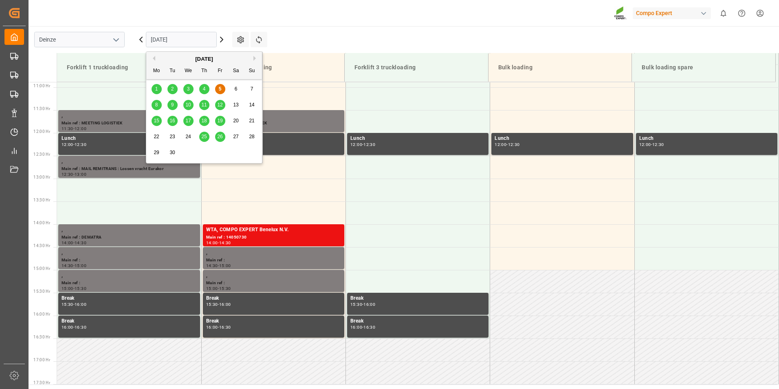
click at [254, 58] on button "Next Month" at bounding box center [255, 58] width 5 height 5
click at [189, 87] on span "1" at bounding box center [188, 89] width 3 height 6
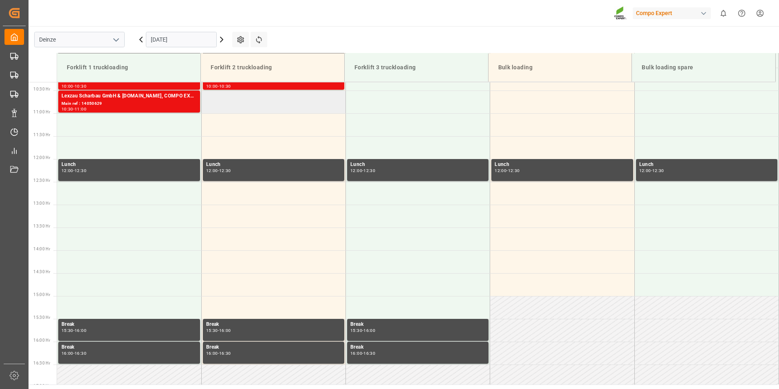
scroll to position [415, 0]
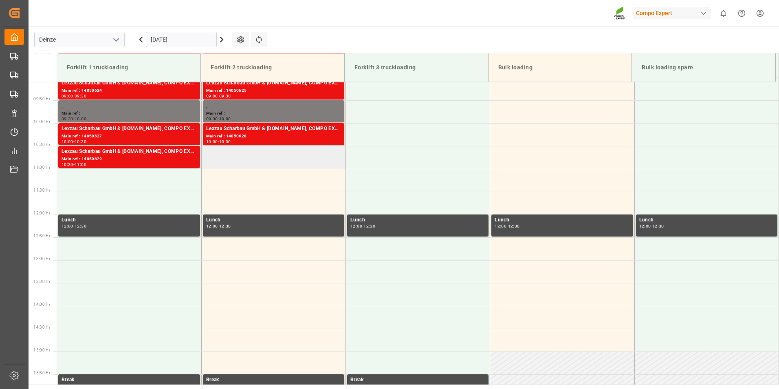
click at [225, 158] on td at bounding box center [273, 157] width 144 height 23
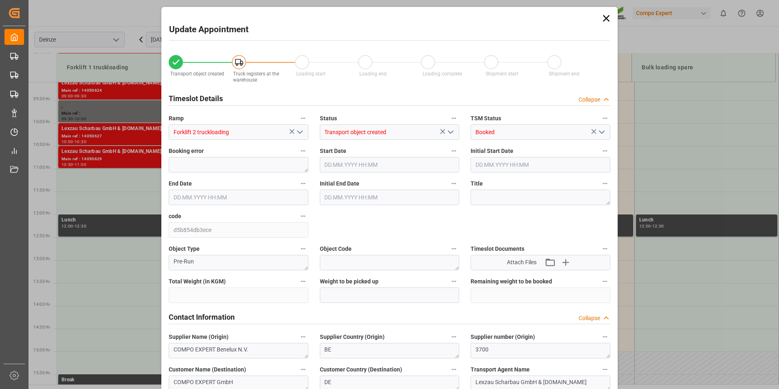
type input "21500"
type input "260"
type input "[DATE] 10:30"
type input "[DATE] 11:00"
type input "[DATE] 11:14"
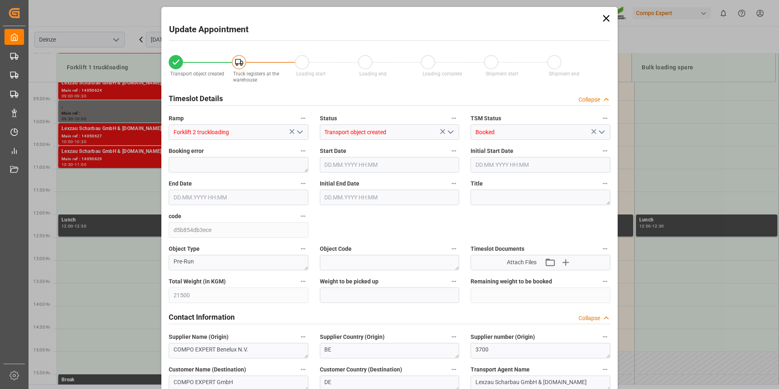
type input "[DATE] 10:00"
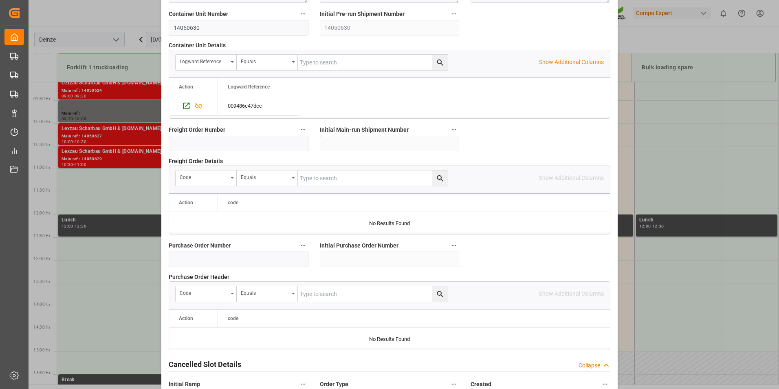
scroll to position [742, 0]
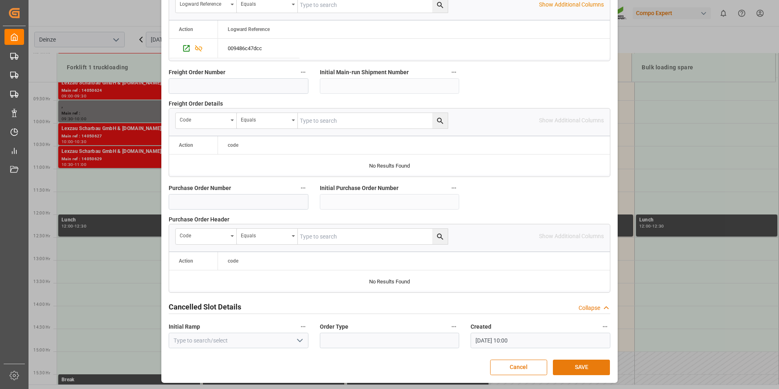
click at [578, 367] on button "SAVE" at bounding box center [581, 366] width 57 height 15
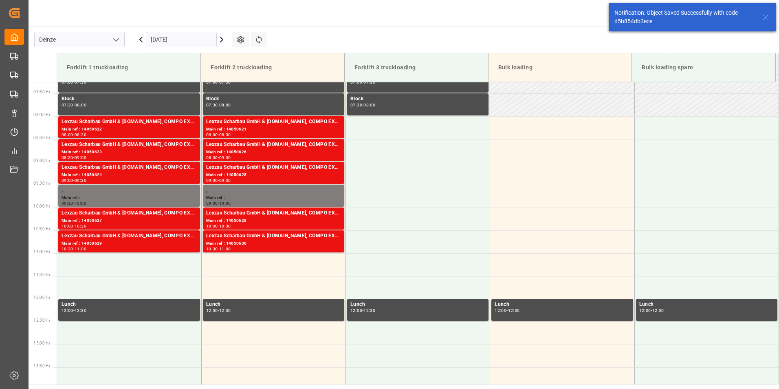
scroll to position [377, 0]
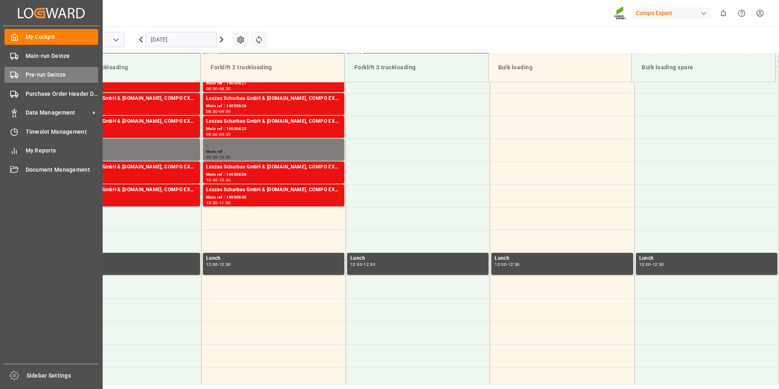
click at [13, 77] on rect at bounding box center [13, 74] width 5 height 4
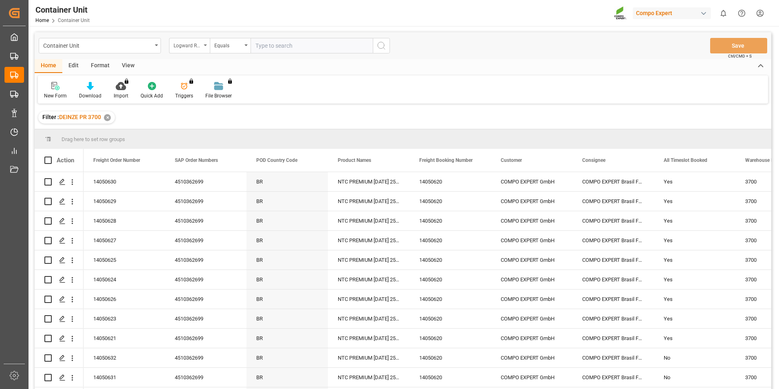
click at [204, 45] on icon "open menu" at bounding box center [205, 45] width 3 height 2
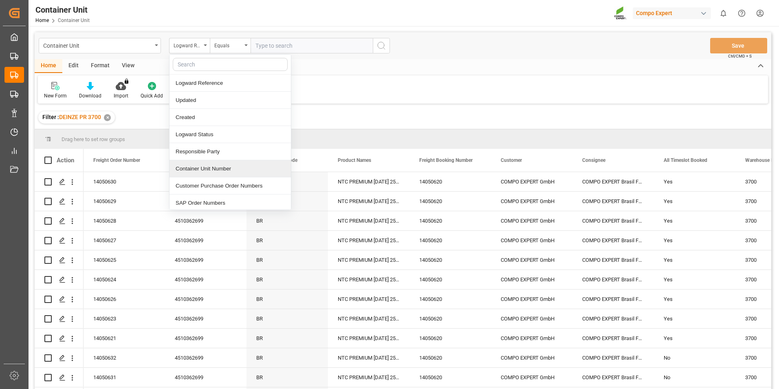
click at [198, 170] on div "Container Unit Number" at bounding box center [229, 168] width 121 height 17
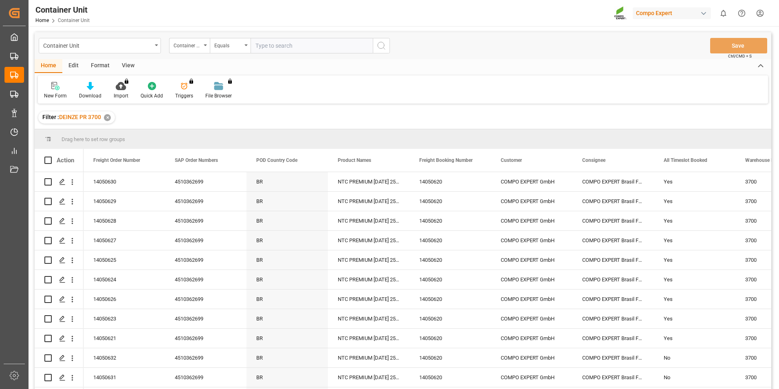
click at [279, 43] on input "text" at bounding box center [312, 45] width 122 height 15
type input "14050631"
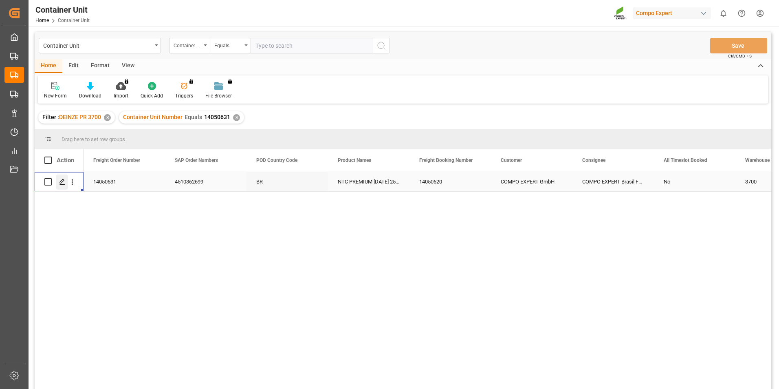
click at [62, 181] on icon "Press SPACE to select this row." at bounding box center [62, 181] width 7 height 7
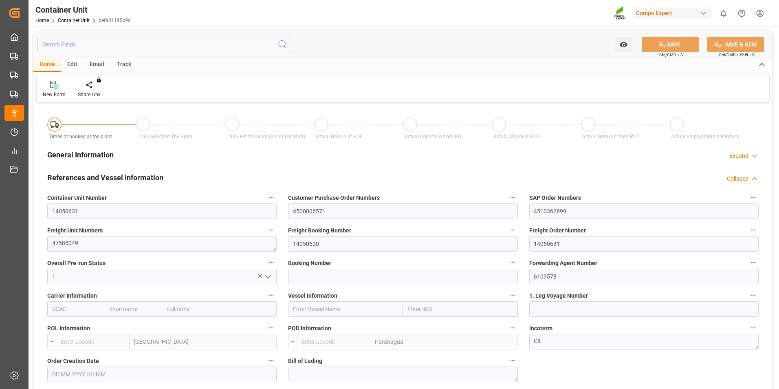
type input "BEANR"
type input "BRPNG"
type input "10"
type input "0"
type input "10"
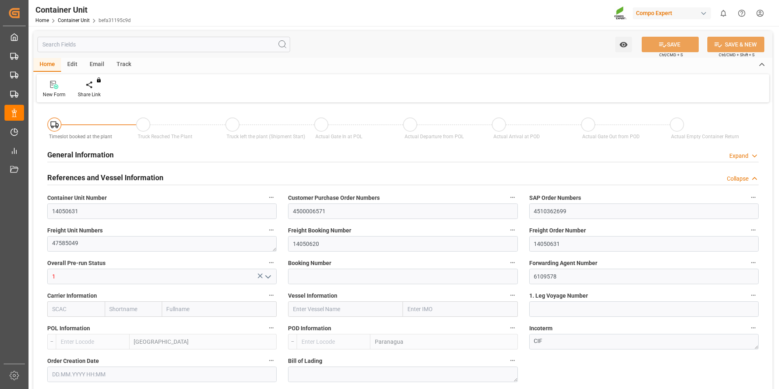
type input "0"
type input "260"
type input "21500"
type input "[DATE] 11:14"
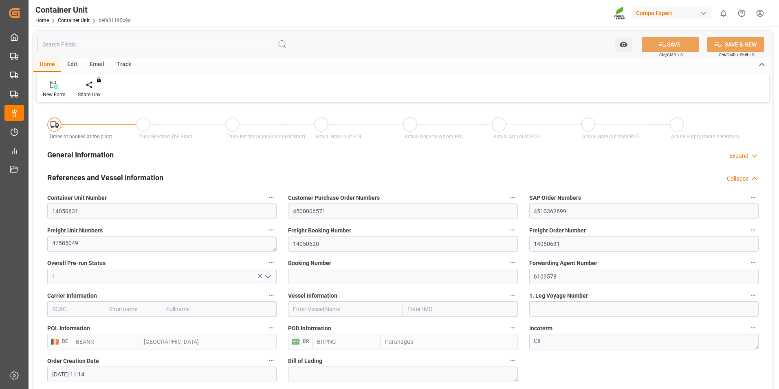
type input "[DATE]"
click at [96, 86] on icon at bounding box center [95, 84] width 6 height 7
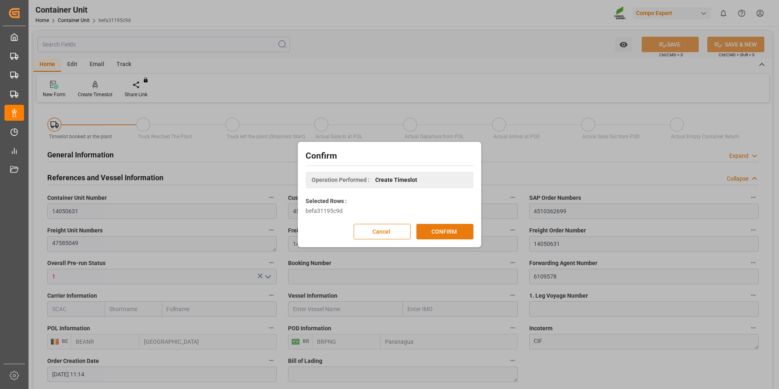
click at [438, 229] on button "CONFIRM" at bounding box center [444, 231] width 57 height 15
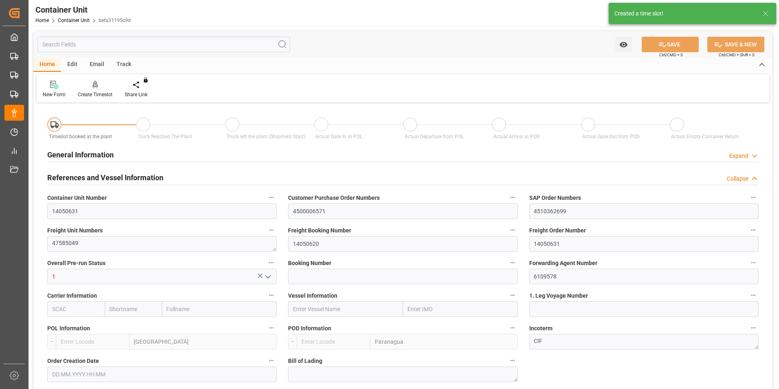
type input "BEANR"
type input "BRPNG"
type input "10"
type input "0"
type input "10"
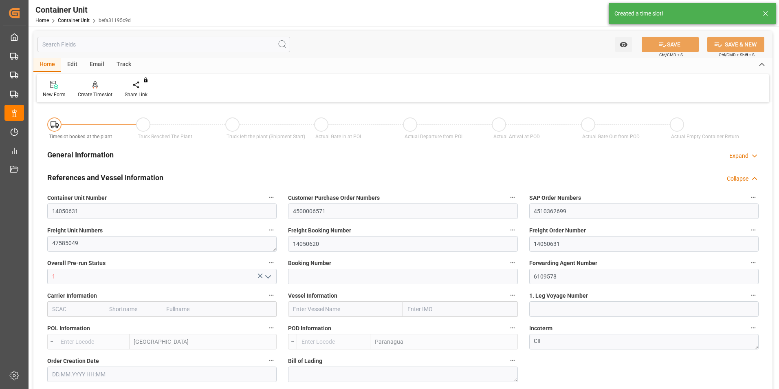
type input "0"
type input "260"
type input "21500"
type input "[DATE] 11:14"
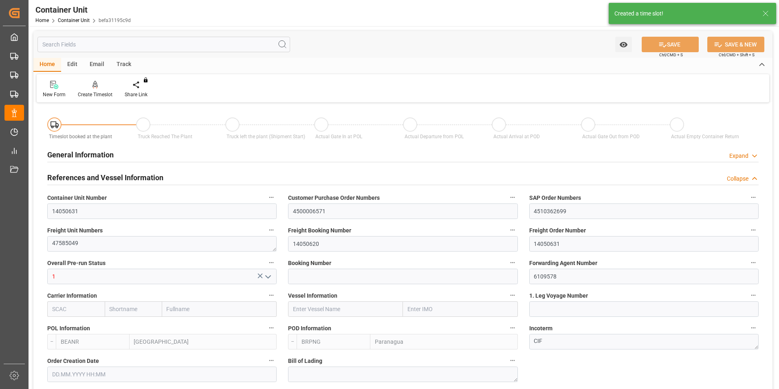
type input "[DATE]"
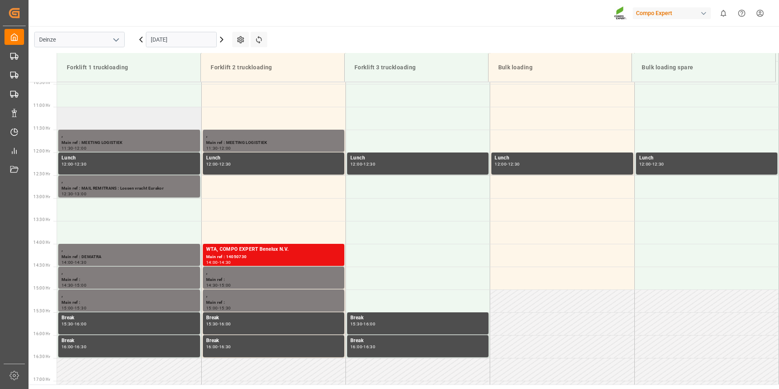
scroll to position [497, 0]
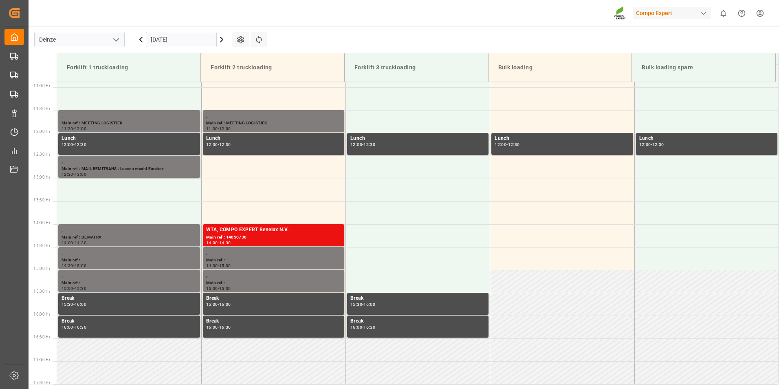
click at [189, 40] on input "[DATE]" at bounding box center [181, 39] width 71 height 15
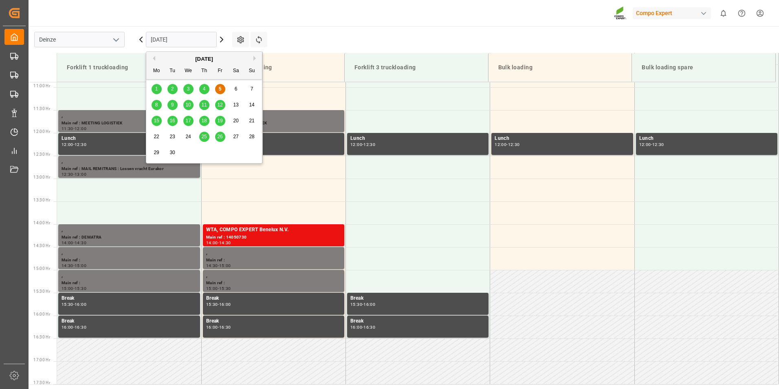
click at [255, 57] on button "Next Month" at bounding box center [255, 58] width 5 height 5
click at [187, 89] on span "1" at bounding box center [188, 89] width 3 height 6
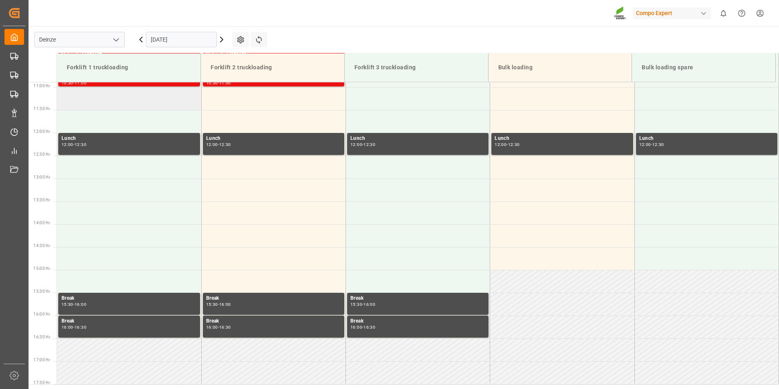
click at [86, 104] on td at bounding box center [129, 98] width 144 height 23
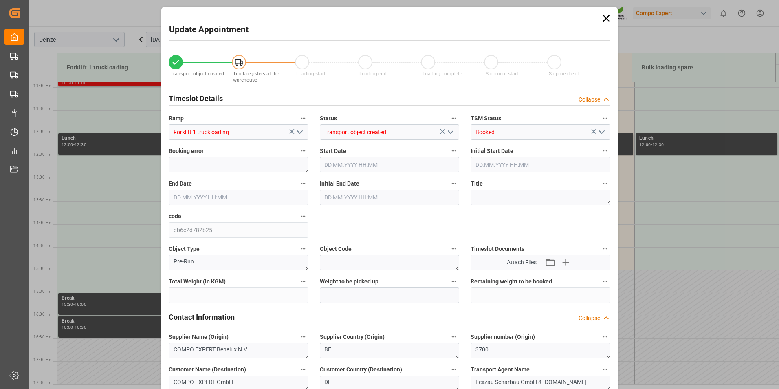
type input "21500"
type input "260"
type input "[DATE] 11:00"
type input "[DATE] 11:30"
type input "[DATE] 11:14"
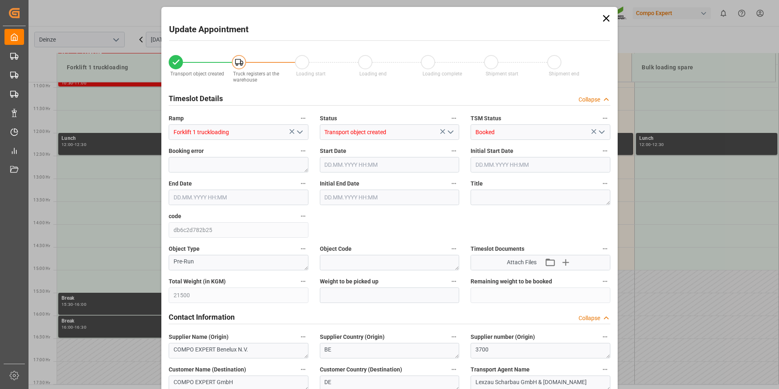
type input "[DATE] 10:01"
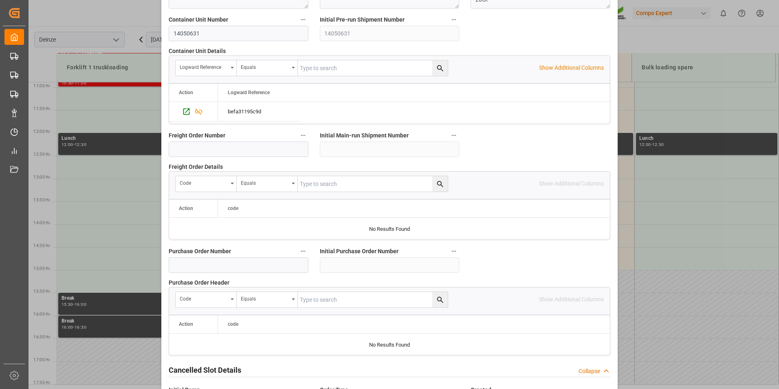
scroll to position [742, 0]
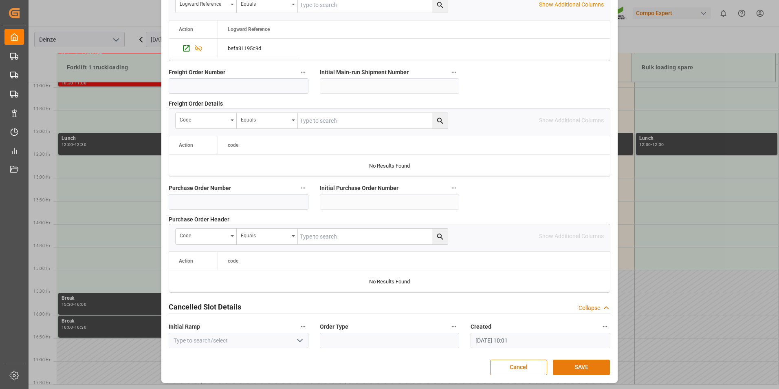
click at [570, 367] on button "SAVE" at bounding box center [581, 366] width 57 height 15
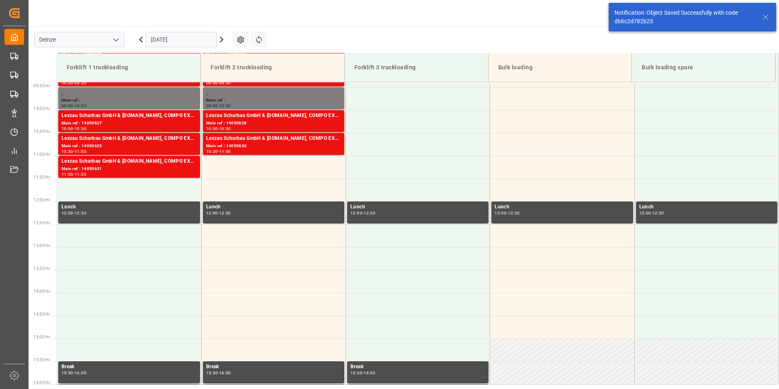
scroll to position [451, 0]
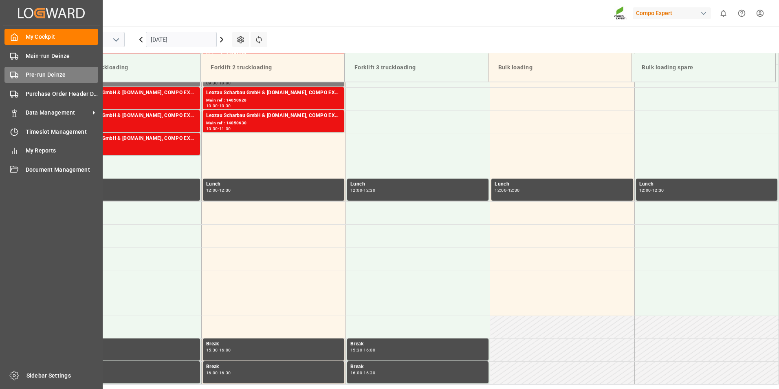
click at [16, 76] on icon at bounding box center [14, 75] width 8 height 8
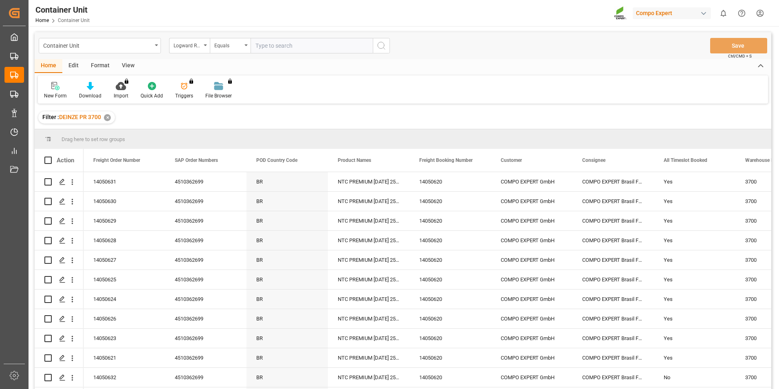
click at [207, 46] on icon "open menu" at bounding box center [205, 45] width 3 height 2
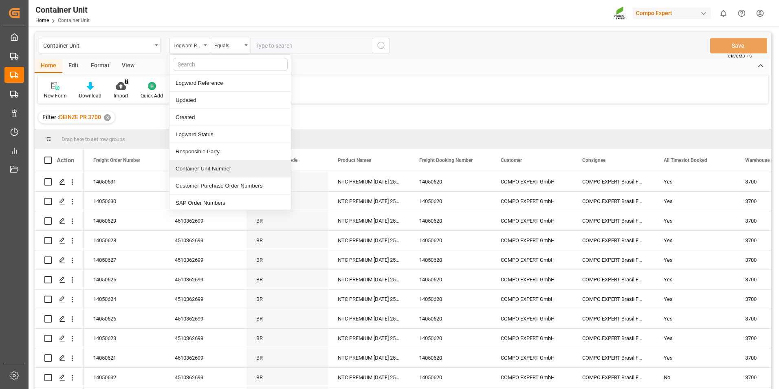
click at [195, 167] on div "Container Unit Number" at bounding box center [229, 168] width 121 height 17
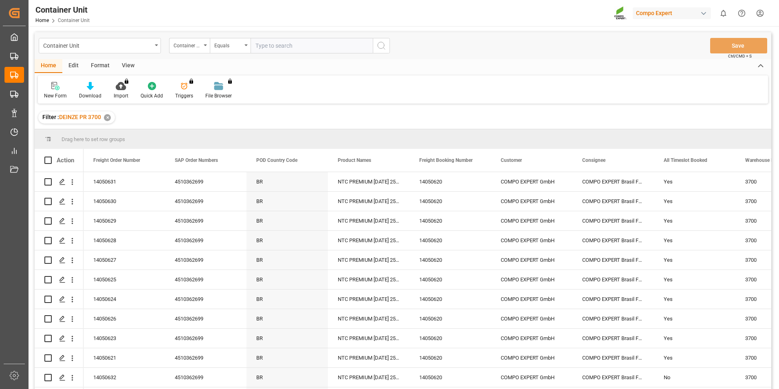
click at [260, 46] on input "text" at bounding box center [312, 45] width 122 height 15
type input "14050632"
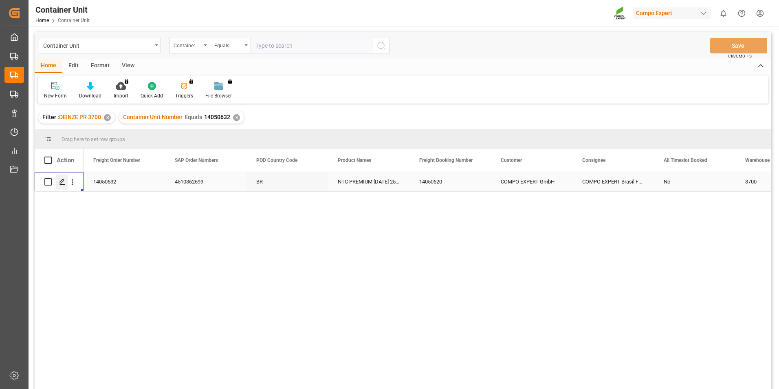
click at [61, 182] on icon "Press SPACE to select this row." at bounding box center [62, 181] width 7 height 7
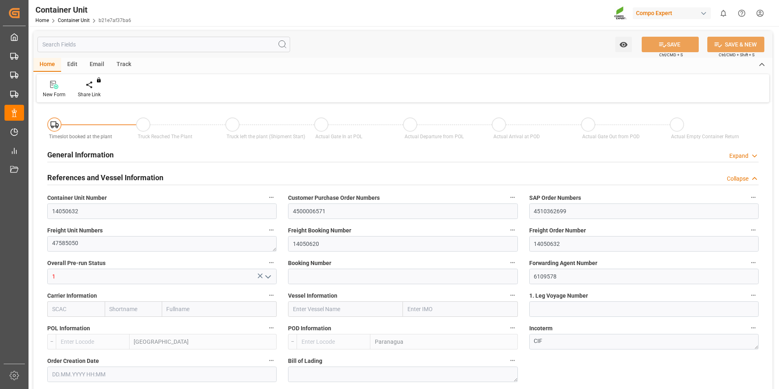
type input "BEANR"
type input "BRPNG"
type input "10"
type input "0"
type input "10"
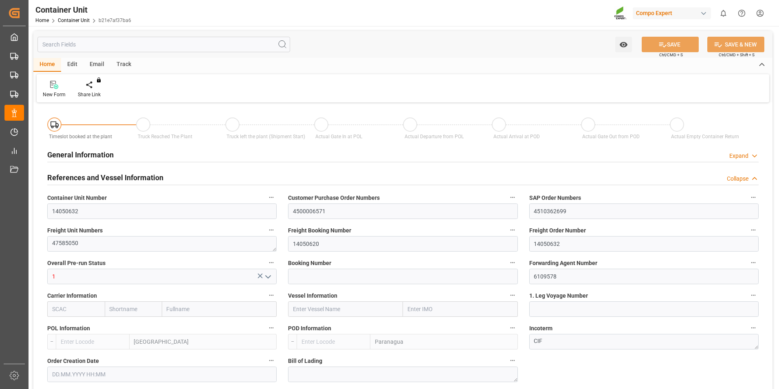
type input "0"
type input "260"
type input "21500"
type input "[DATE] 11:14"
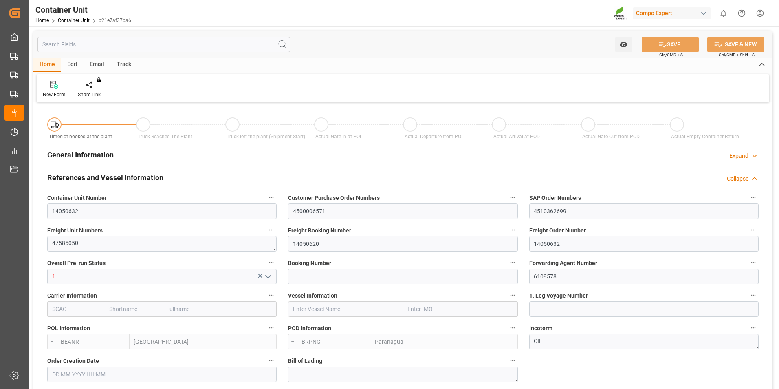
type input "[DATE]"
click at [96, 84] on icon at bounding box center [95, 85] width 6 height 8
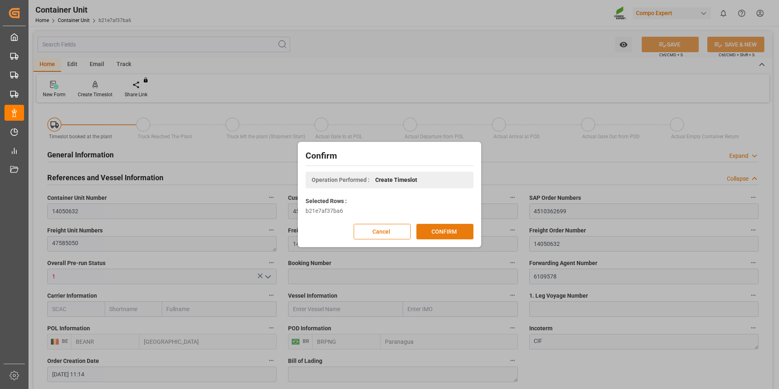
click at [439, 232] on button "CONFIRM" at bounding box center [444, 231] width 57 height 15
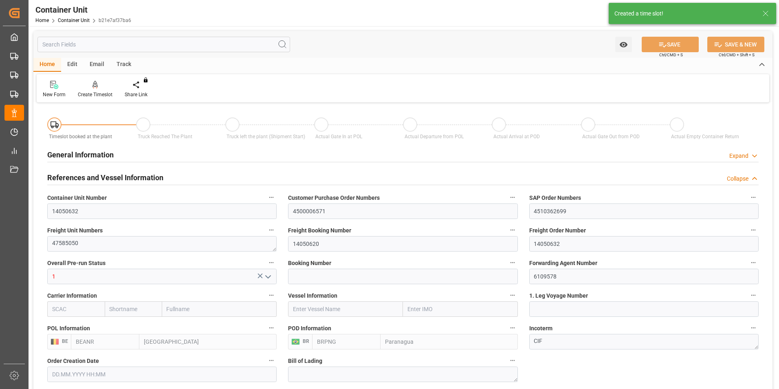
type input "[DATE] 11:14"
type input "[DATE]"
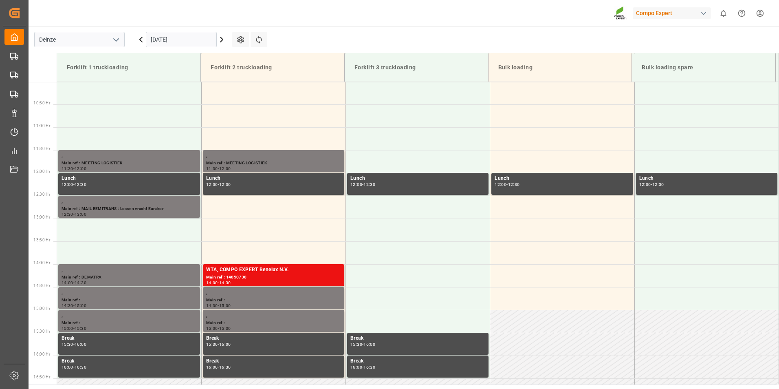
scroll to position [497, 0]
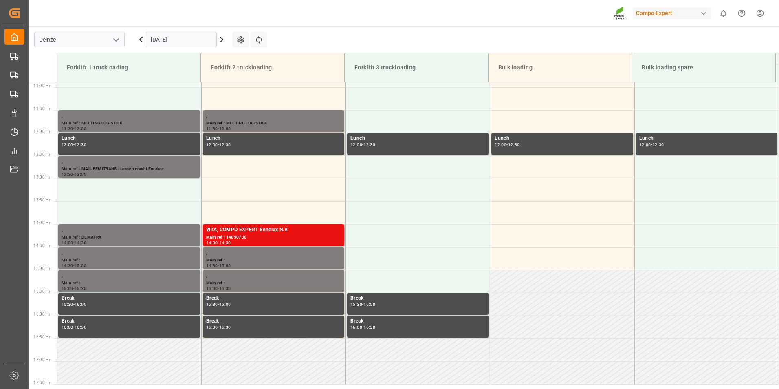
click at [191, 39] on input "[DATE]" at bounding box center [181, 39] width 71 height 15
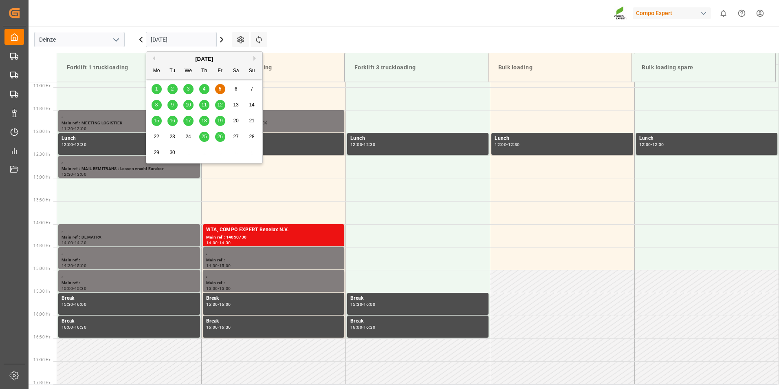
click at [254, 58] on button "Next Month" at bounding box center [255, 58] width 5 height 5
click at [189, 87] on span "1" at bounding box center [188, 89] width 3 height 6
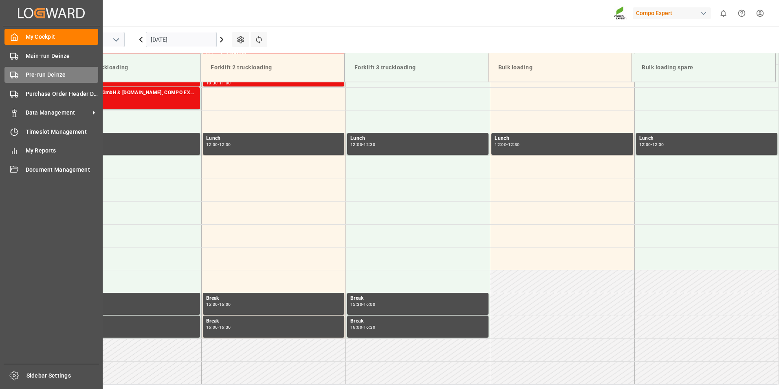
click at [15, 75] on icon at bounding box center [14, 75] width 8 height 8
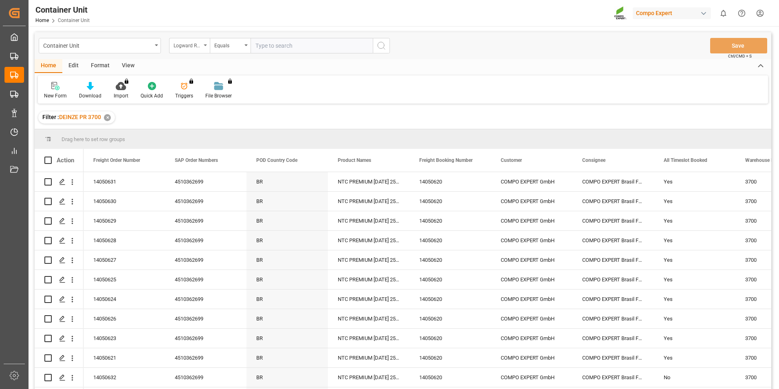
click at [206, 46] on icon "open menu" at bounding box center [205, 45] width 3 height 2
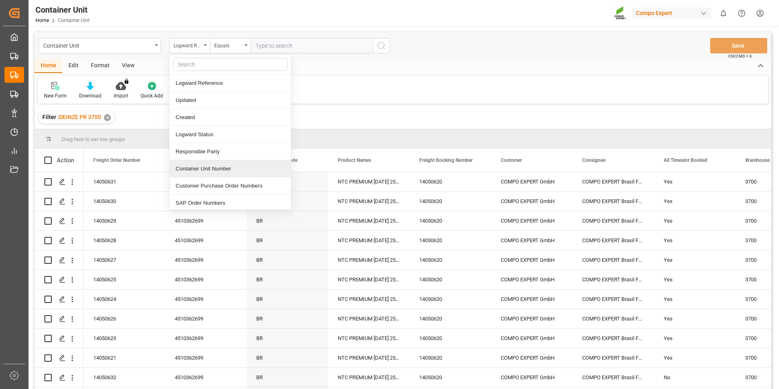
click at [190, 167] on div "Container Unit Number" at bounding box center [229, 168] width 121 height 17
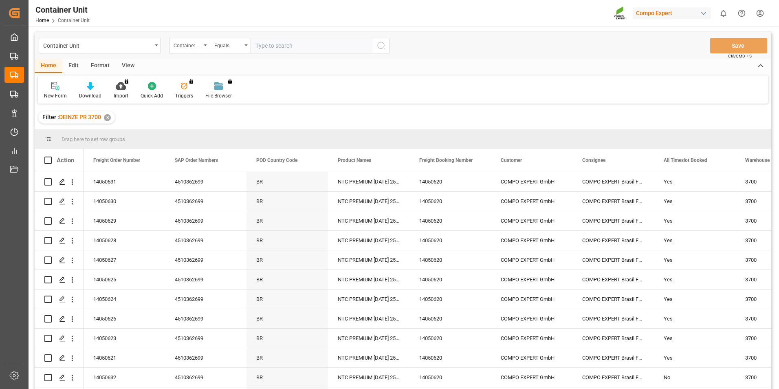
click at [269, 48] on input "text" at bounding box center [312, 45] width 122 height 15
type input "14050632"
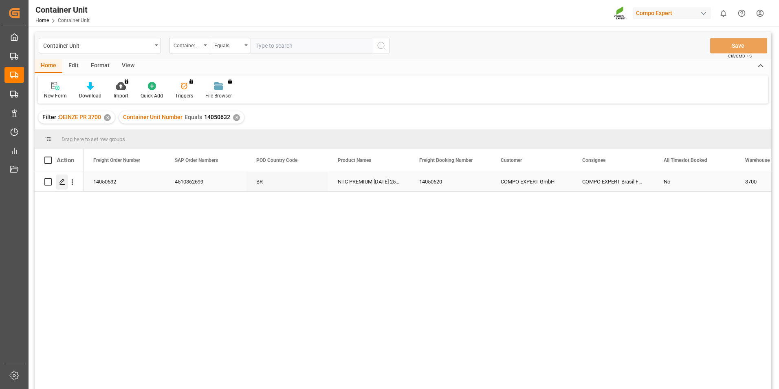
click at [62, 182] on icon "Press SPACE to select this row." at bounding box center [62, 181] width 7 height 7
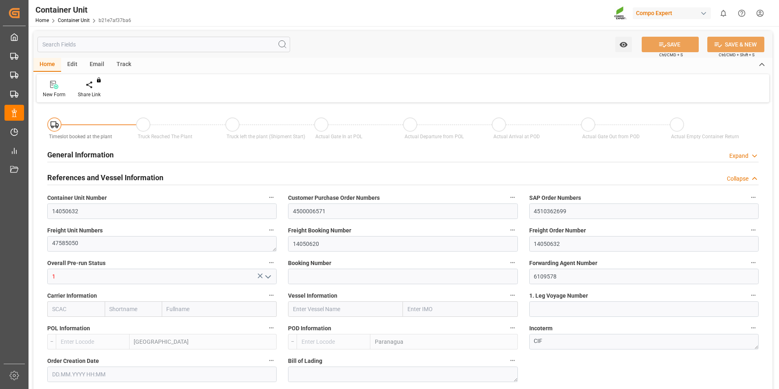
type input "BEANR"
type input "BRPNG"
type input "10"
type input "0"
type input "10"
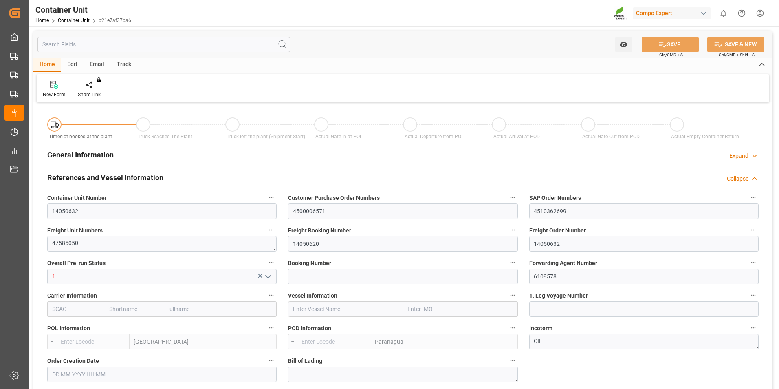
type input "0"
type input "260"
type input "21500"
type input "[DATE] 11:14"
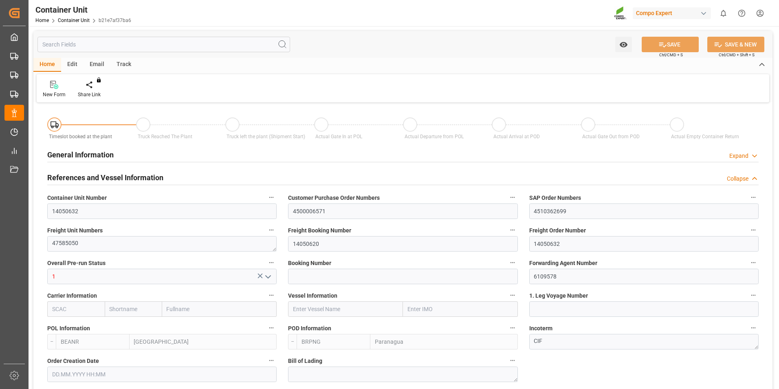
type input "[DATE]"
click at [96, 85] on icon at bounding box center [95, 85] width 6 height 8
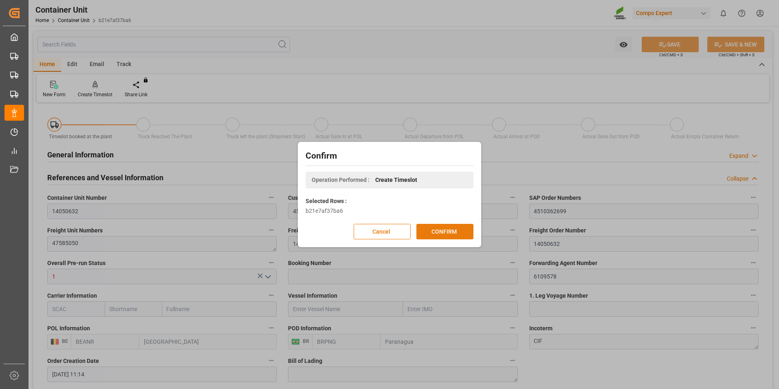
click at [445, 233] on button "CONFIRM" at bounding box center [444, 231] width 57 height 15
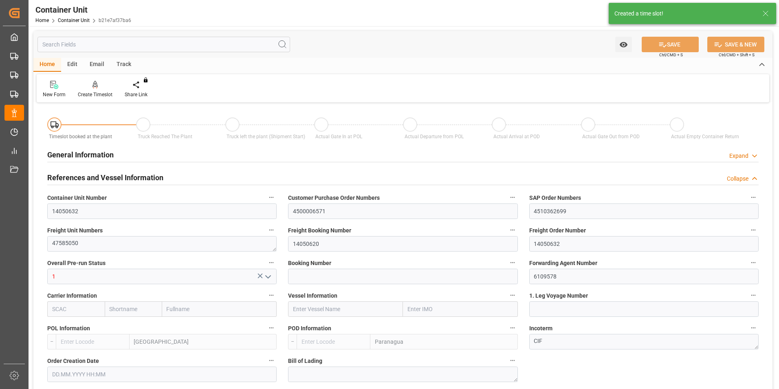
type input "BEANR"
type input "BRPNG"
type input "10"
type input "0"
type input "10"
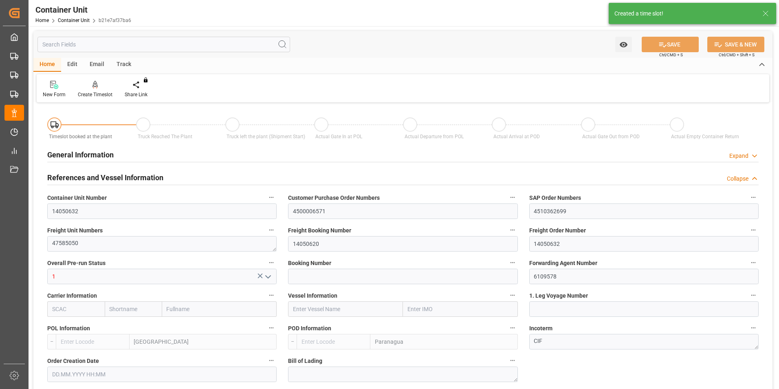
type input "0"
type input "260"
type input "21500"
type input "[DATE] 11:14"
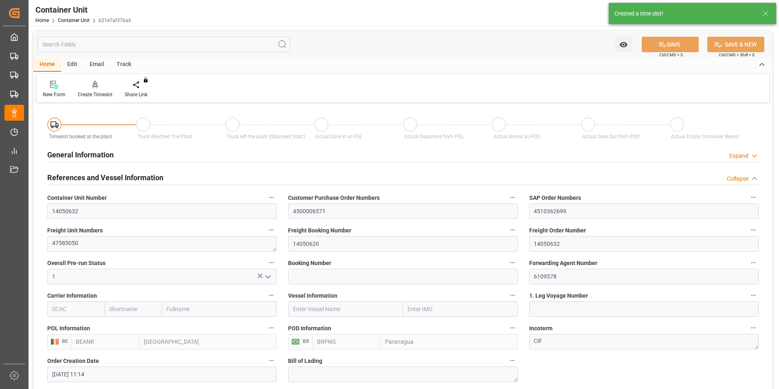
type input "[DATE]"
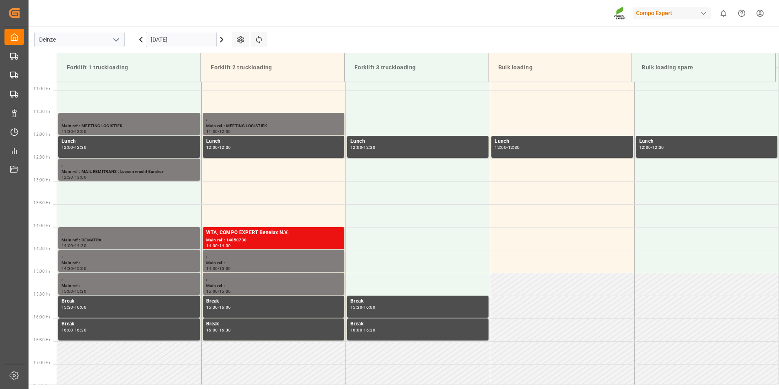
scroll to position [497, 0]
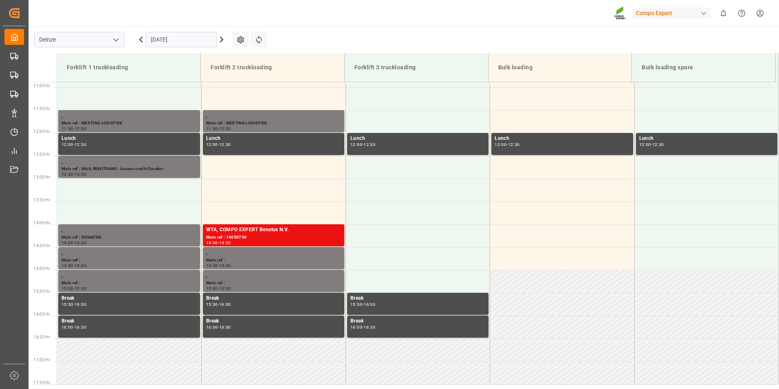
click at [202, 40] on input "[DATE]" at bounding box center [181, 39] width 71 height 15
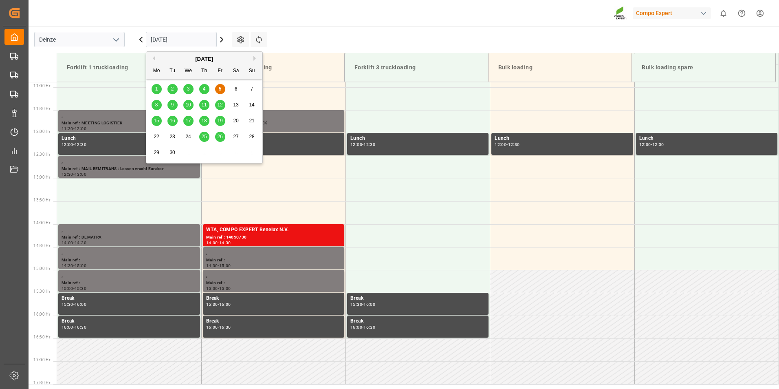
click at [253, 58] on button "Next Month" at bounding box center [255, 58] width 5 height 5
click at [187, 90] on span "1" at bounding box center [188, 89] width 3 height 6
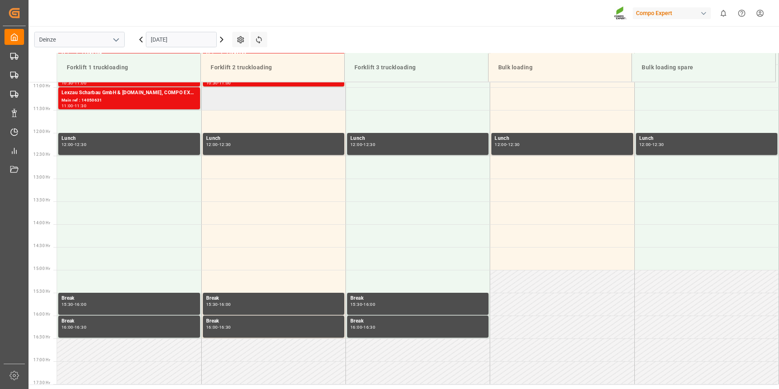
click at [227, 100] on td at bounding box center [273, 98] width 144 height 23
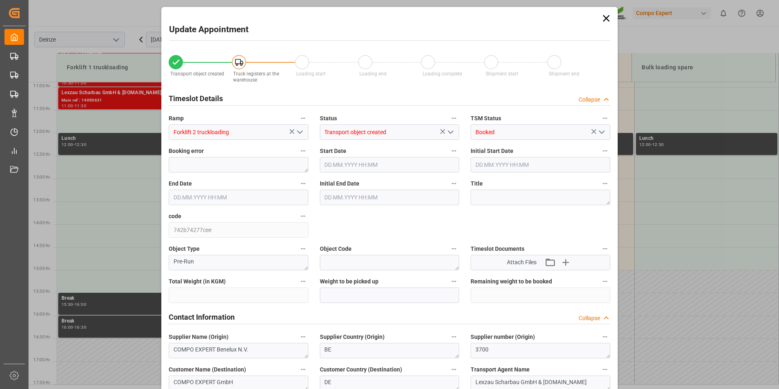
type input "21500"
type input "260"
type input "01.10.2025 11:00"
type input "01.10.2025 11:30"
type input "[DATE] 11:14"
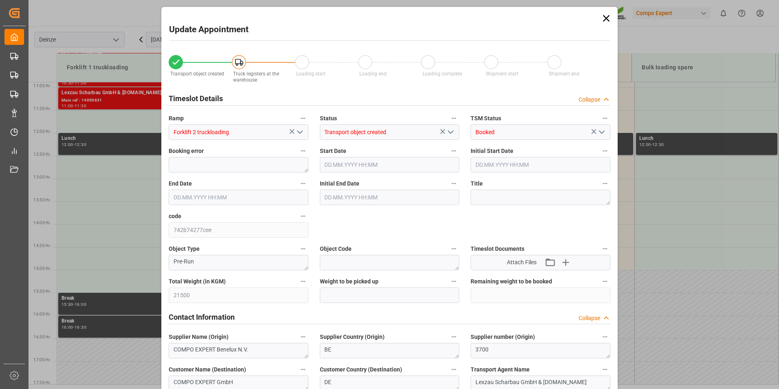
type input "05.09.2025 10:03"
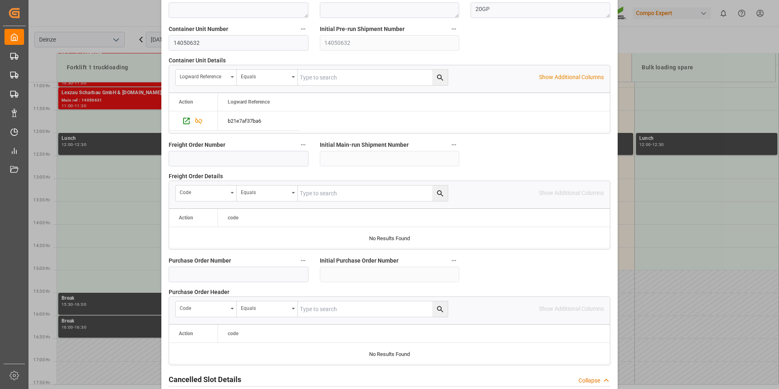
scroll to position [742, 0]
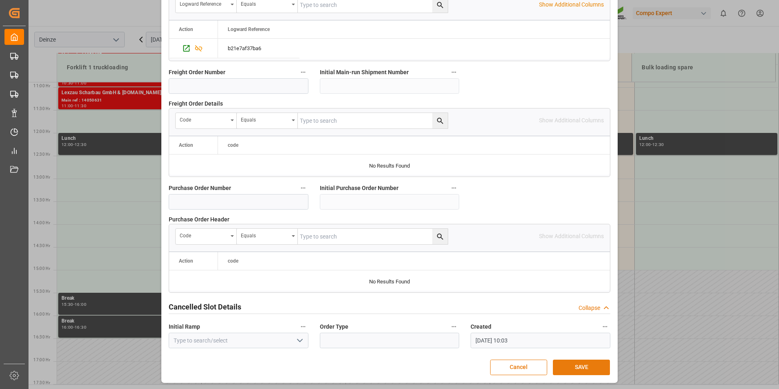
click at [579, 366] on button "SAVE" at bounding box center [581, 366] width 57 height 15
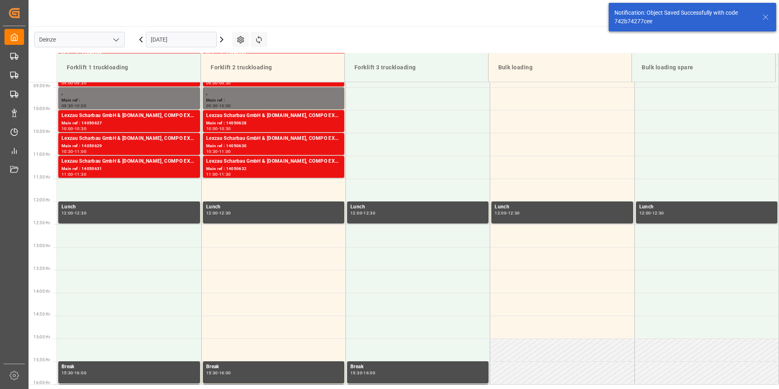
scroll to position [451, 0]
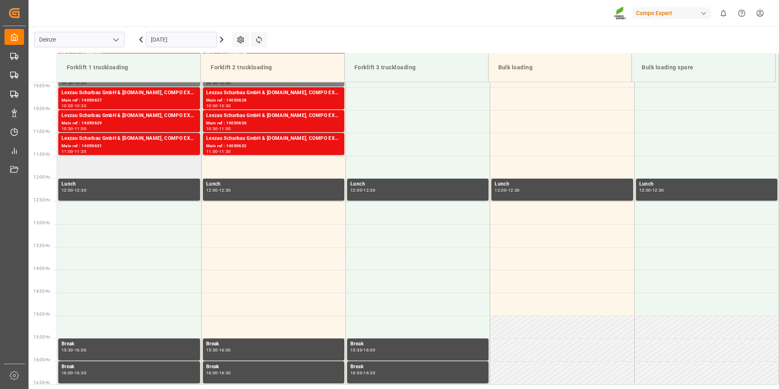
click at [110, 163] on td at bounding box center [129, 167] width 144 height 23
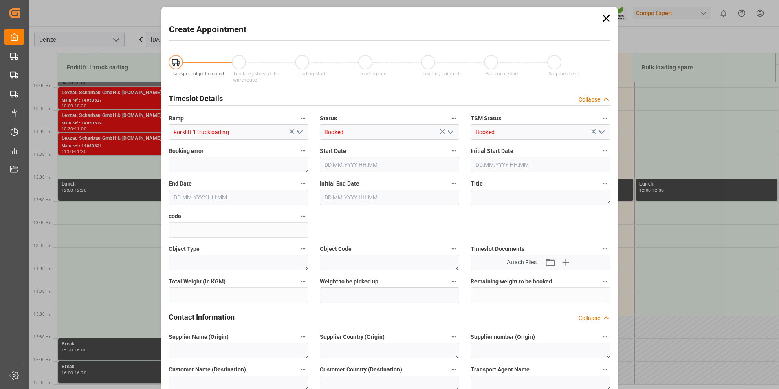
type input "01.10.2025 11:30"
type input "01.10.2025 12:00"
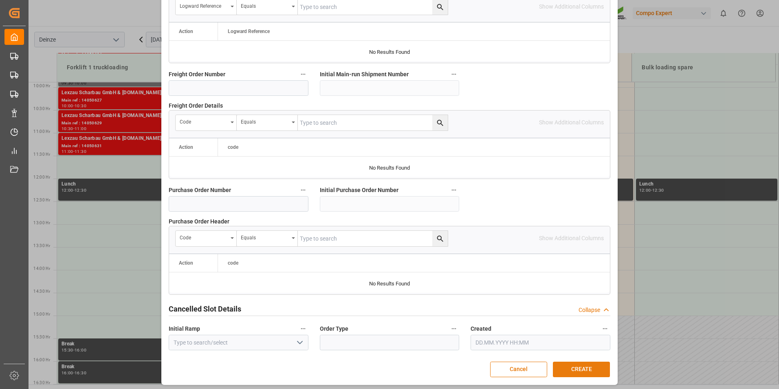
scroll to position [742, 0]
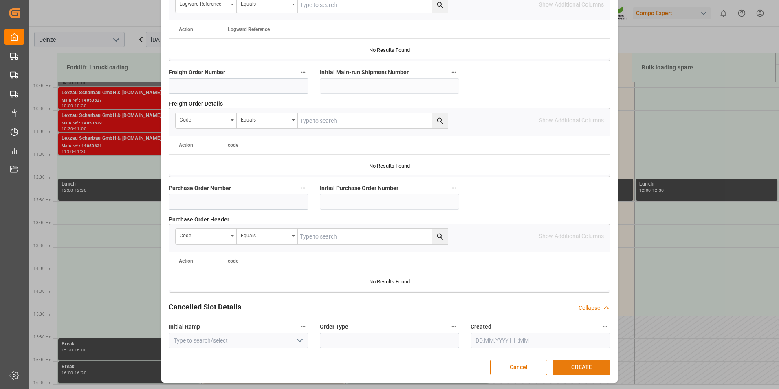
click at [575, 364] on button "CREATE" at bounding box center [581, 366] width 57 height 15
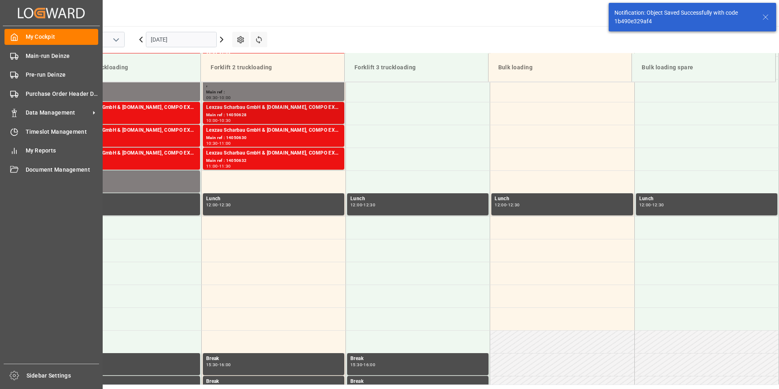
scroll to position [451, 0]
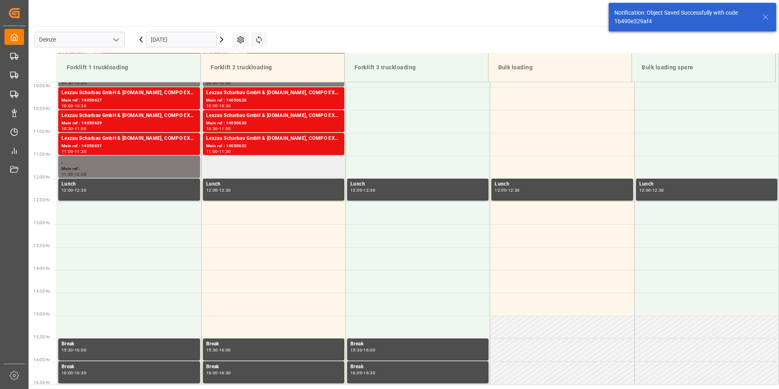
click at [247, 167] on td at bounding box center [273, 167] width 144 height 23
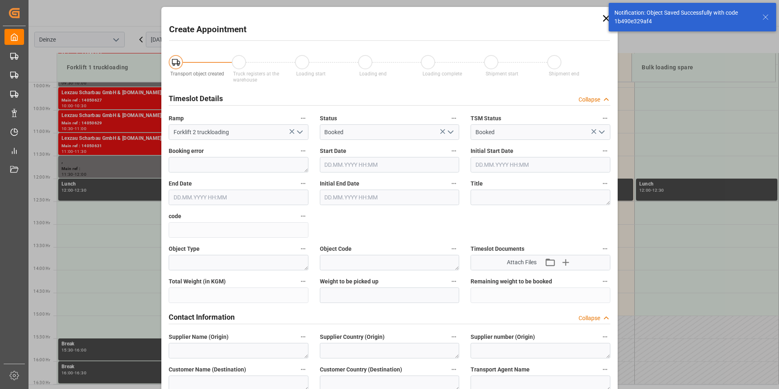
type input "01.10.2025 11:30"
type input "01.10.2025 12:00"
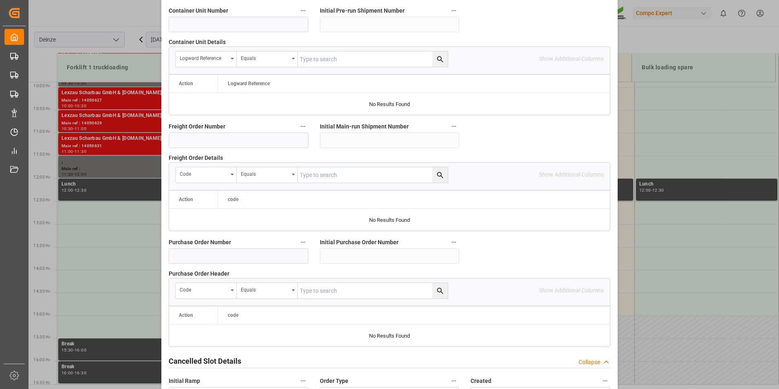
scroll to position [742, 0]
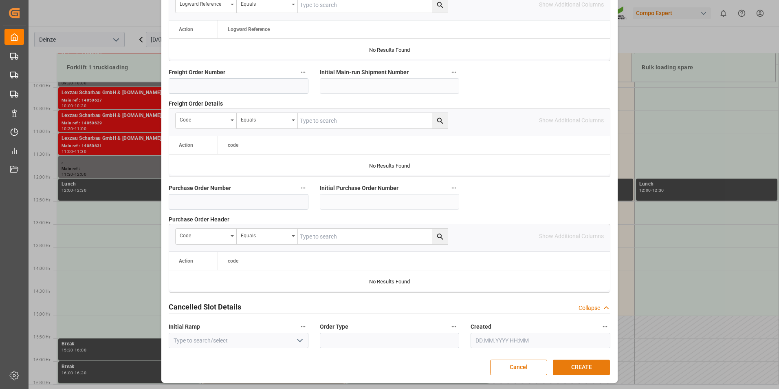
click at [574, 367] on button "CREATE" at bounding box center [581, 366] width 57 height 15
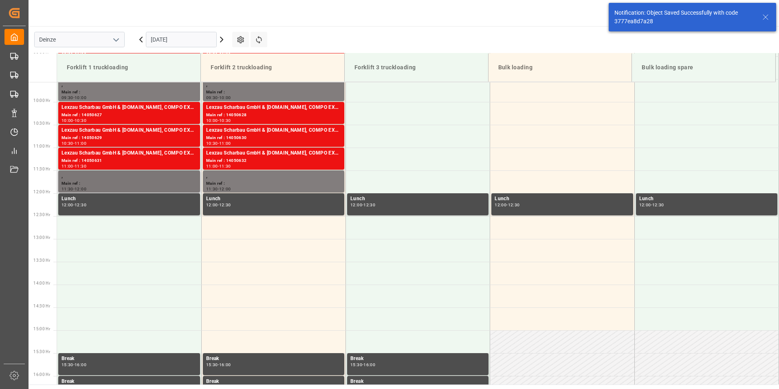
scroll to position [451, 0]
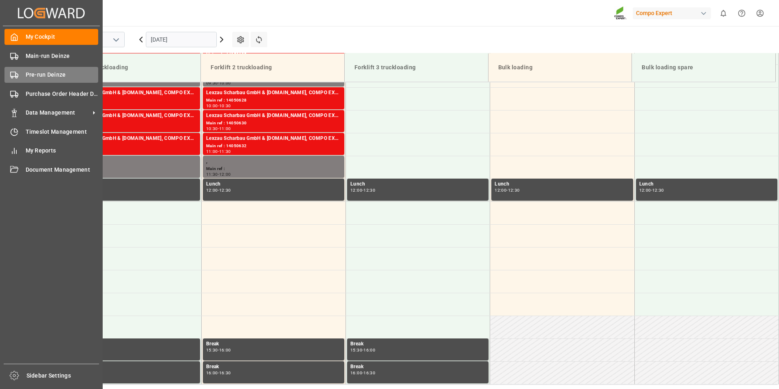
click at [13, 77] on circle at bounding box center [12, 78] width 2 height 2
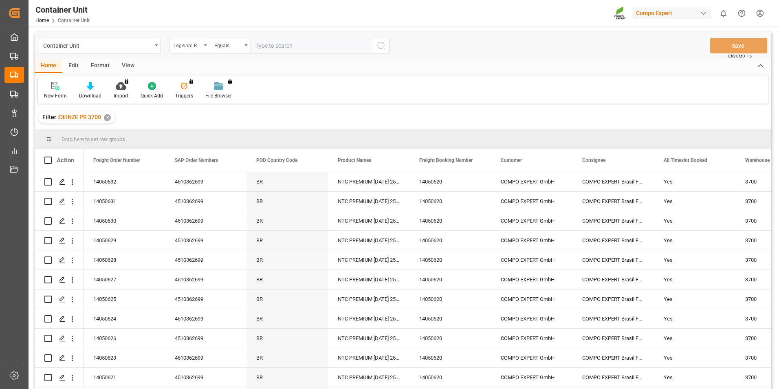
click at [206, 45] on icon "open menu" at bounding box center [205, 45] width 3 height 2
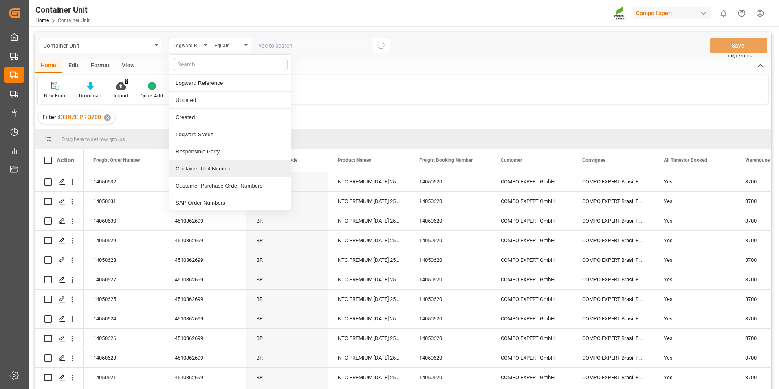
click at [191, 171] on div "Container Unit Number" at bounding box center [229, 168] width 121 height 17
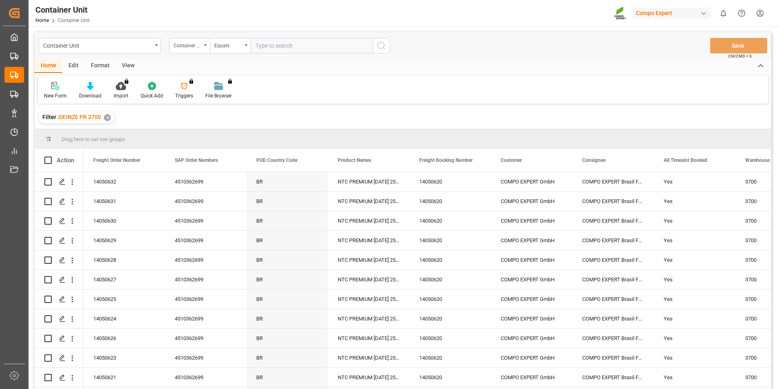
click at [259, 49] on input "text" at bounding box center [312, 45] width 122 height 15
type input "14050633"
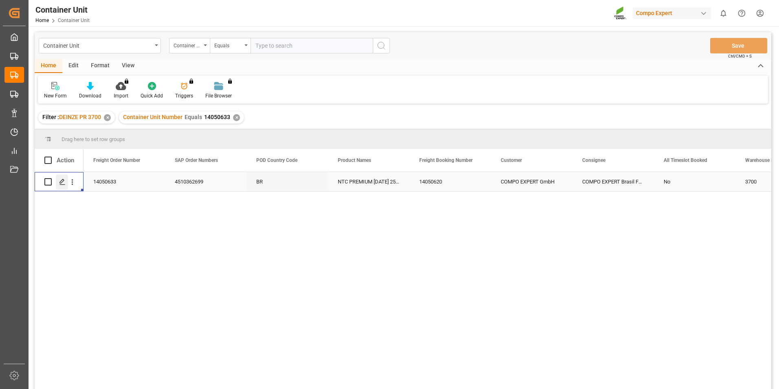
click at [64, 181] on icon "Press SPACE to select this row." at bounding box center [62, 181] width 7 height 7
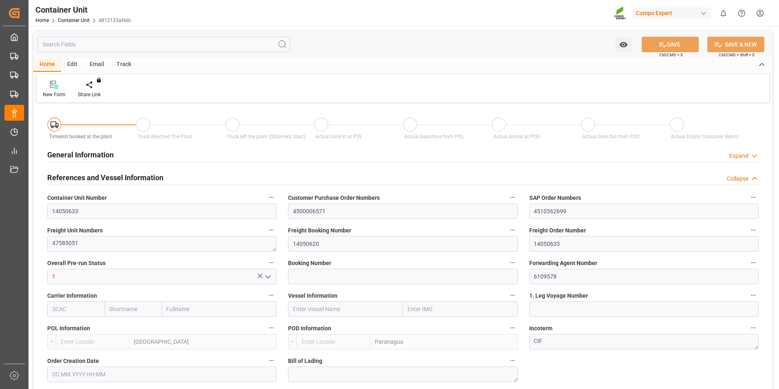
type input "BEANR"
type input "BRPNG"
type input "10"
type input "0"
type input "10"
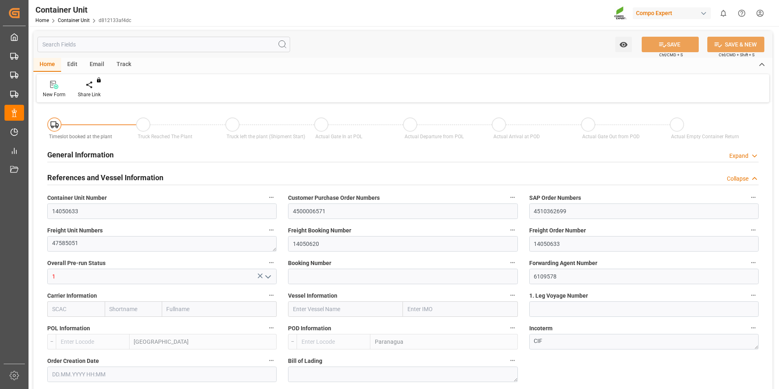
type input "0"
type input "260"
type input "21500"
type input "[DATE] 11:14"
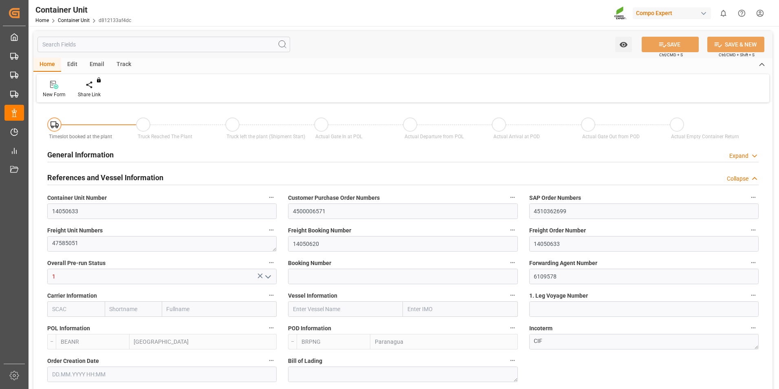
type input "06.10.2025"
click at [93, 88] on icon at bounding box center [95, 89] width 4 height 2
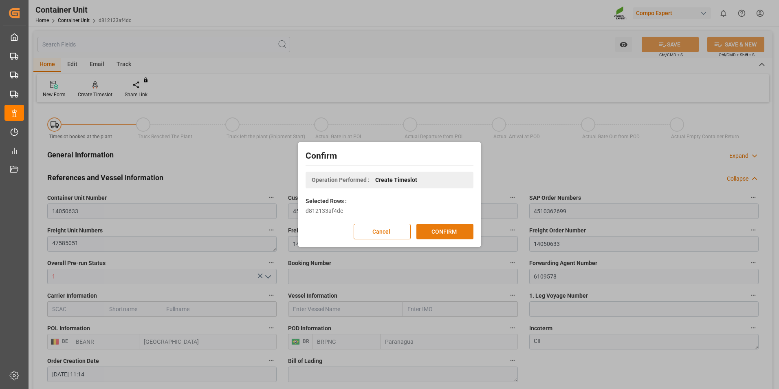
click at [447, 228] on button "CONFIRM" at bounding box center [444, 231] width 57 height 15
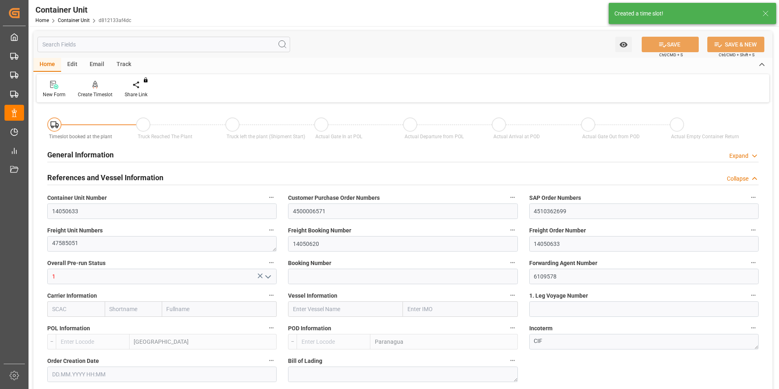
type input "BEANR"
type input "BRPNG"
type input "10"
type input "0"
type input "10"
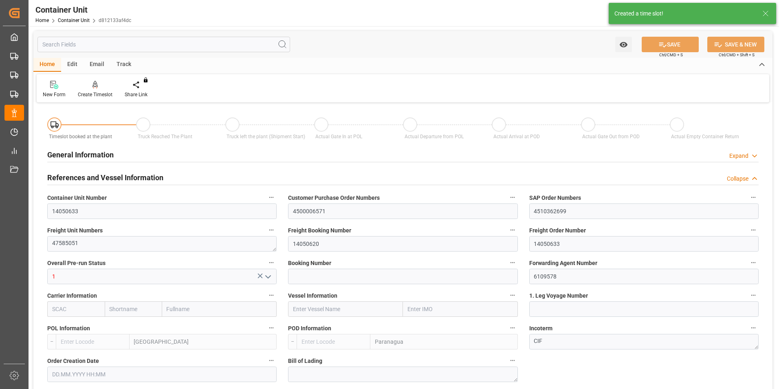
type input "0"
type input "260"
type input "21500"
type input "[DATE] 11:14"
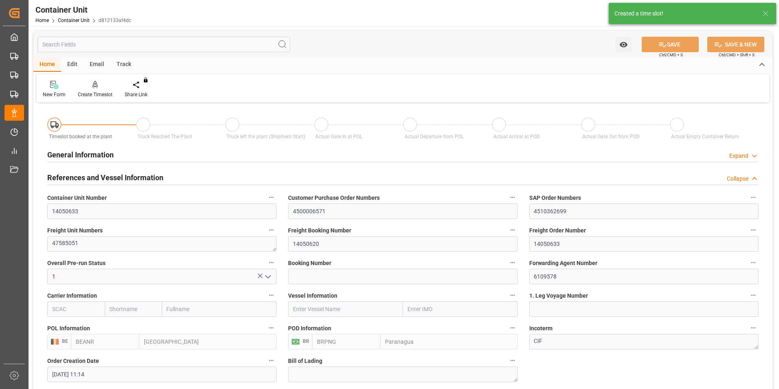
type input "06.10.2025"
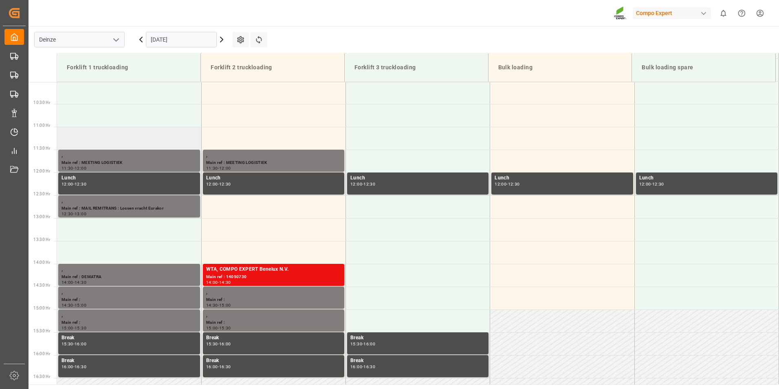
scroll to position [497, 0]
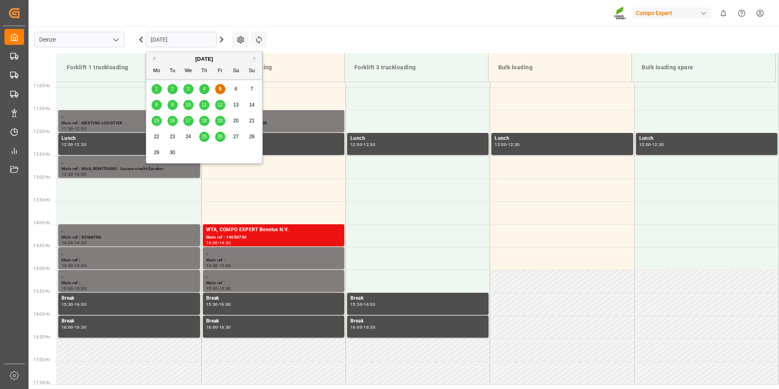
click at [196, 40] on input "[DATE]" at bounding box center [181, 39] width 71 height 15
click at [254, 58] on button "Next Month" at bounding box center [255, 58] width 5 height 5
click at [187, 88] on span "1" at bounding box center [188, 89] width 3 height 6
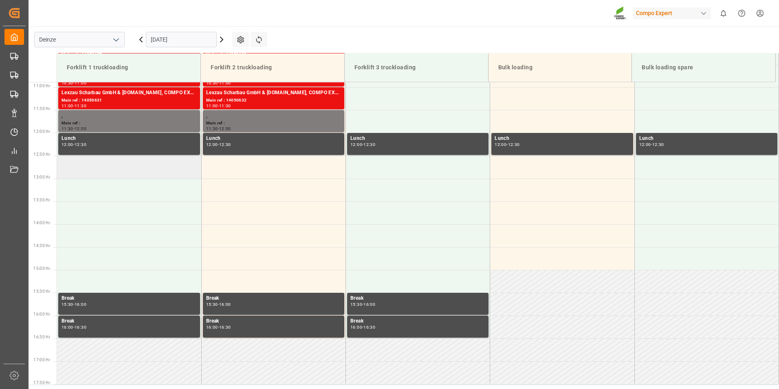
click at [82, 170] on td at bounding box center [129, 167] width 144 height 23
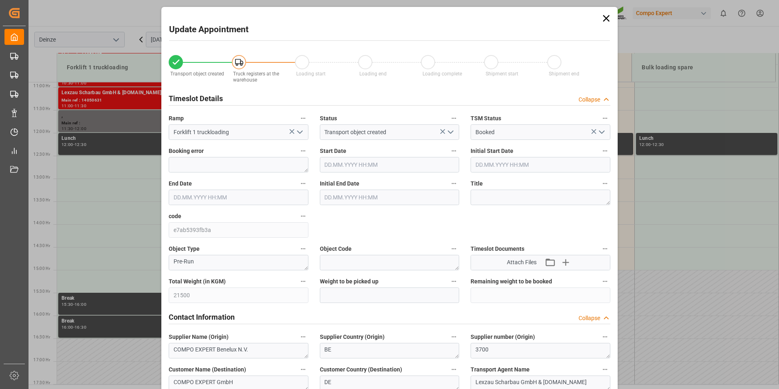
type input "[DATE] 12:30"
type input "[DATE] 13:00"
type input "[DATE] 11:14"
type input "[DATE] 10:04"
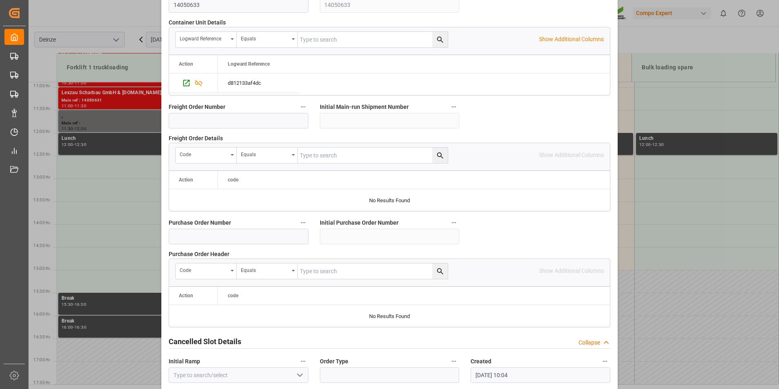
scroll to position [742, 0]
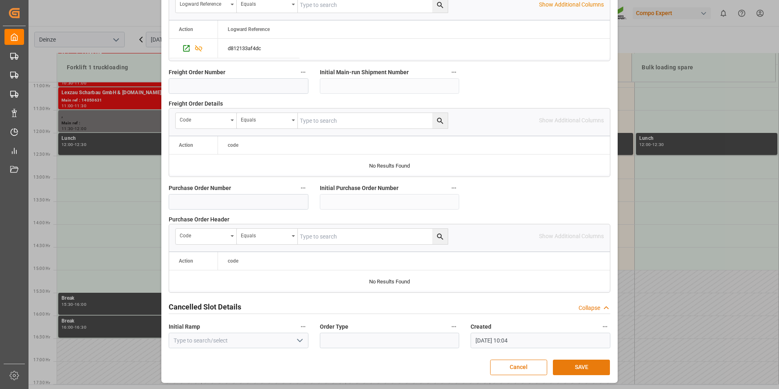
click at [575, 367] on button "SAVE" at bounding box center [581, 366] width 57 height 15
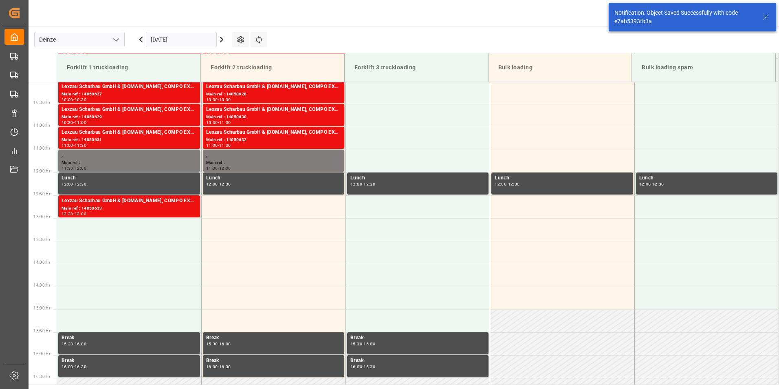
scroll to position [497, 0]
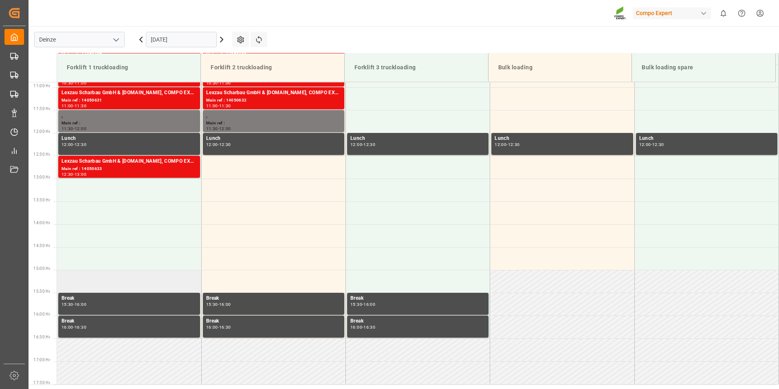
click at [79, 282] on td at bounding box center [129, 281] width 144 height 23
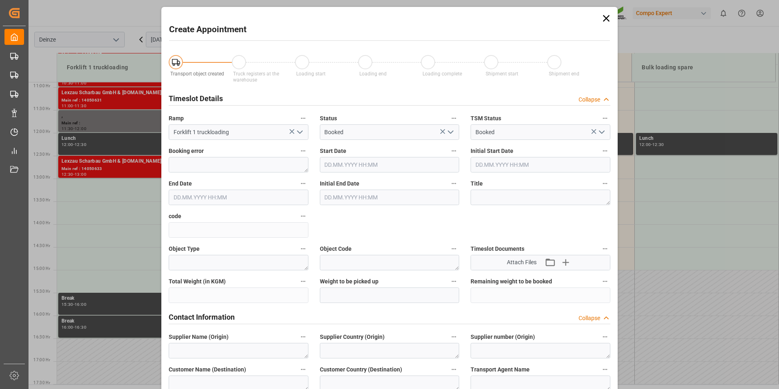
type input "[DATE] 15:00"
type input "[DATE] 15:30"
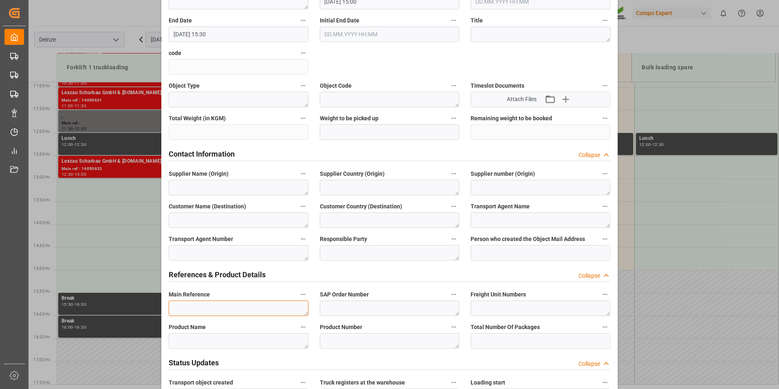
click at [186, 308] on textarea at bounding box center [239, 307] width 140 height 15
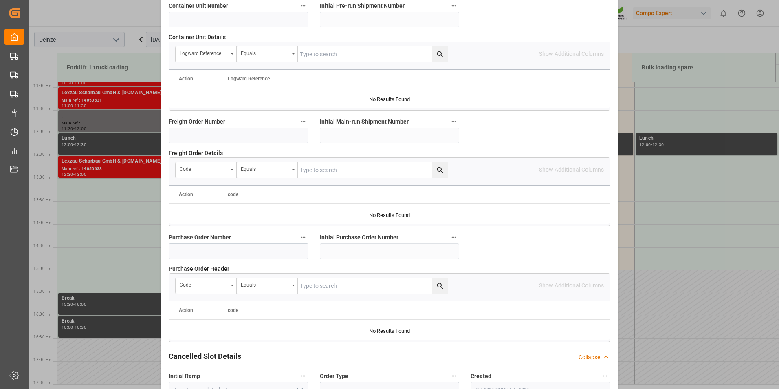
scroll to position [742, 0]
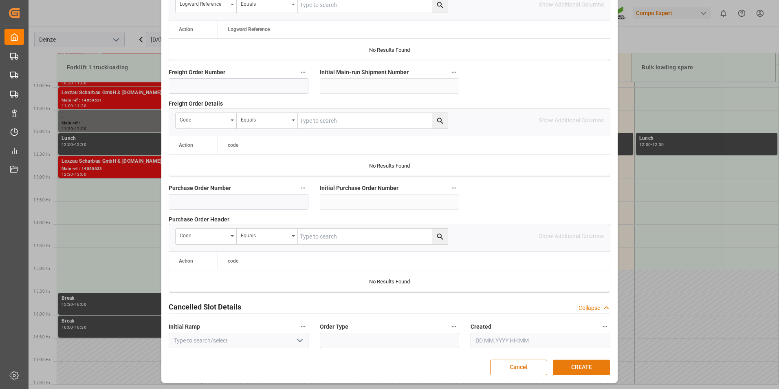
type textarea "DEMATRA"
click at [575, 368] on button "CREATE" at bounding box center [581, 366] width 57 height 15
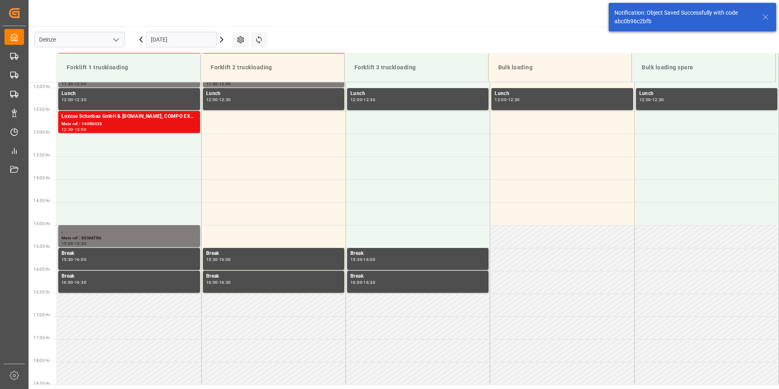
scroll to position [633, 0]
